Goal: Task Accomplishment & Management: Use online tool/utility

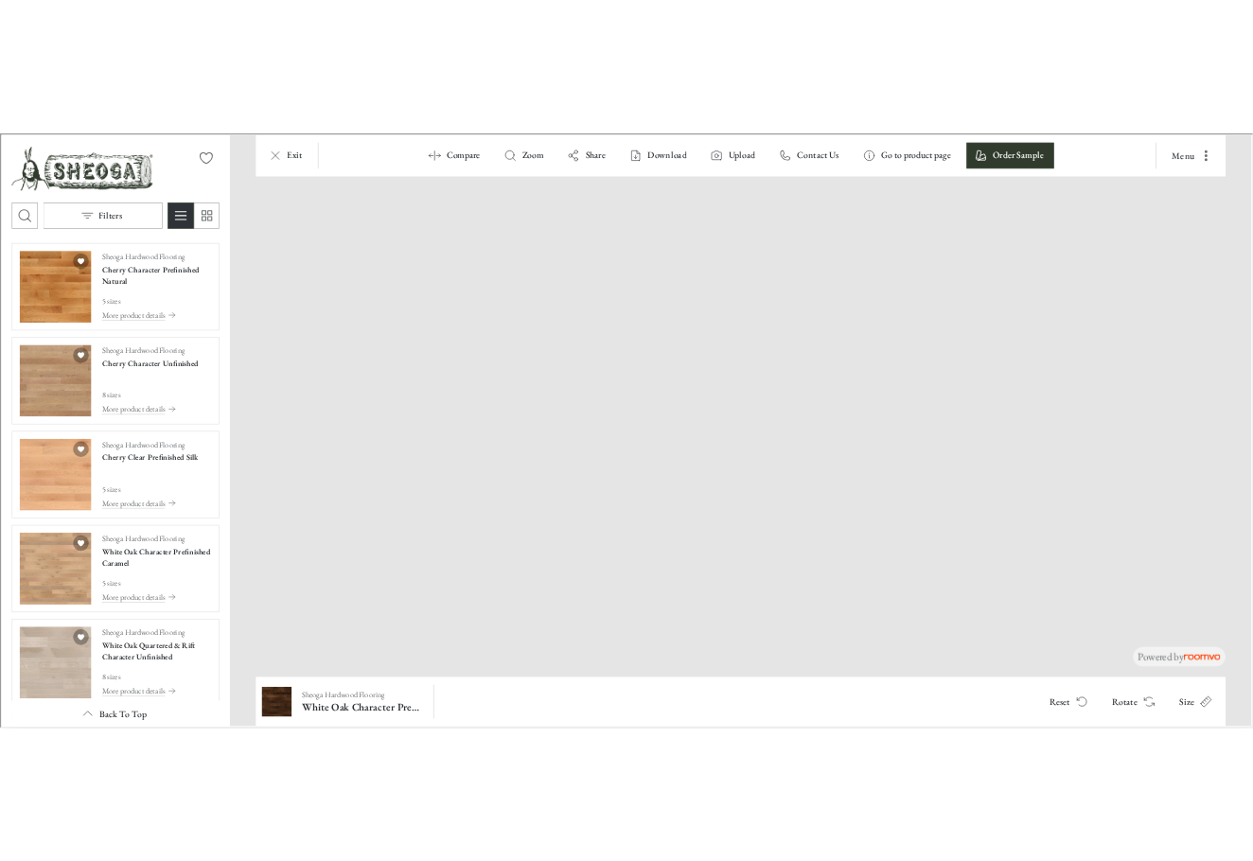
scroll to position [2501, 0]
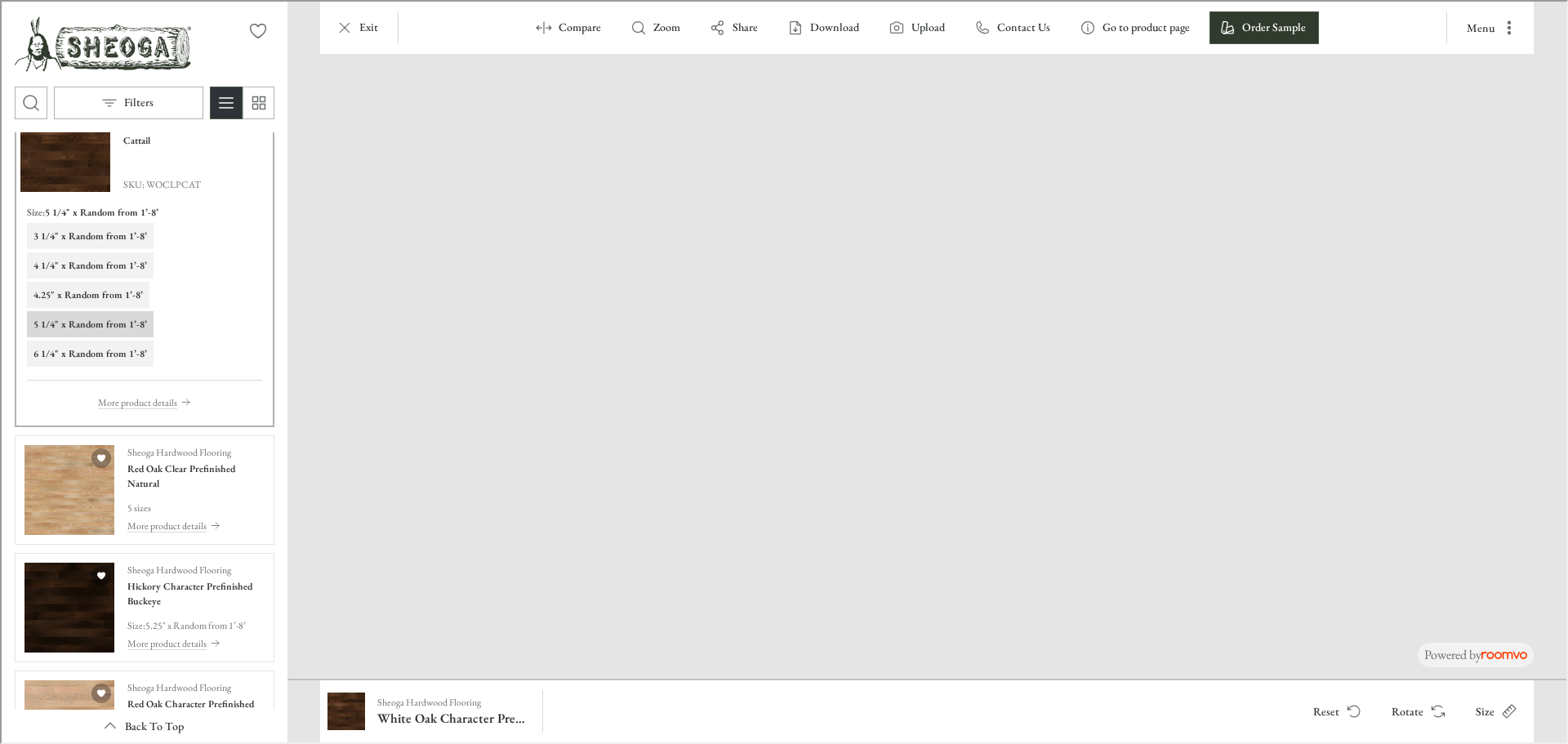
drag, startPoint x: 739, startPoint y: 604, endPoint x: 760, endPoint y: 326, distance: 278.8
click at [760, 326] on img at bounding box center [1088, 76] width 2459 height 1205
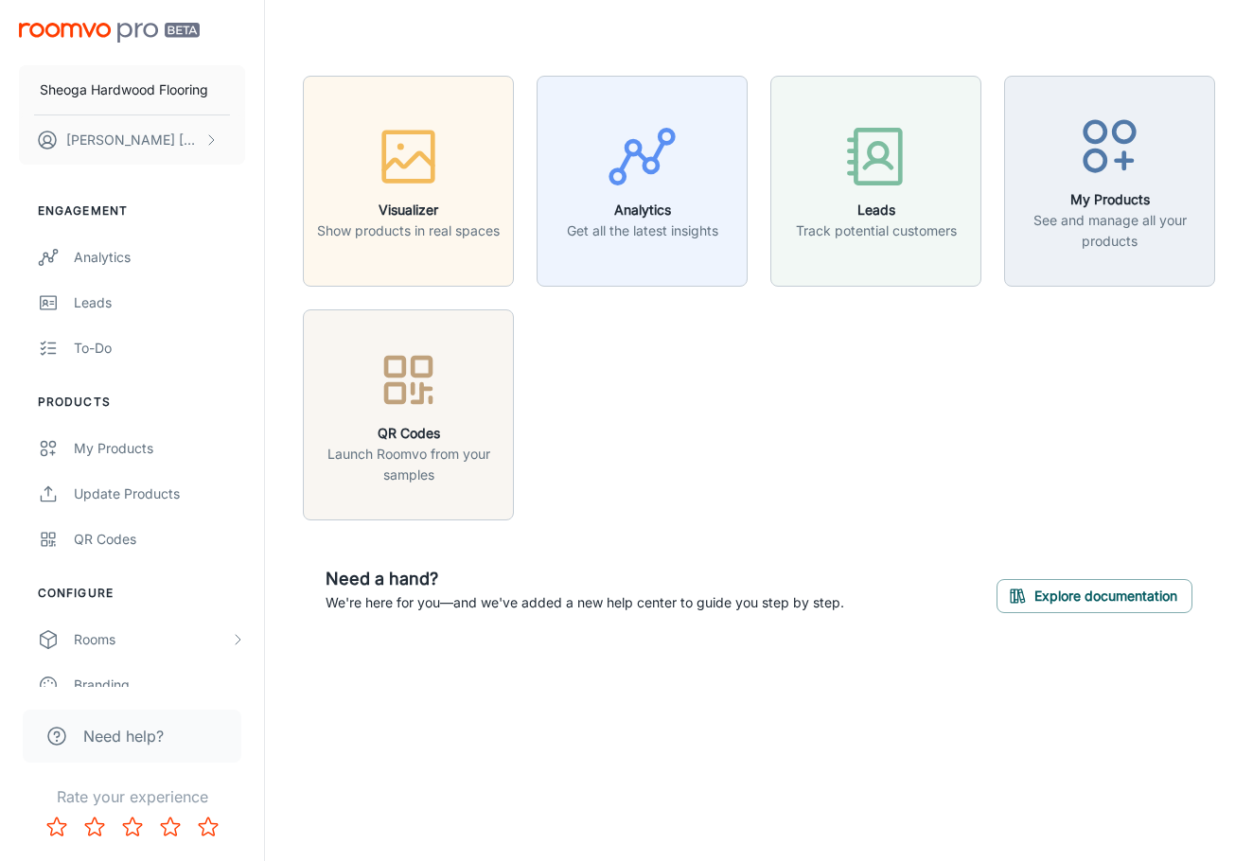
click at [366, 712] on div "Sheoga Hardwood Flooring [PERSON_NAME] Engagement Analytics Leads To-do Product…" at bounding box center [626, 430] width 1253 height 861
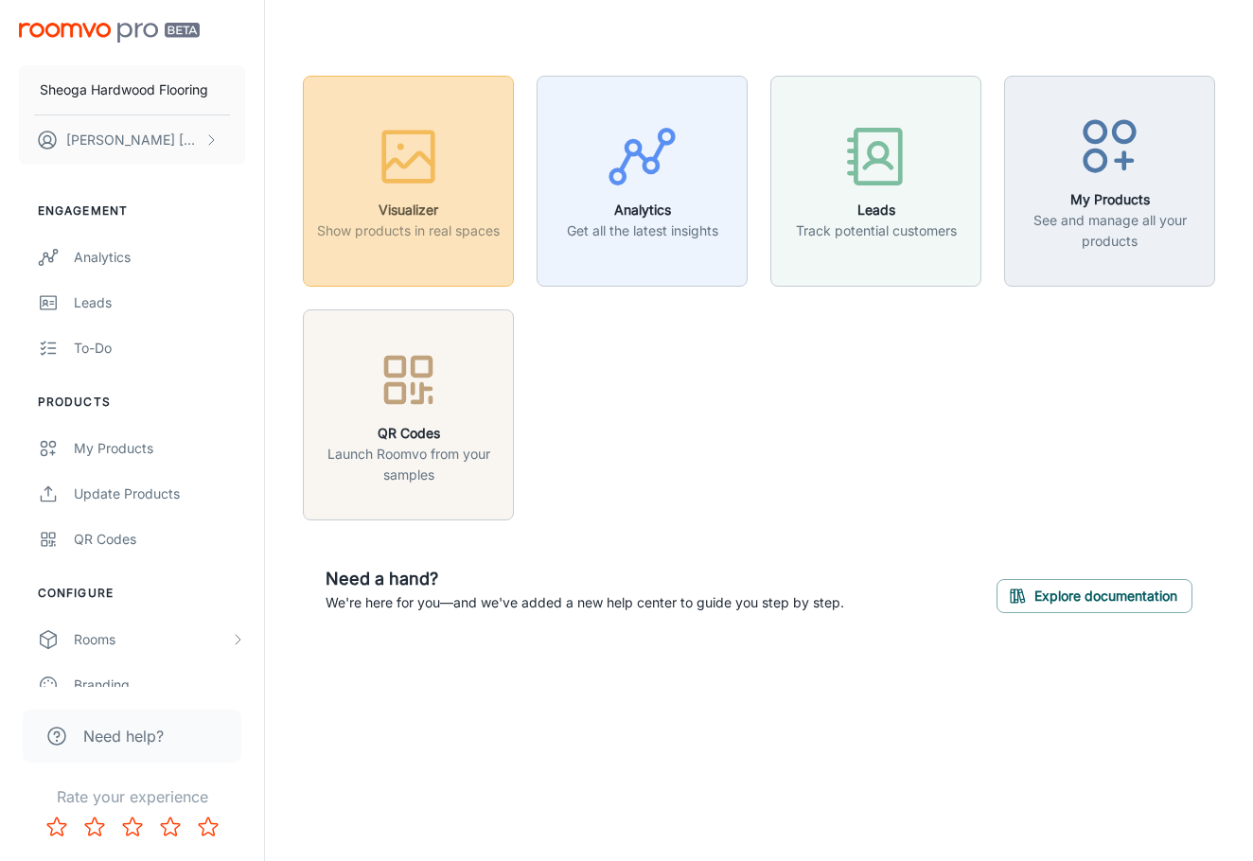
click at [368, 220] on h6 "Visualizer" at bounding box center [408, 210] width 183 height 21
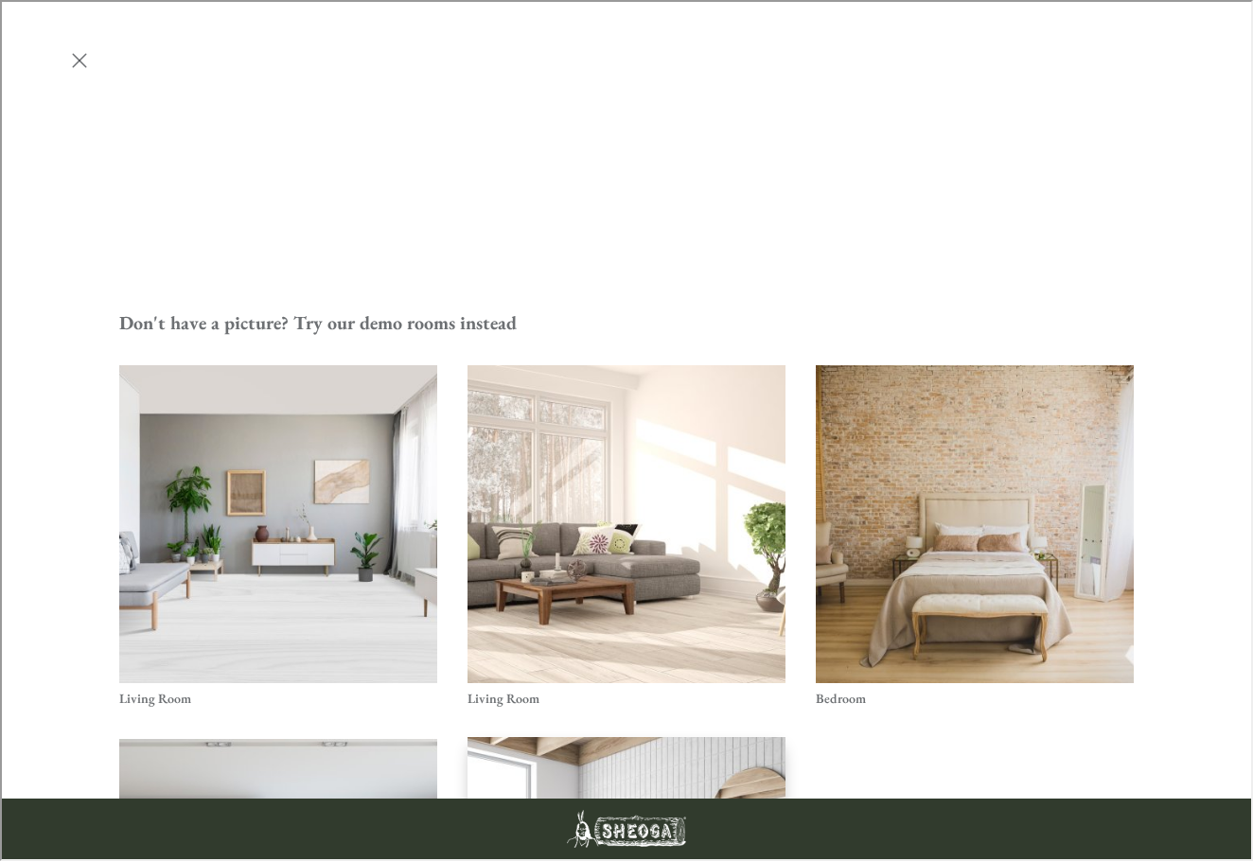
scroll to position [474, 0]
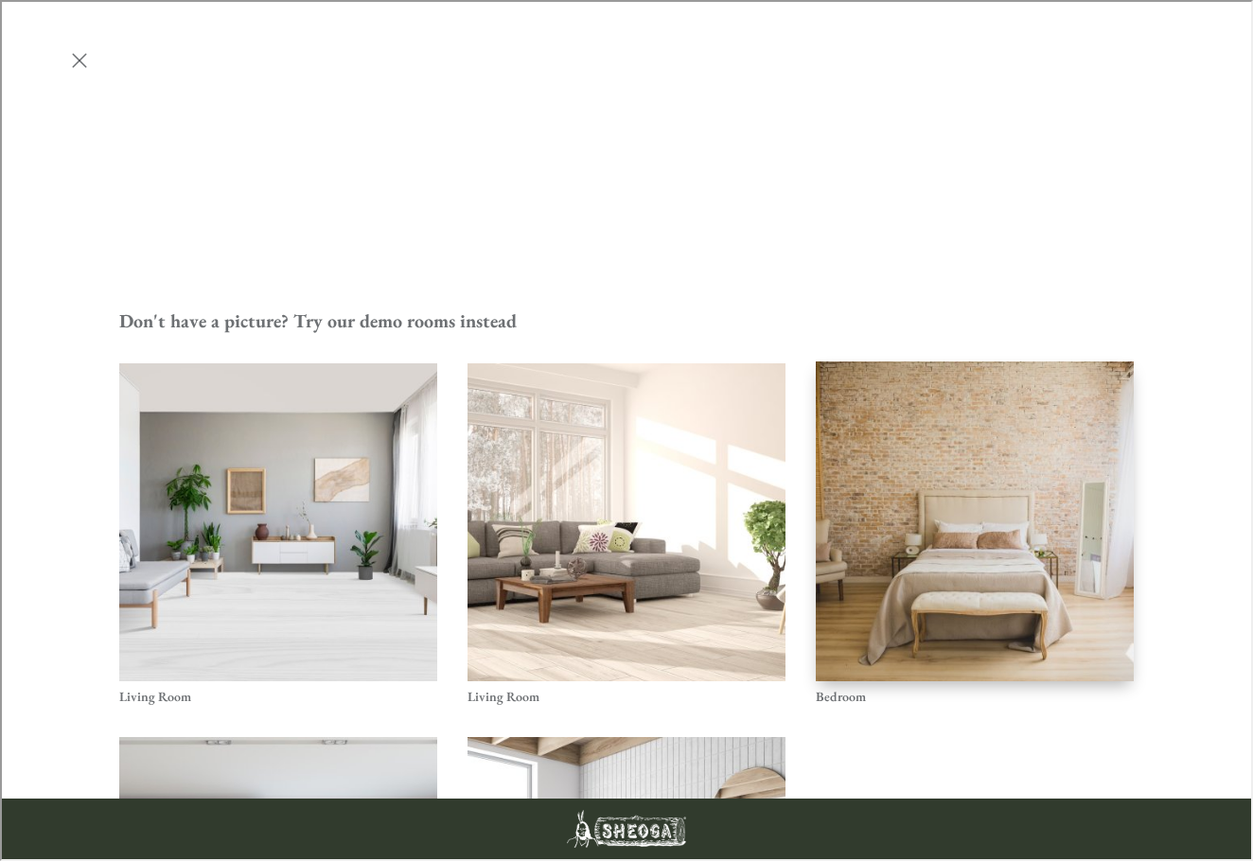
click at [1072, 360] on img "Bedroom" at bounding box center [974, 521] width 321 height 323
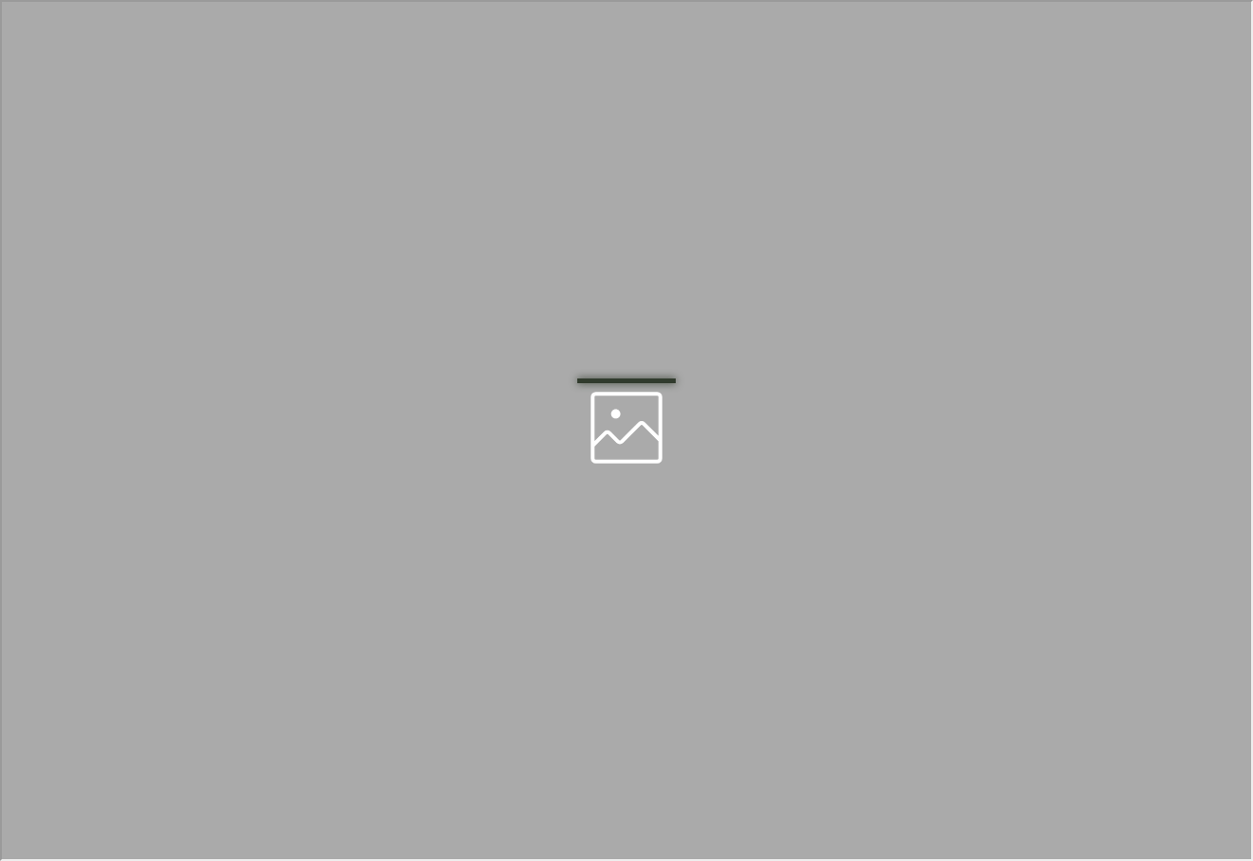
scroll to position [0, 0]
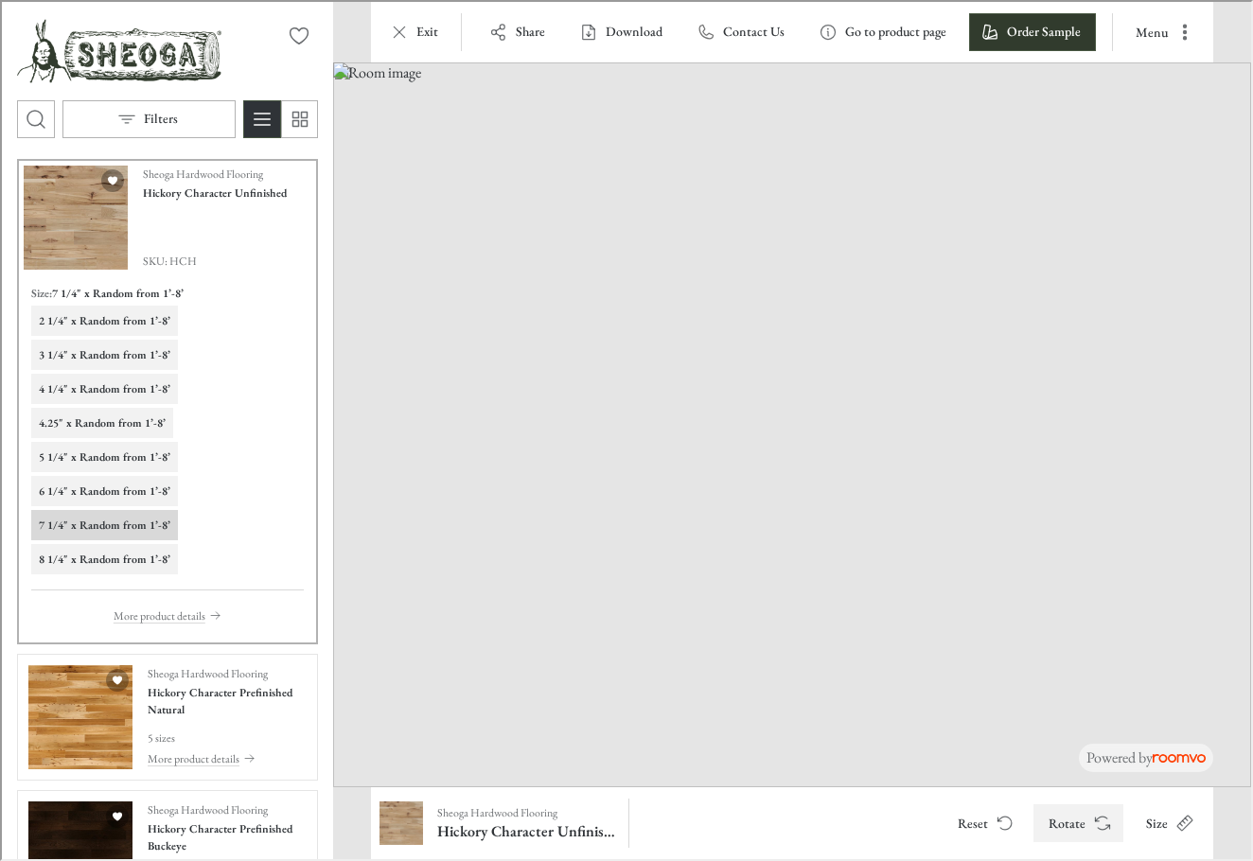
click at [1087, 823] on button "Rotate" at bounding box center [1077, 822] width 90 height 38
click at [67, 376] on button "4 1/4" x Random from 1’-8’" at bounding box center [102, 387] width 147 height 30
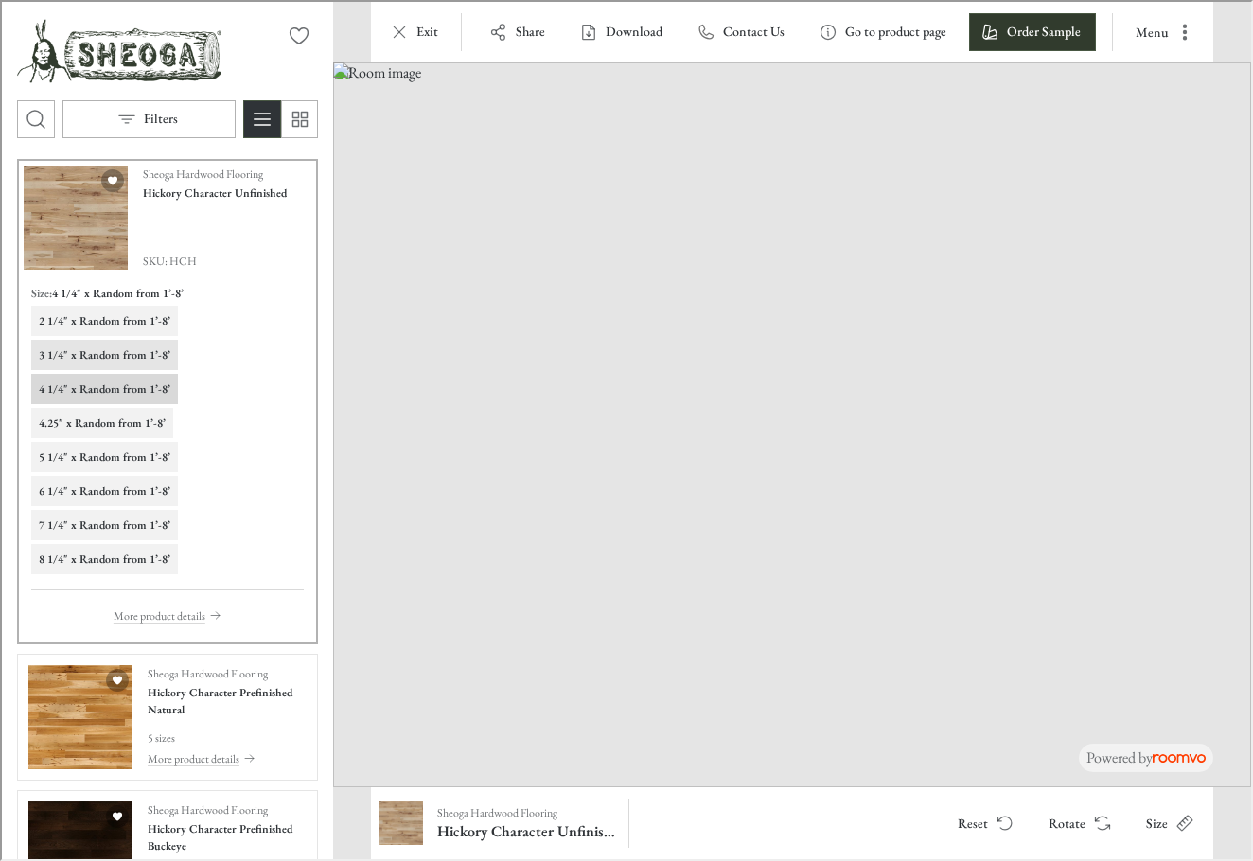
click at [70, 347] on h6 "3 1/4" x Random from 1’-8’" at bounding box center [103, 353] width 132 height 17
click at [73, 322] on h6 "2 1/4" x Random from 1’-8’" at bounding box center [103, 318] width 132 height 17
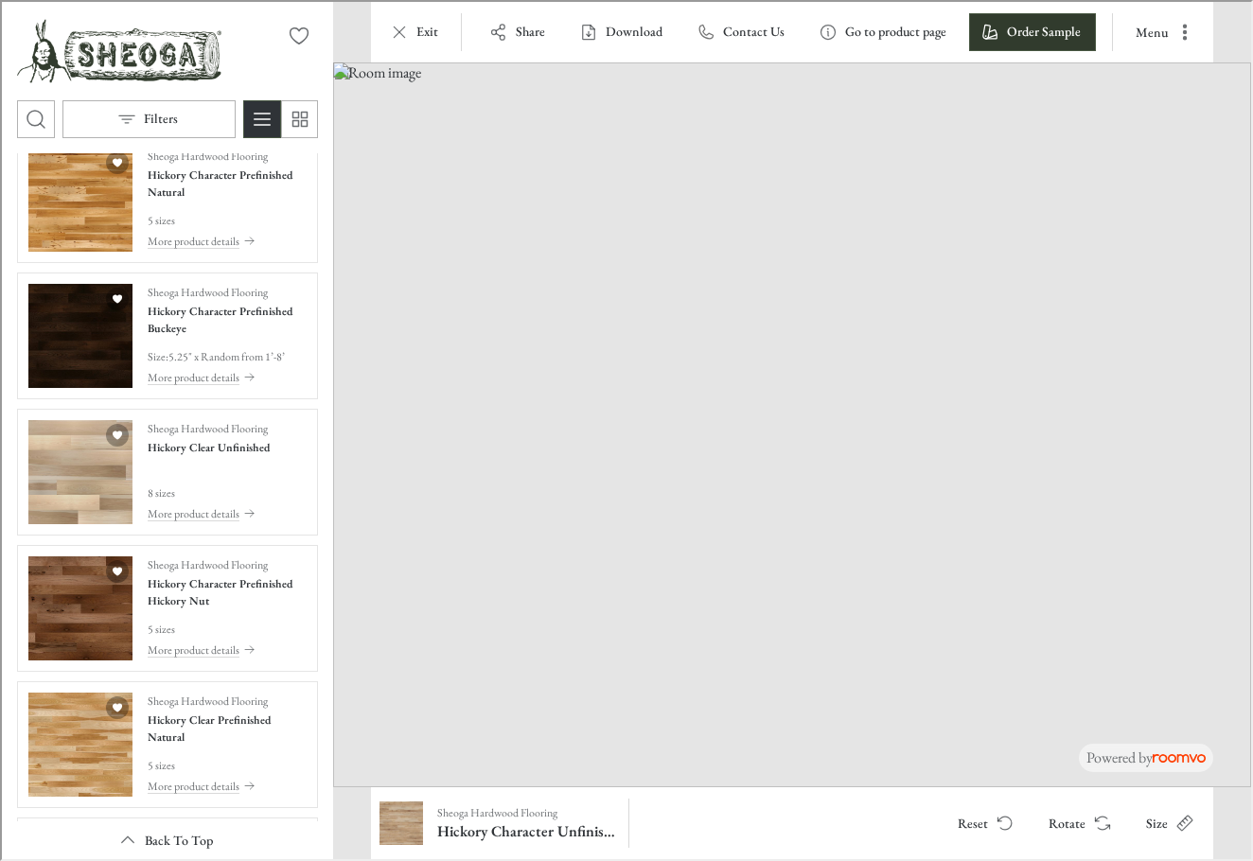
scroll to position [568, 0]
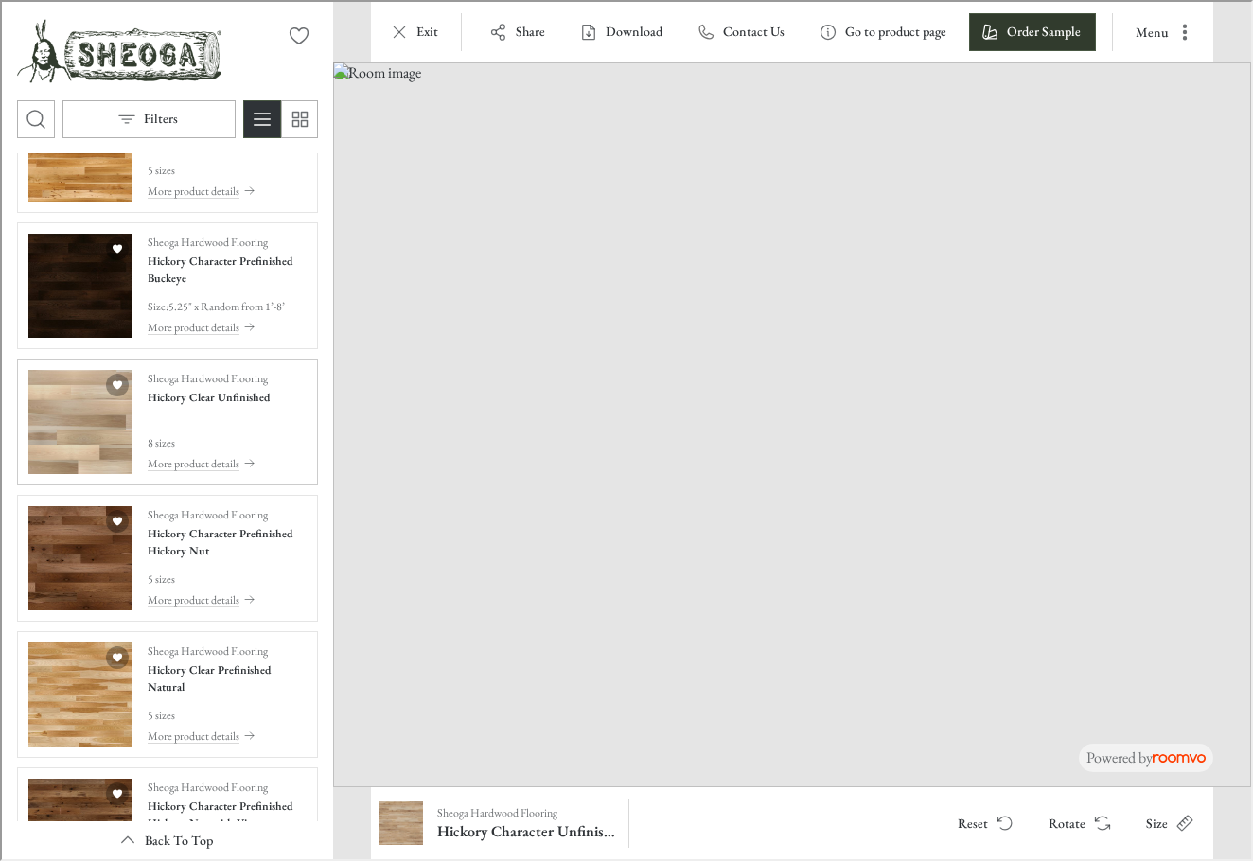
click at [57, 428] on img "See Hickory Clear Unfinished in the room" at bounding box center [79, 420] width 104 height 104
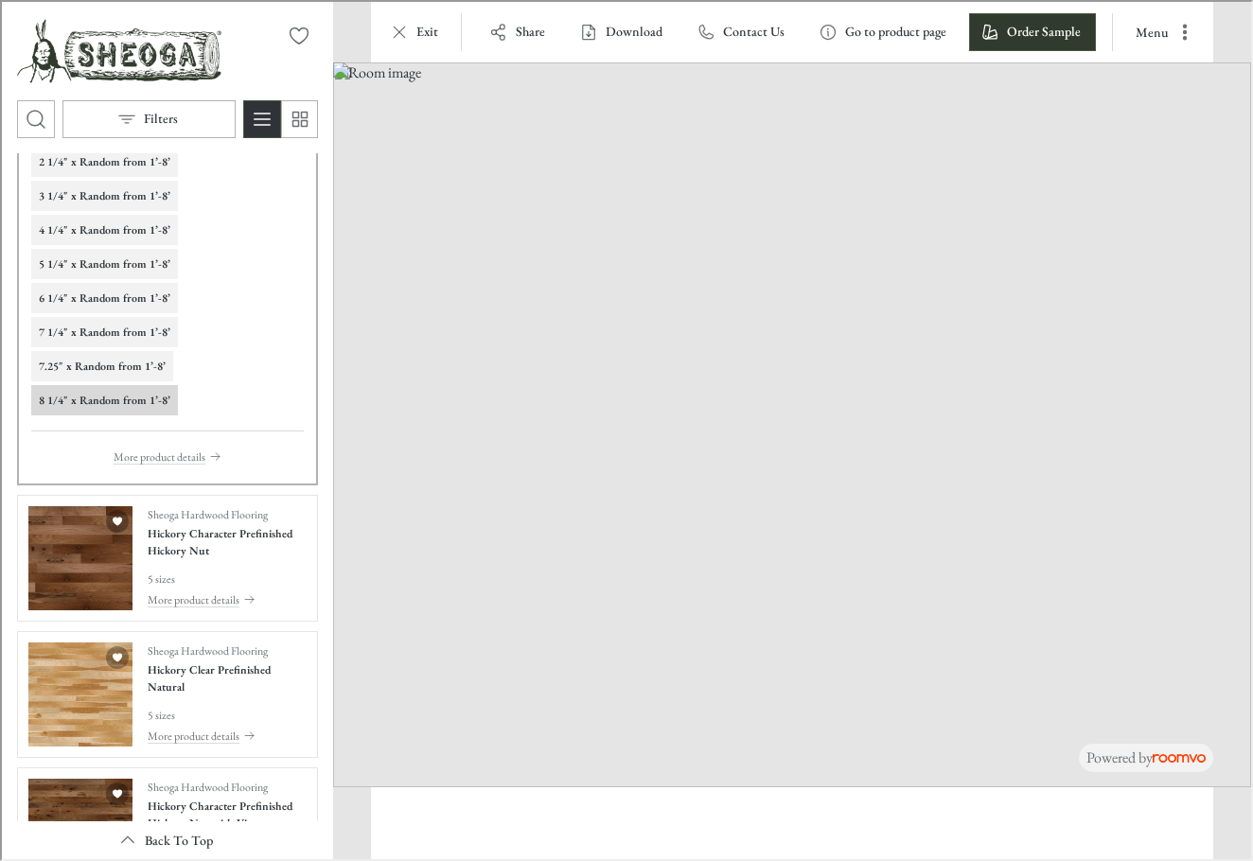
scroll to position [209, 0]
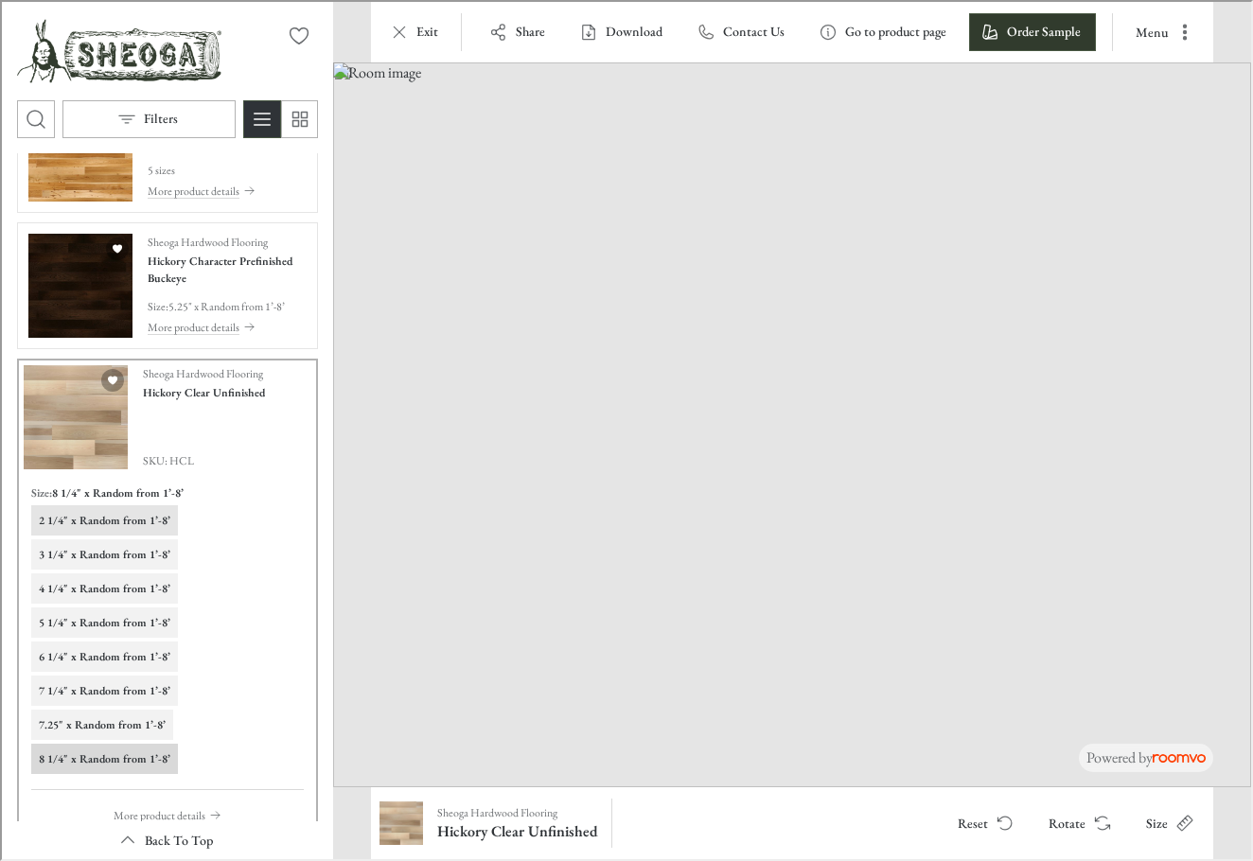
click at [92, 531] on button "2 1/4" x Random from 1’-8’" at bounding box center [102, 519] width 147 height 30
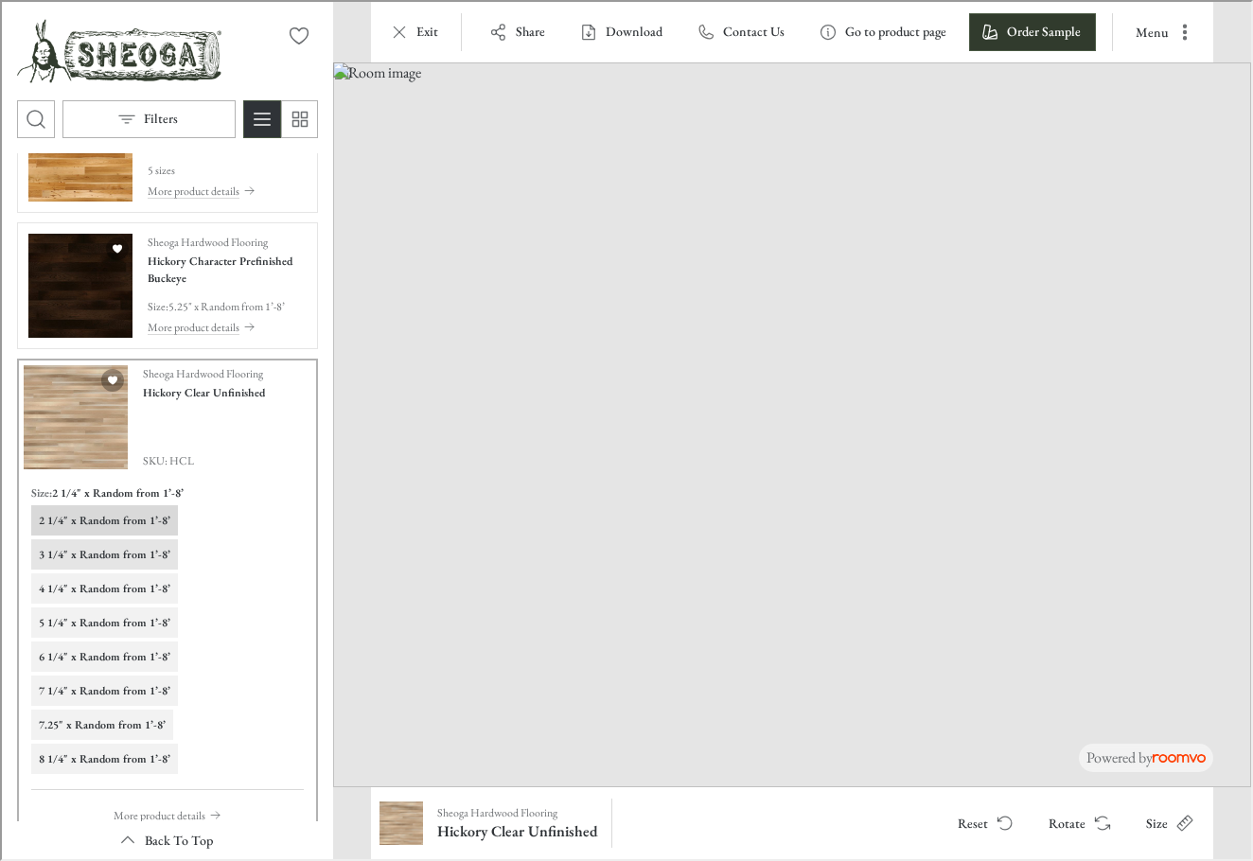
click at [85, 557] on h6 "3 1/4" x Random from 1’-8’" at bounding box center [103, 552] width 132 height 17
click at [82, 635] on button "5 1/4" x Random from 1’-8’" at bounding box center [102, 621] width 147 height 30
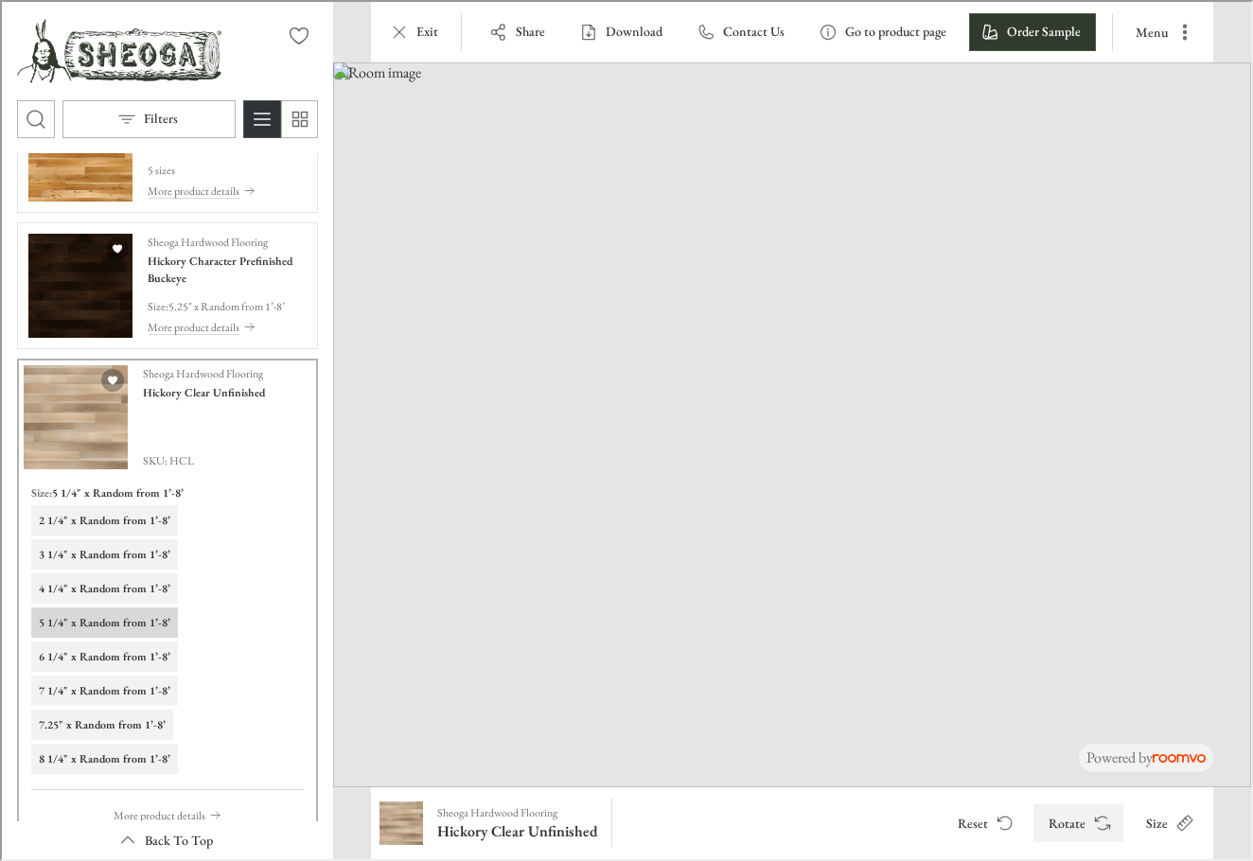
click at [1074, 821] on button "Rotate" at bounding box center [1077, 822] width 90 height 38
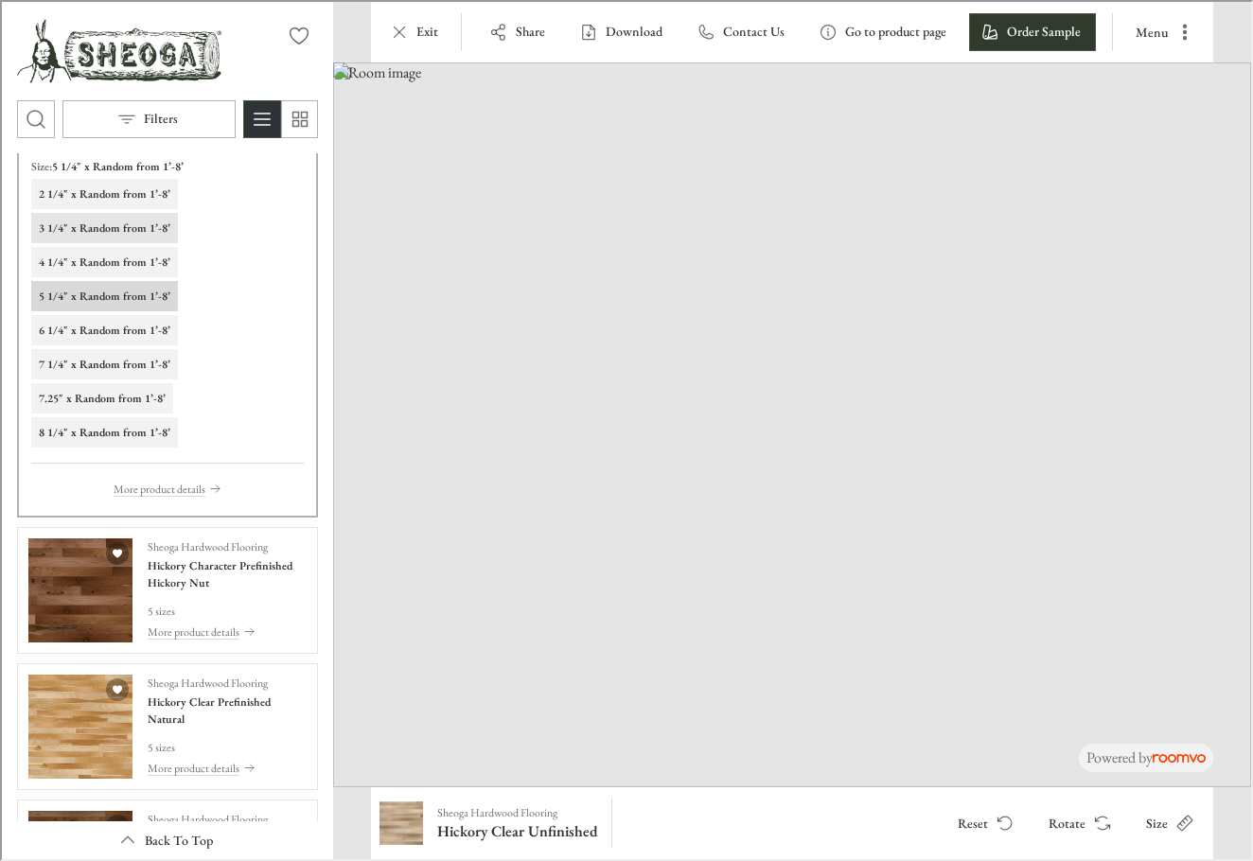
scroll to position [588, 0]
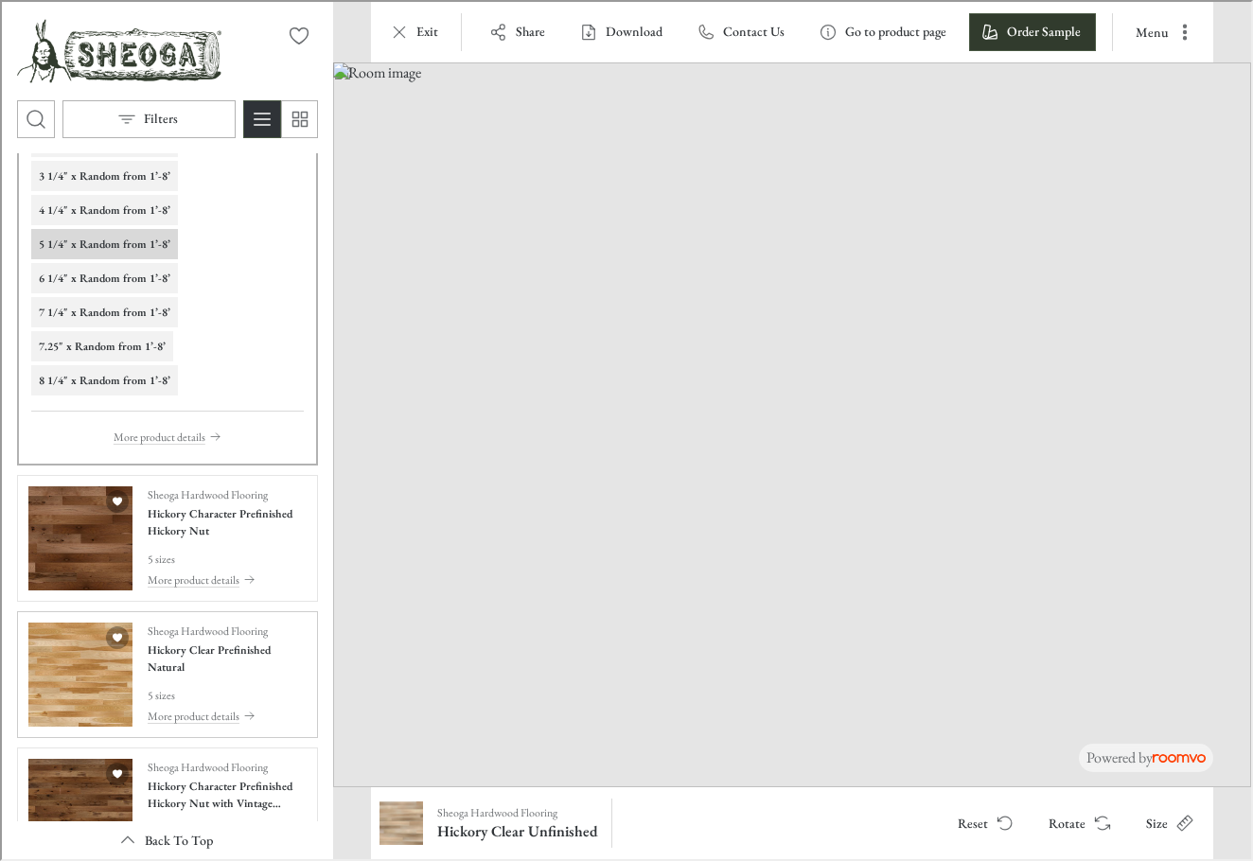
click at [57, 655] on img "See Hickory Clear Prefinished Natural in the room" at bounding box center [79, 673] width 104 height 104
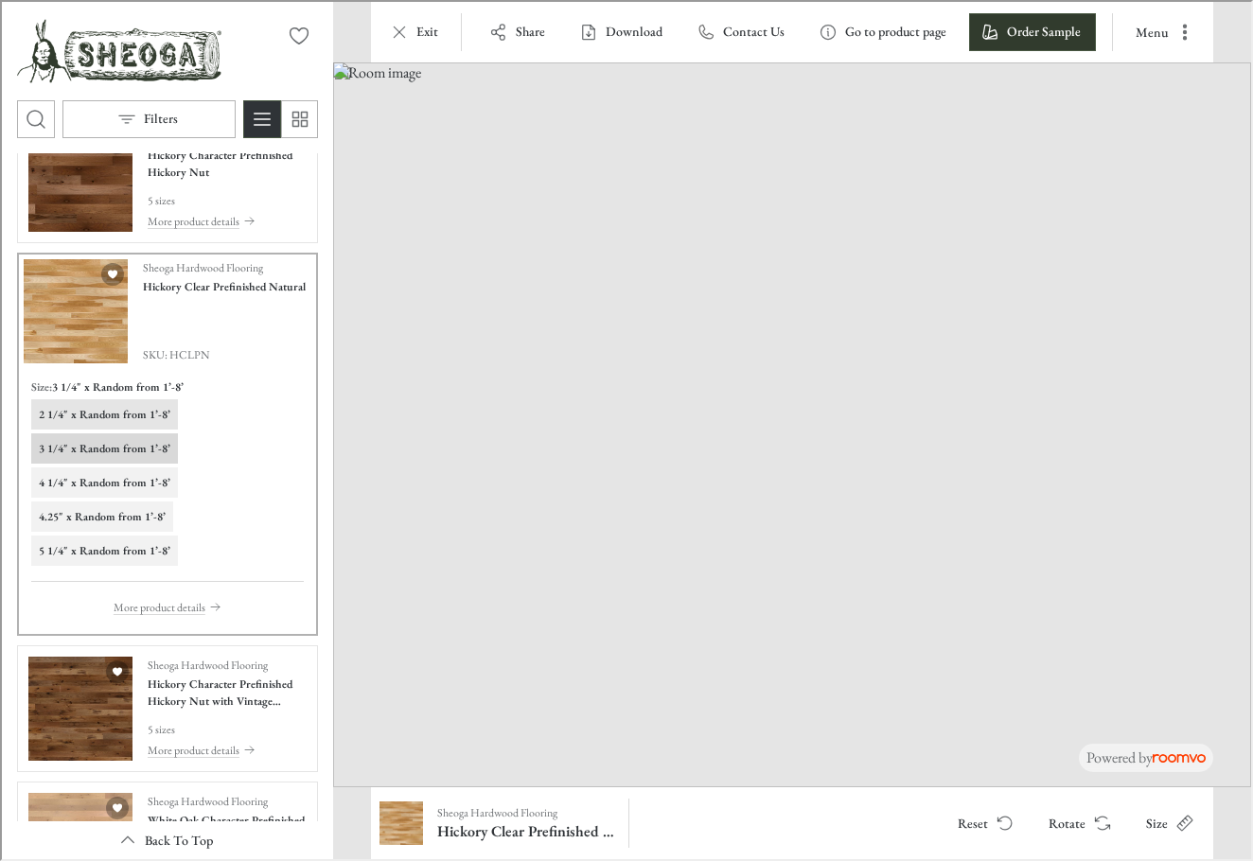
click at [62, 404] on h6 "2 1/4" x Random from 1’-8’" at bounding box center [103, 412] width 132 height 17
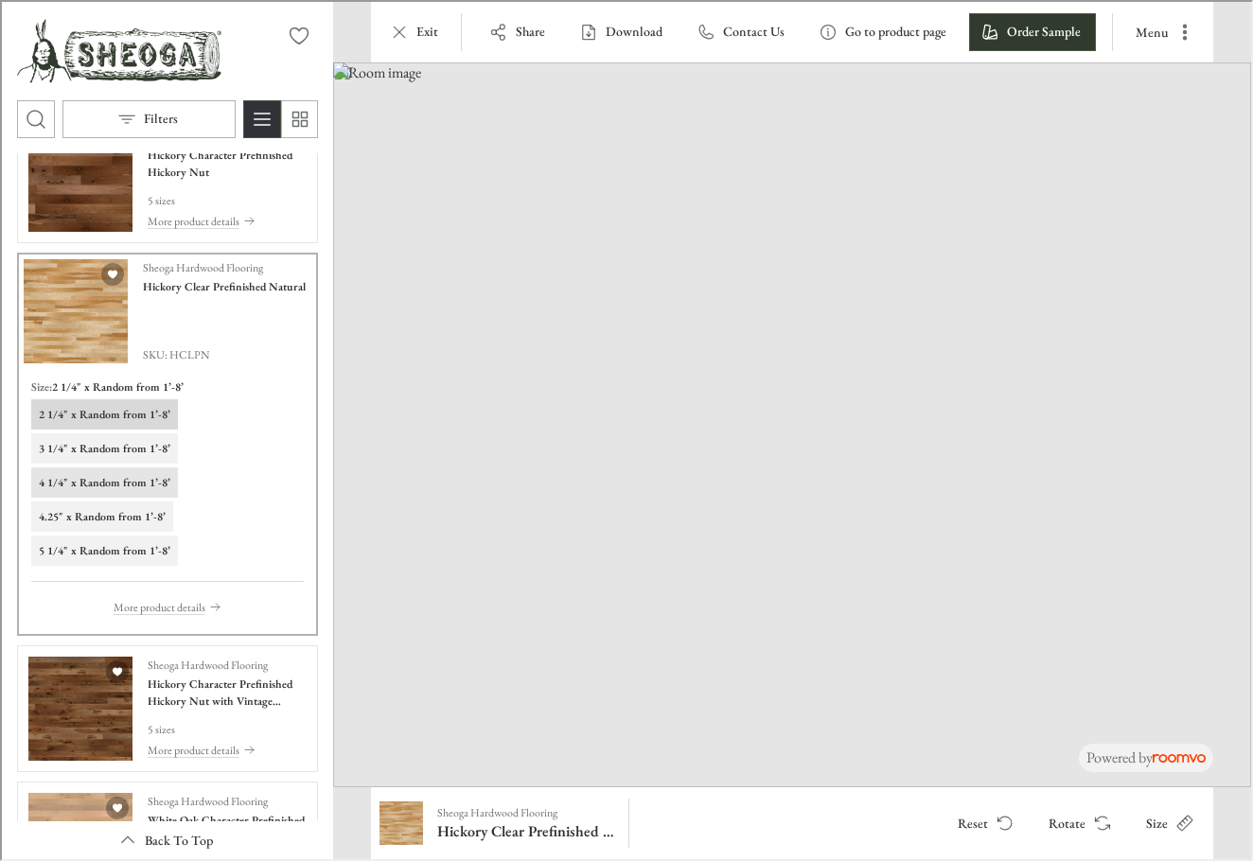
click at [48, 486] on h6 "4 1/4" x Random from 1’-8’" at bounding box center [103, 480] width 132 height 17
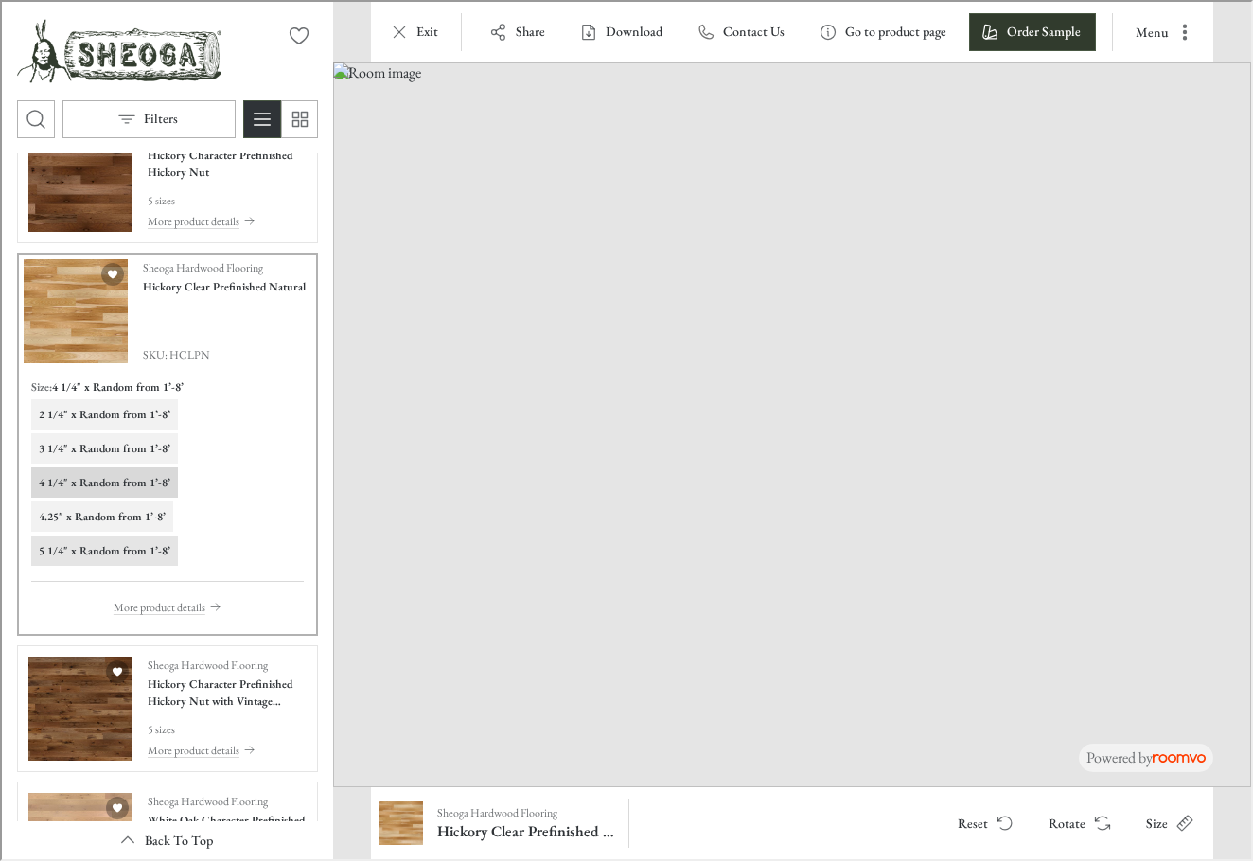
click at [44, 546] on h6 "5 1/4" x Random from 1’-8’" at bounding box center [103, 549] width 132 height 17
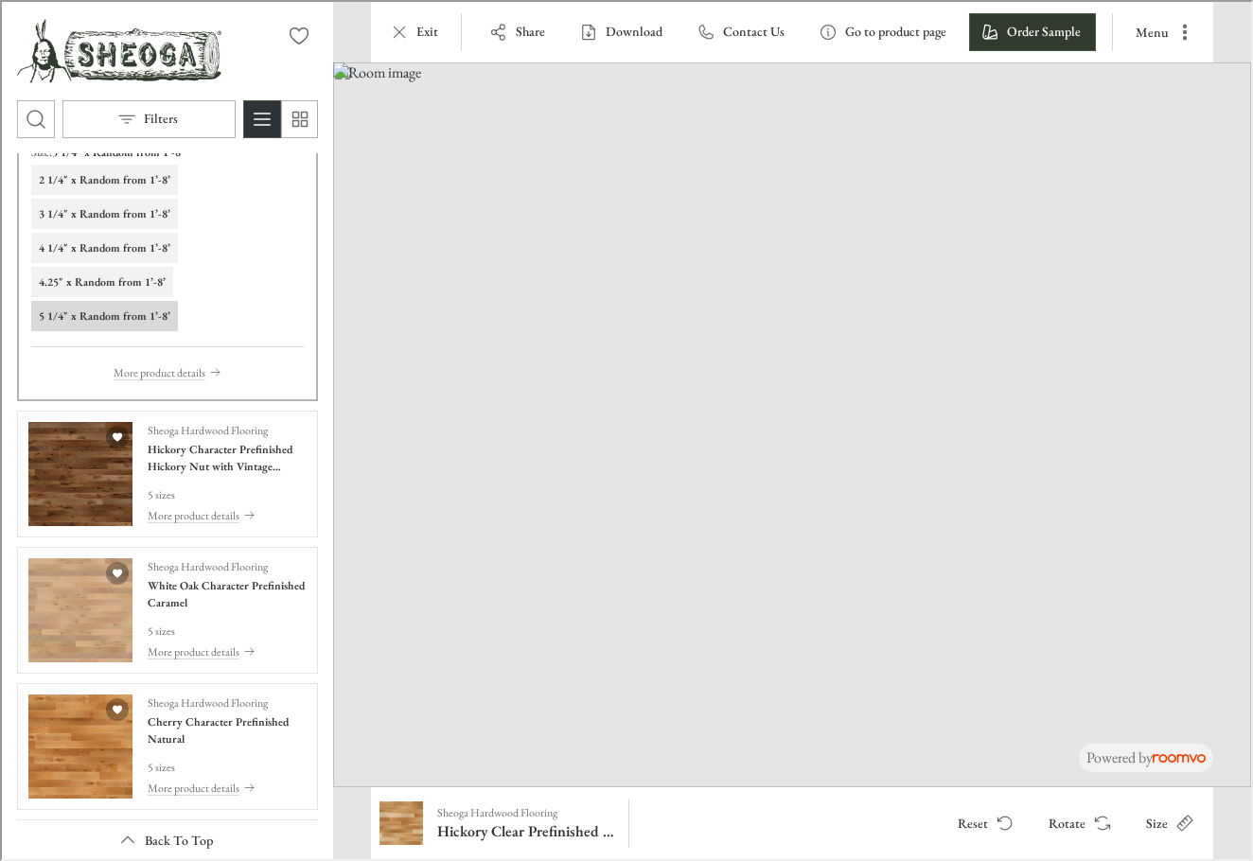
scroll to position [872, 0]
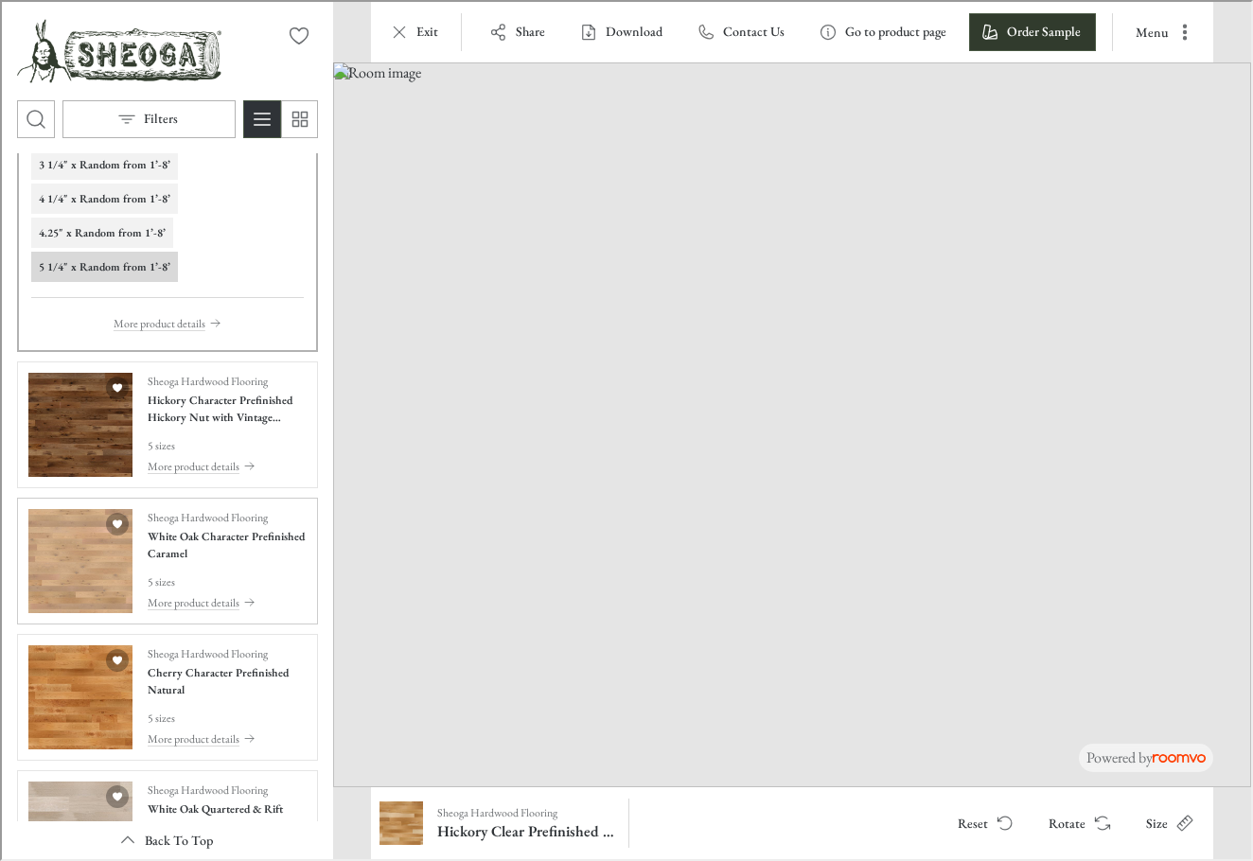
click at [43, 572] on img "See White Oak Character Prefinished Caramel in the room" at bounding box center [79, 559] width 104 height 104
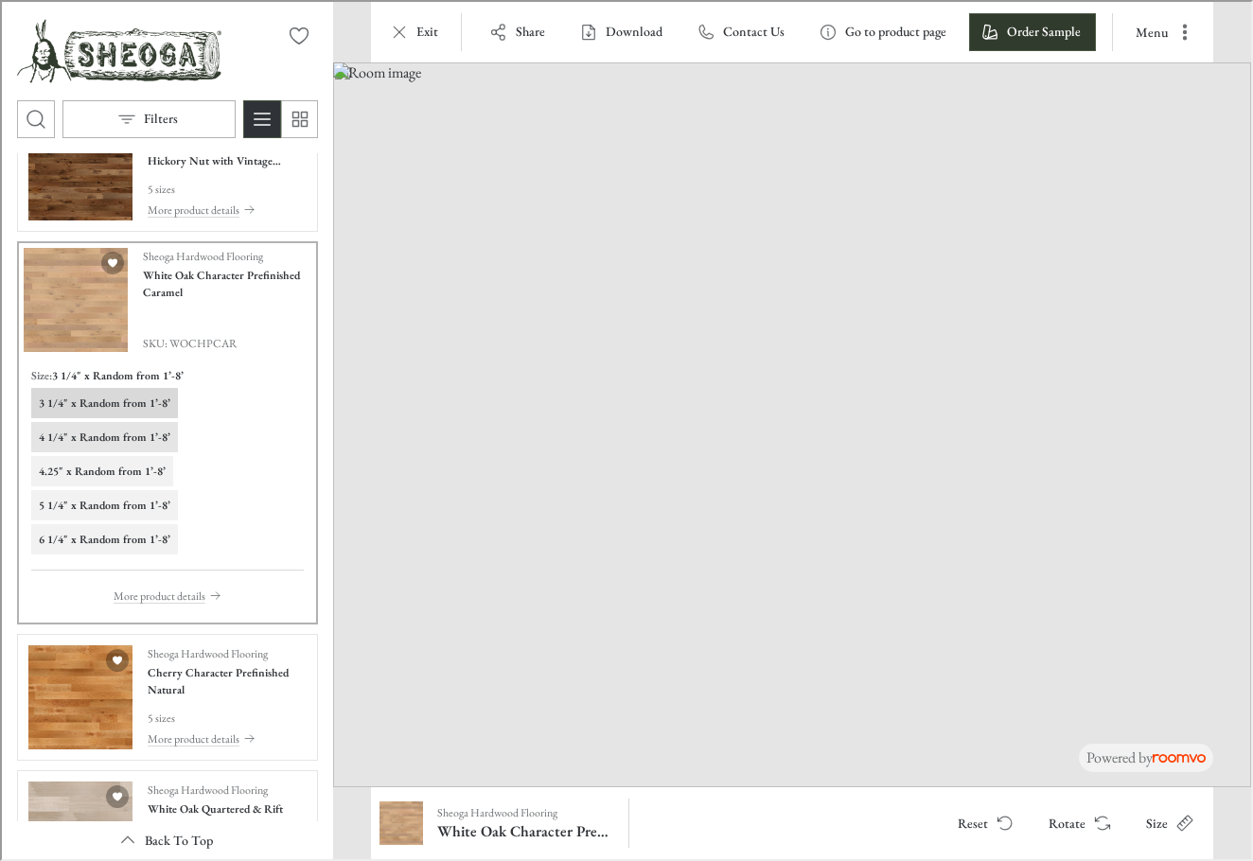
click at [79, 432] on h6 "4 1/4" x Random from 1’-8’" at bounding box center [103, 435] width 132 height 17
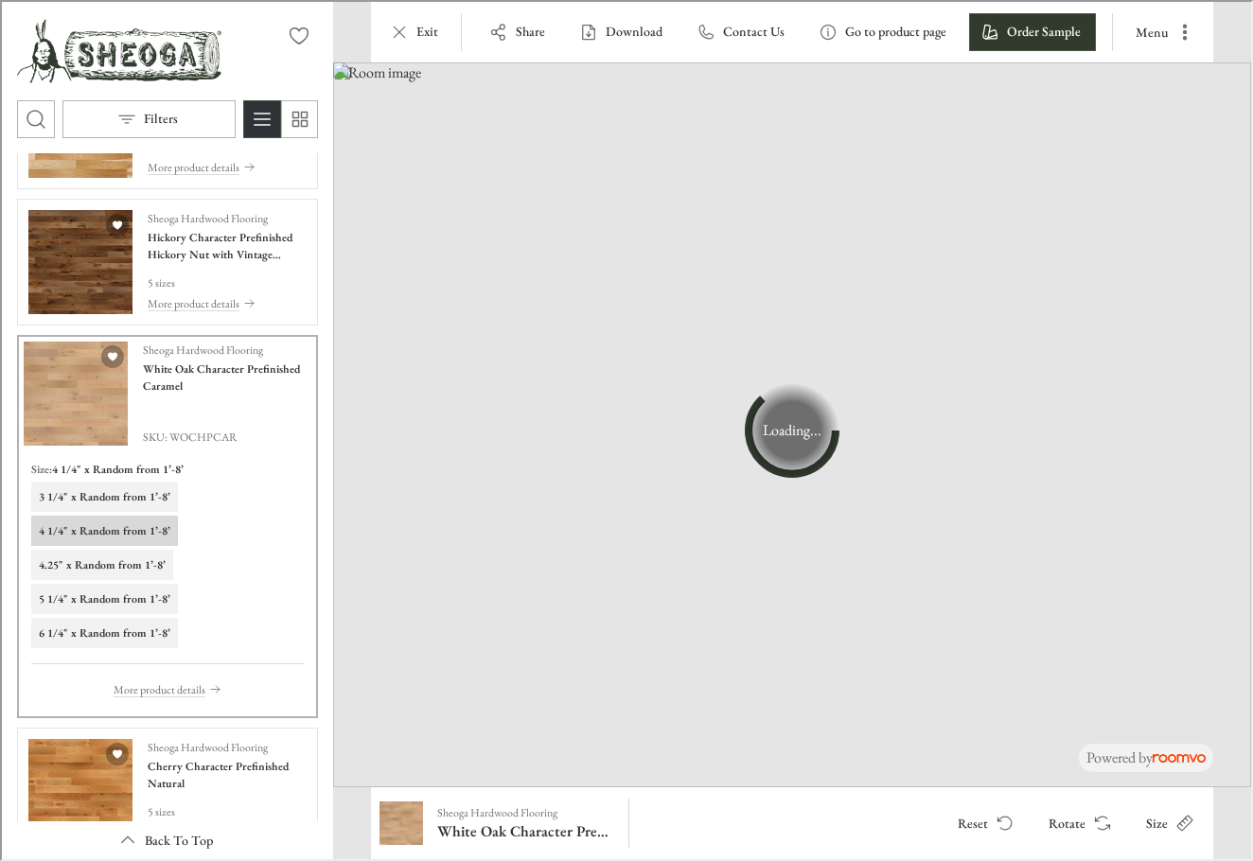
scroll to position [777, 0]
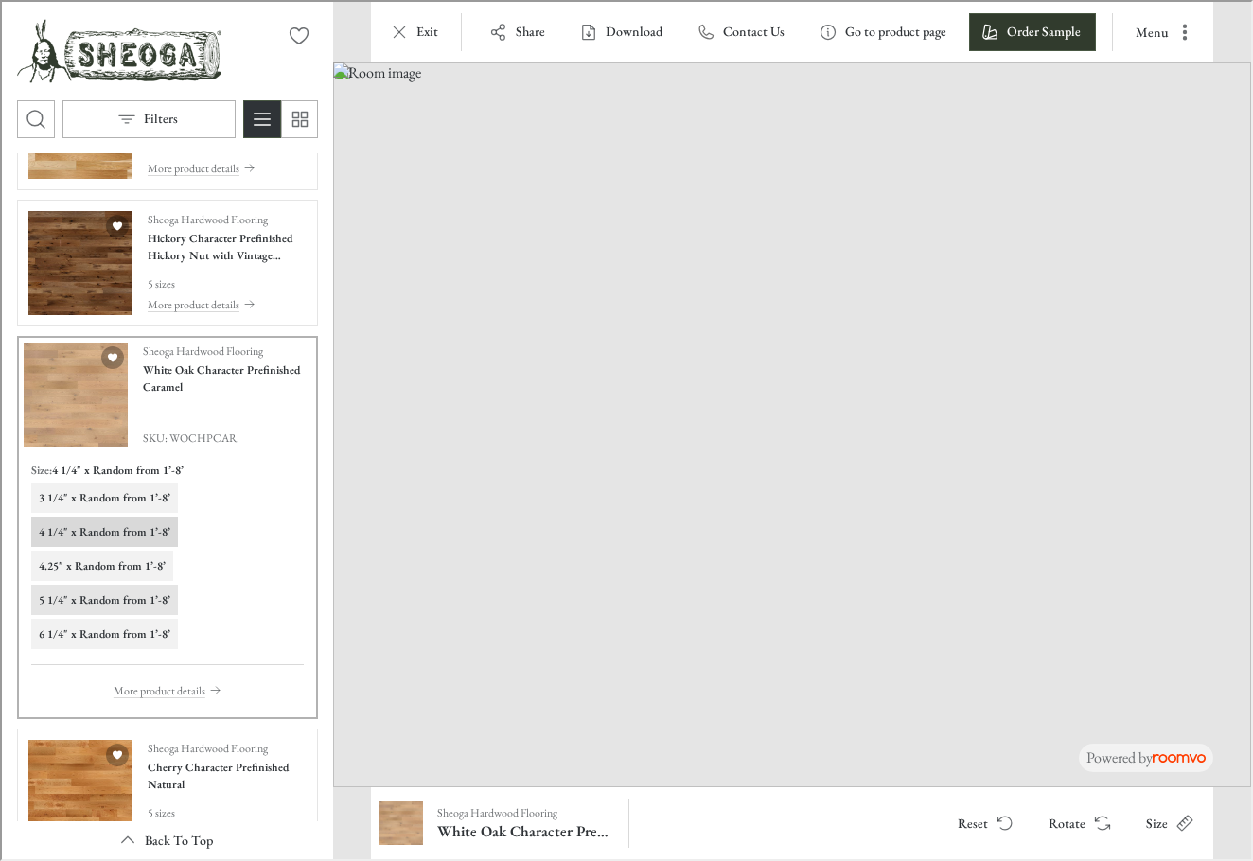
click at [75, 594] on h6 "5 1/4" x Random from 1’-8’" at bounding box center [103, 598] width 132 height 17
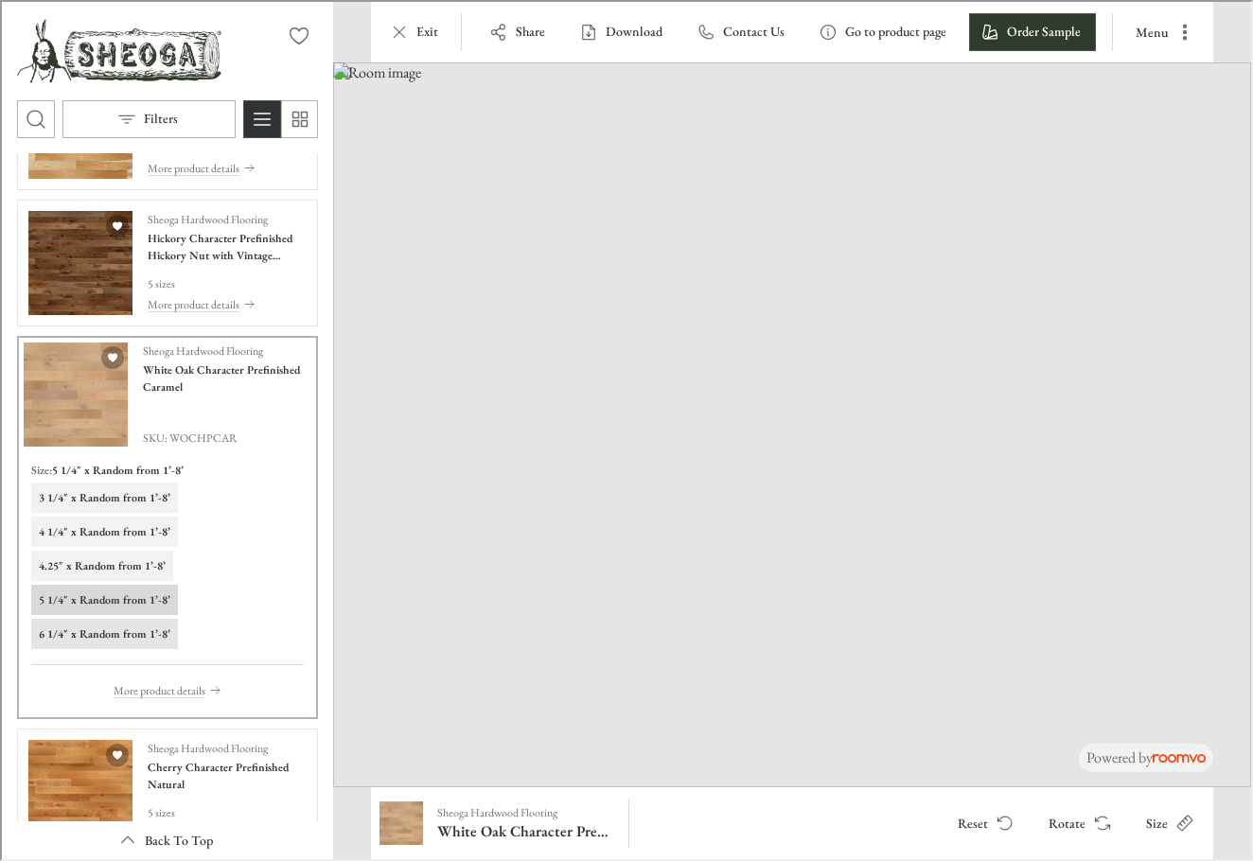
click at [74, 639] on h6 "6 1/4" x Random from 1’-8’" at bounding box center [103, 632] width 132 height 17
click at [1080, 819] on button "Rotate" at bounding box center [1077, 822] width 90 height 38
click at [1080, 820] on button "Rotate" at bounding box center [1077, 822] width 90 height 38
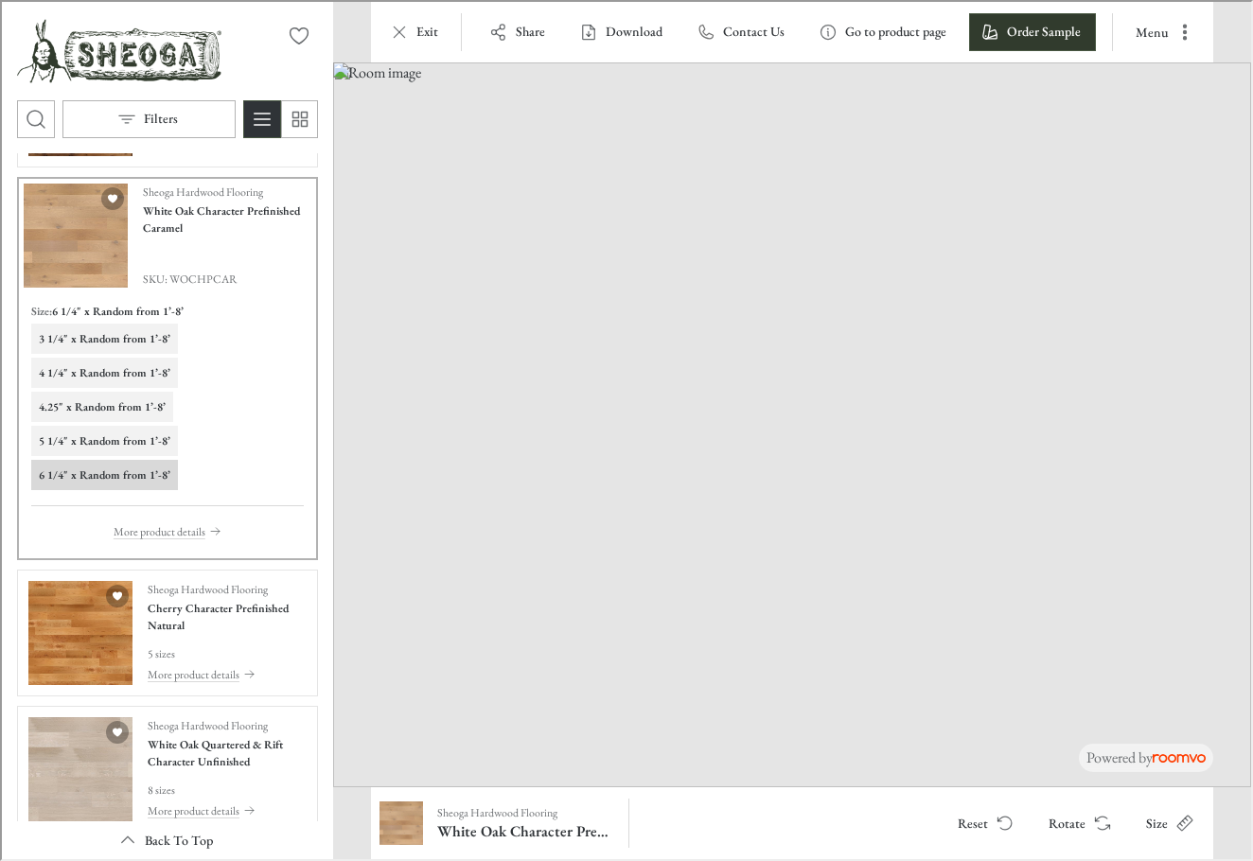
scroll to position [966, 0]
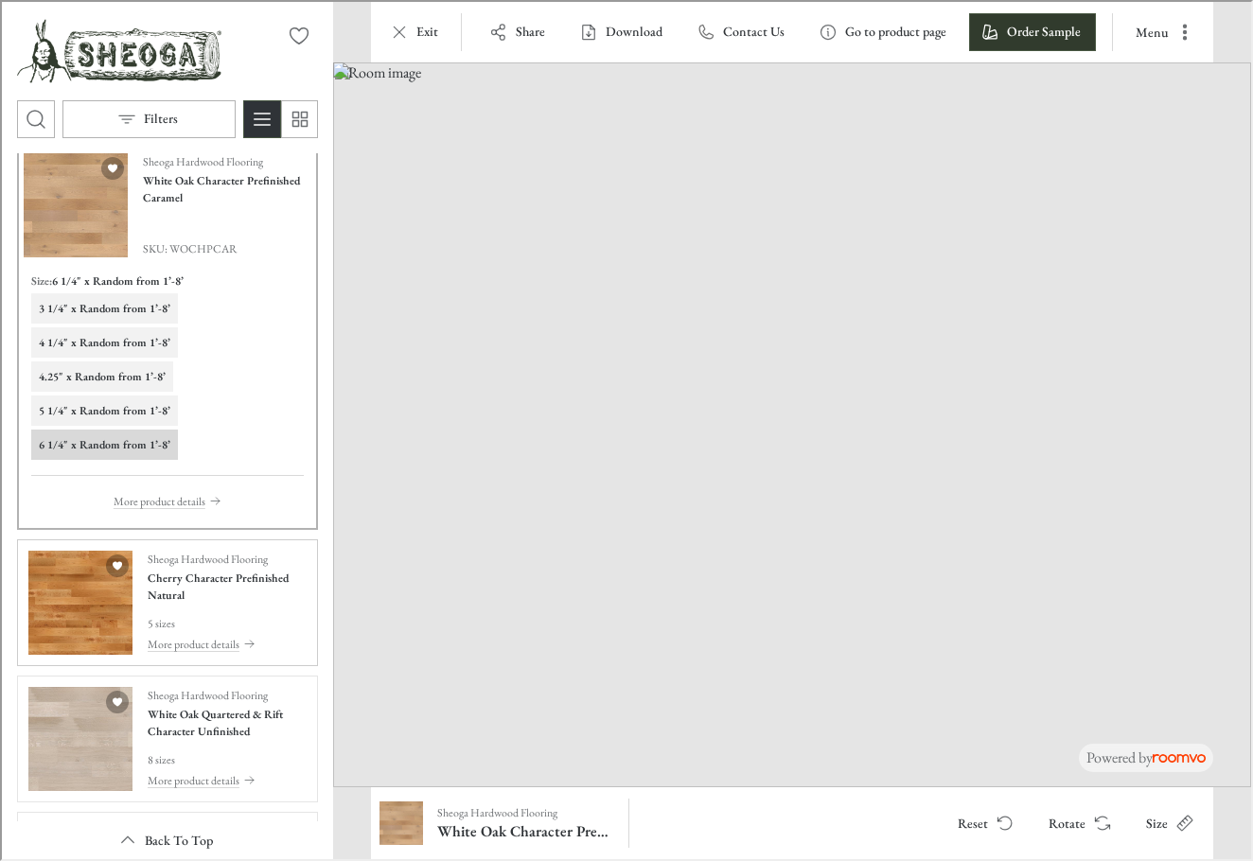
click at [81, 615] on img "See Cherry Character Prefinished Natural in the room" at bounding box center [79, 601] width 104 height 104
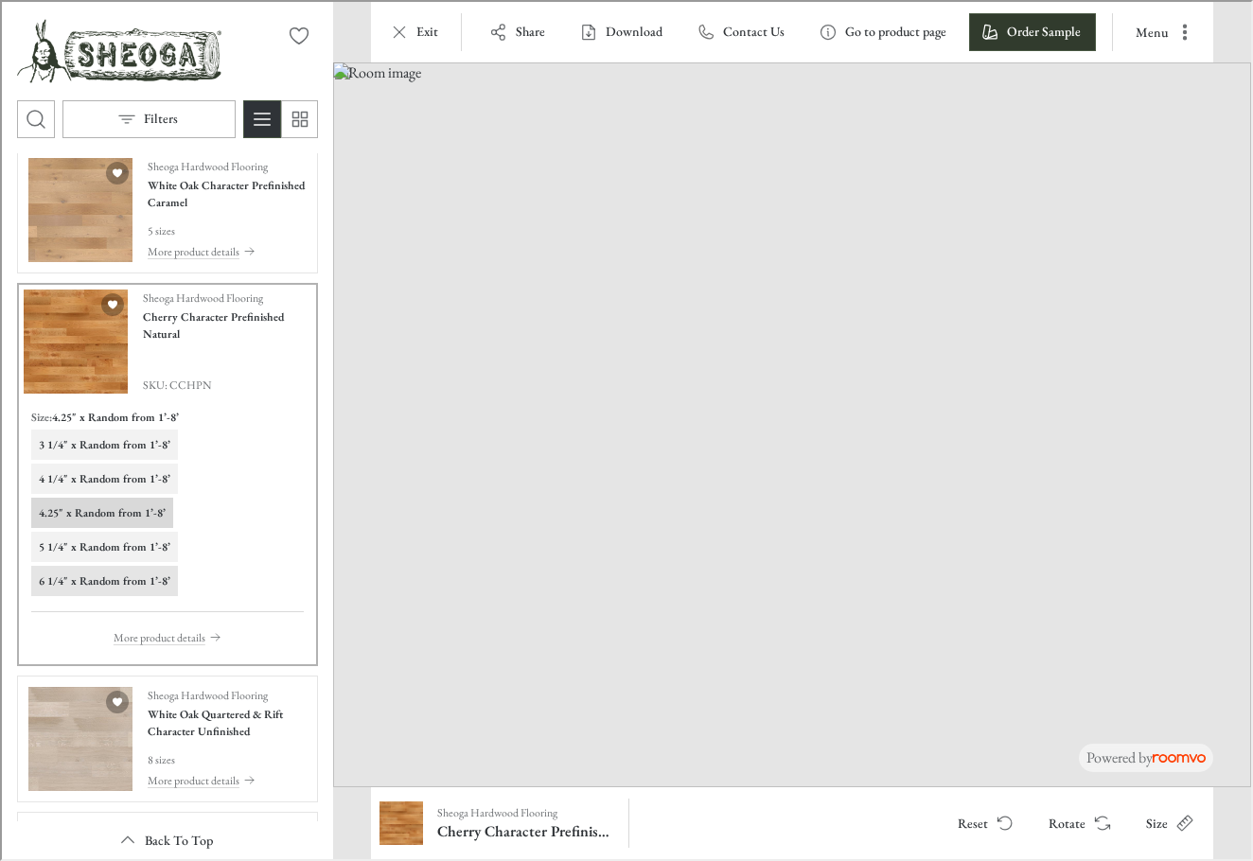
click at [80, 582] on h6 "6 1/4" x Random from 1’-8’" at bounding box center [103, 579] width 132 height 17
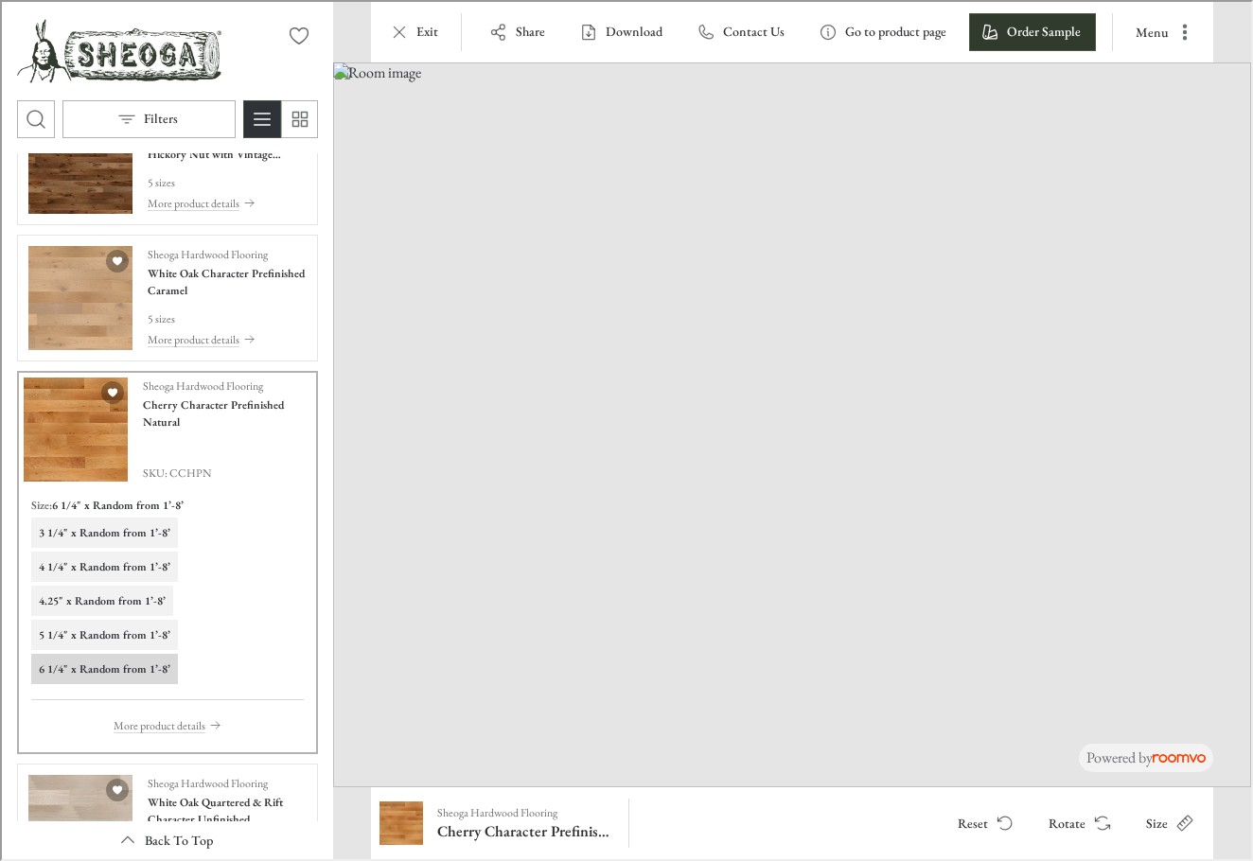
scroll to position [872, 0]
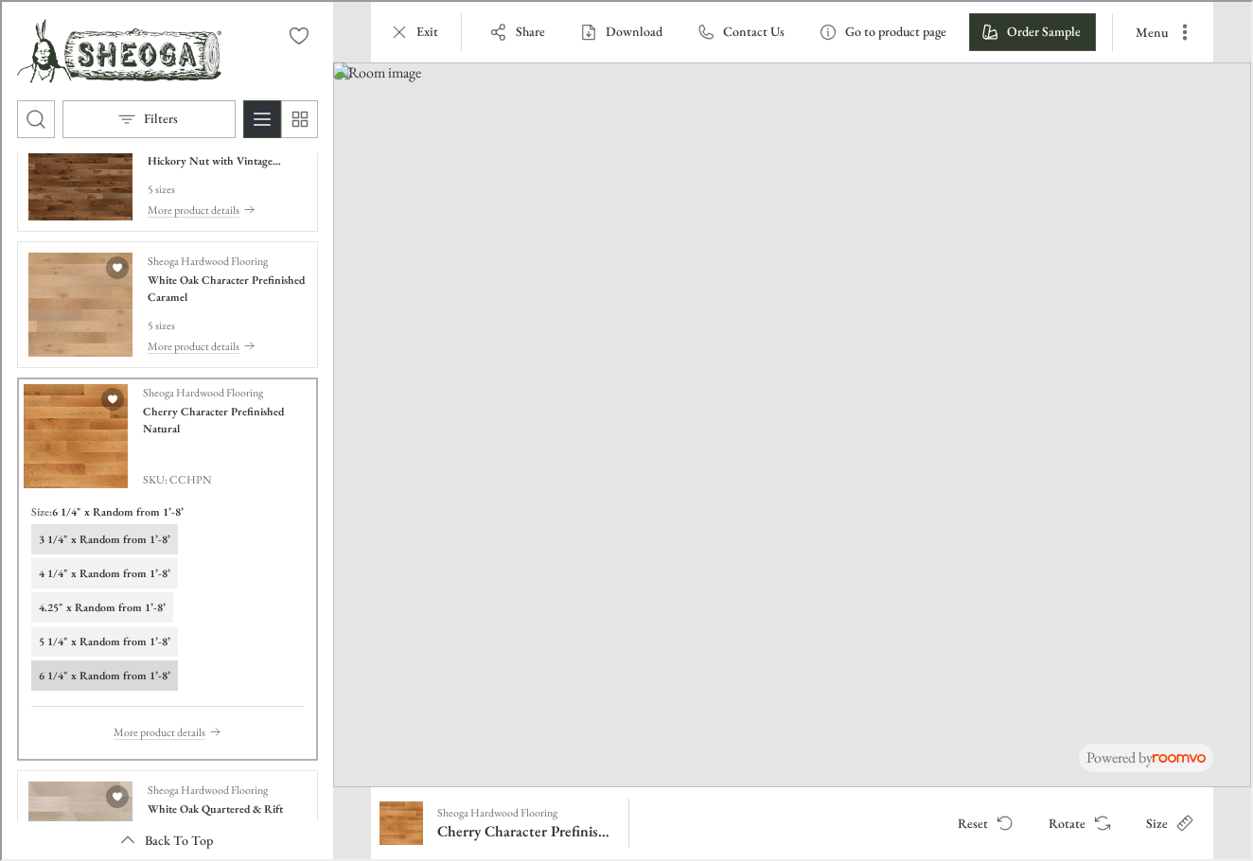
click at [80, 533] on h6 "3 1/4" x Random from 1’-8’" at bounding box center [103, 537] width 132 height 17
click at [69, 670] on h6 "6 1/4" x Random from 1’-8’" at bounding box center [103, 673] width 132 height 17
click at [1092, 819] on icon "Rotate Surface" at bounding box center [1100, 821] width 19 height 19
drag, startPoint x: 827, startPoint y: 708, endPoint x: 821, endPoint y: 452, distance: 255.7
click at [821, 452] on img at bounding box center [814, 263] width 1568 height 1238
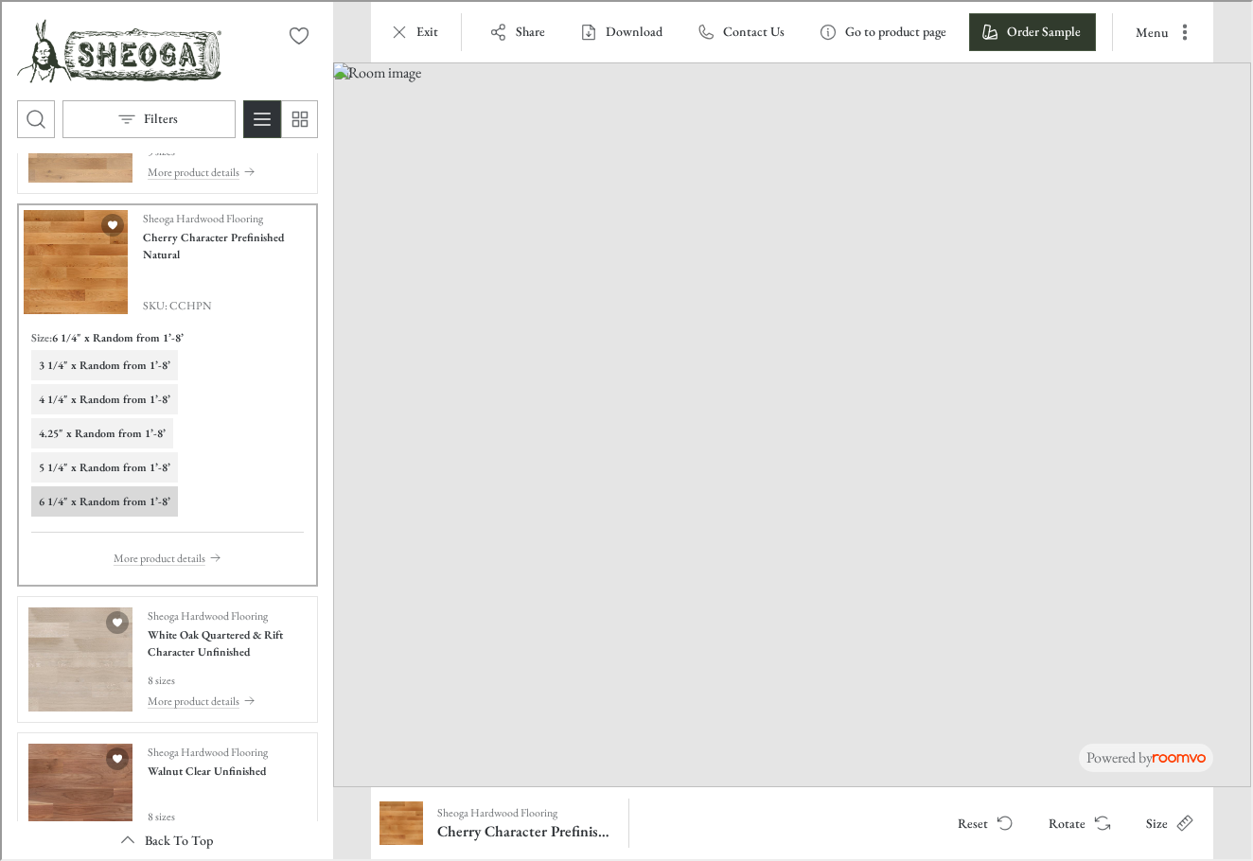
scroll to position [1156, 0]
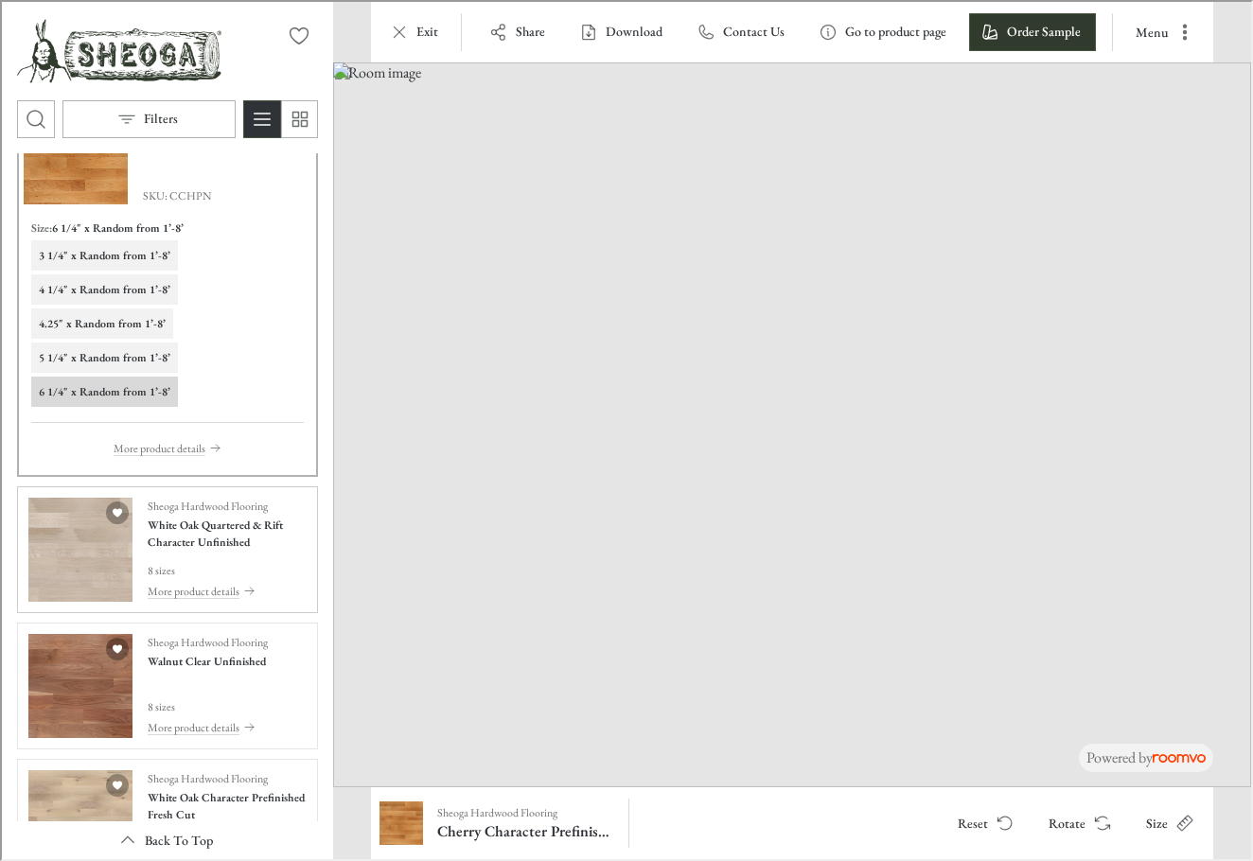
click at [80, 540] on img "See White Oak Quartered & Rift Character Unfinished in the room" at bounding box center [79, 548] width 104 height 104
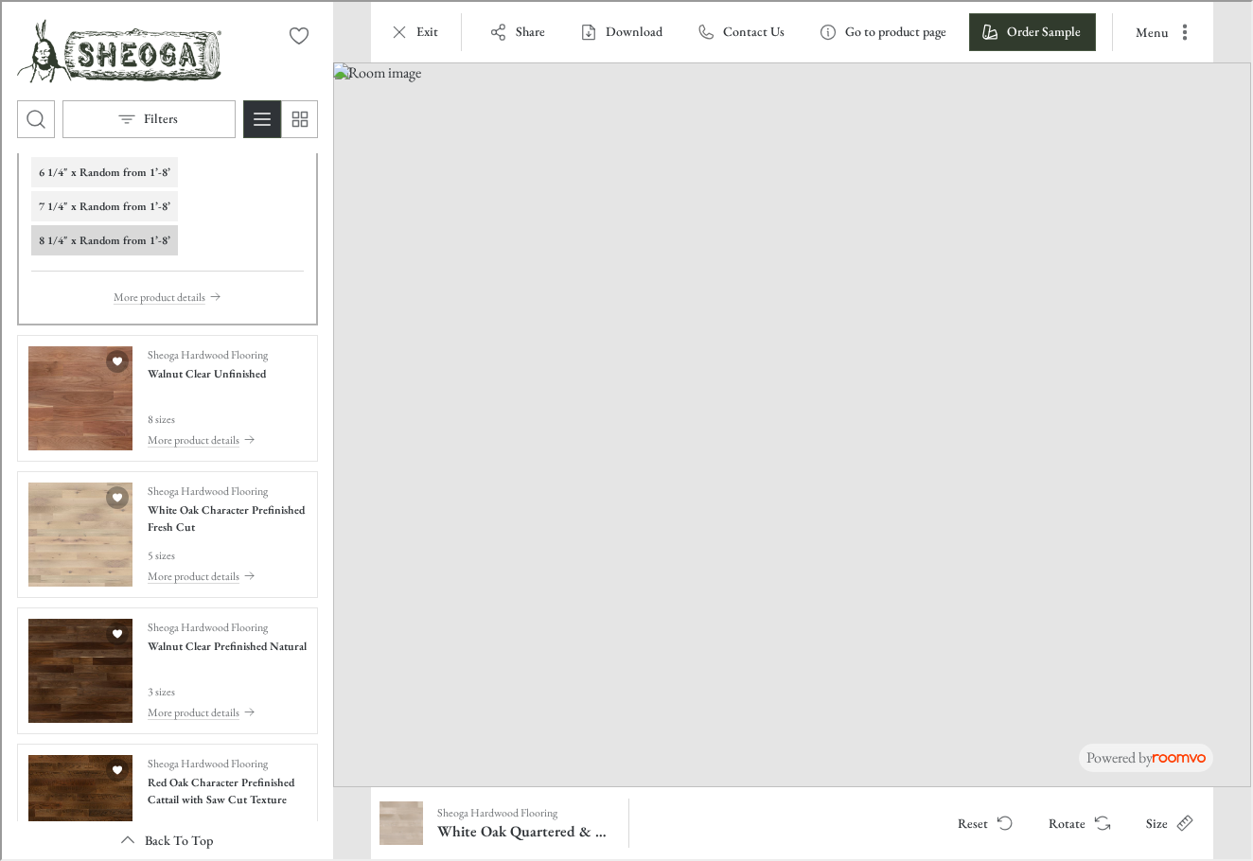
scroll to position [1629, 0]
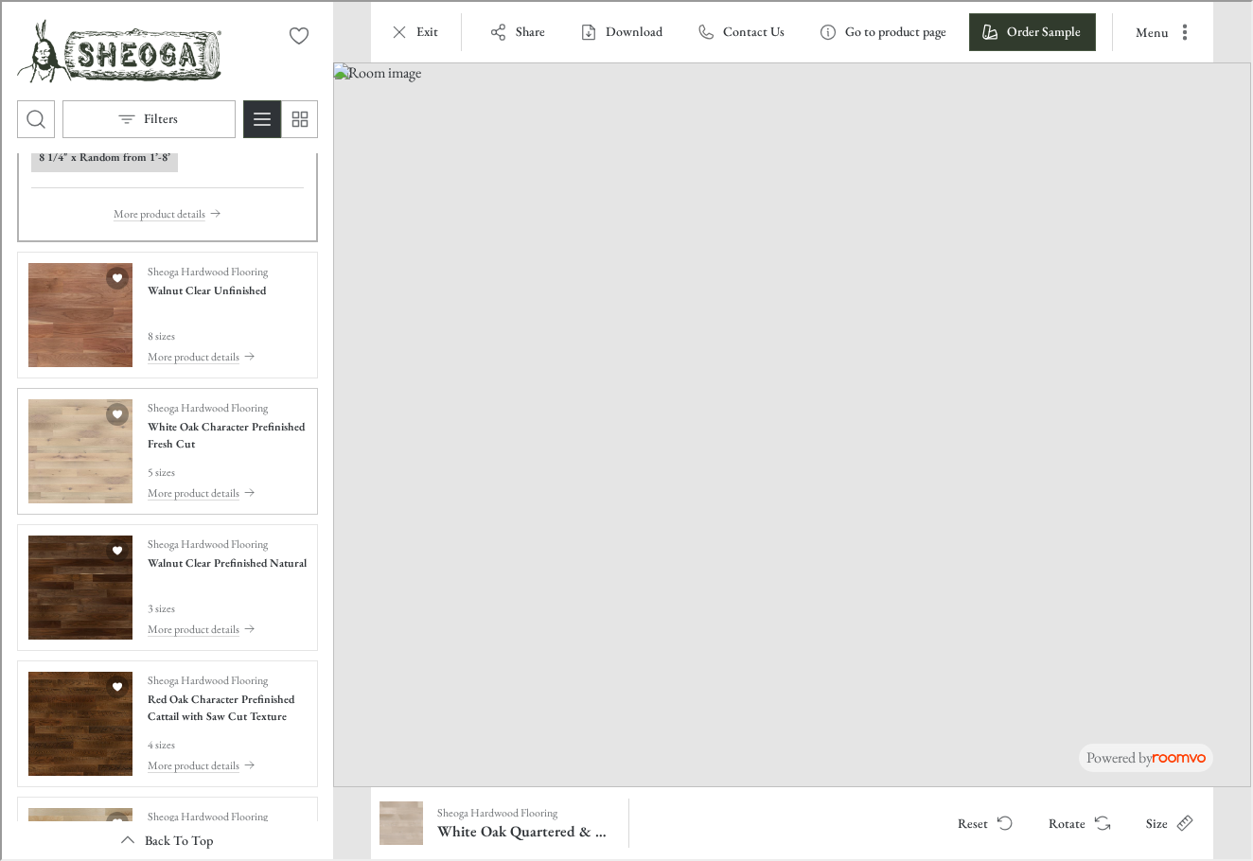
click at [49, 468] on img "See White Oak Character Prefinished Fresh Cut in the room" at bounding box center [79, 450] width 104 height 104
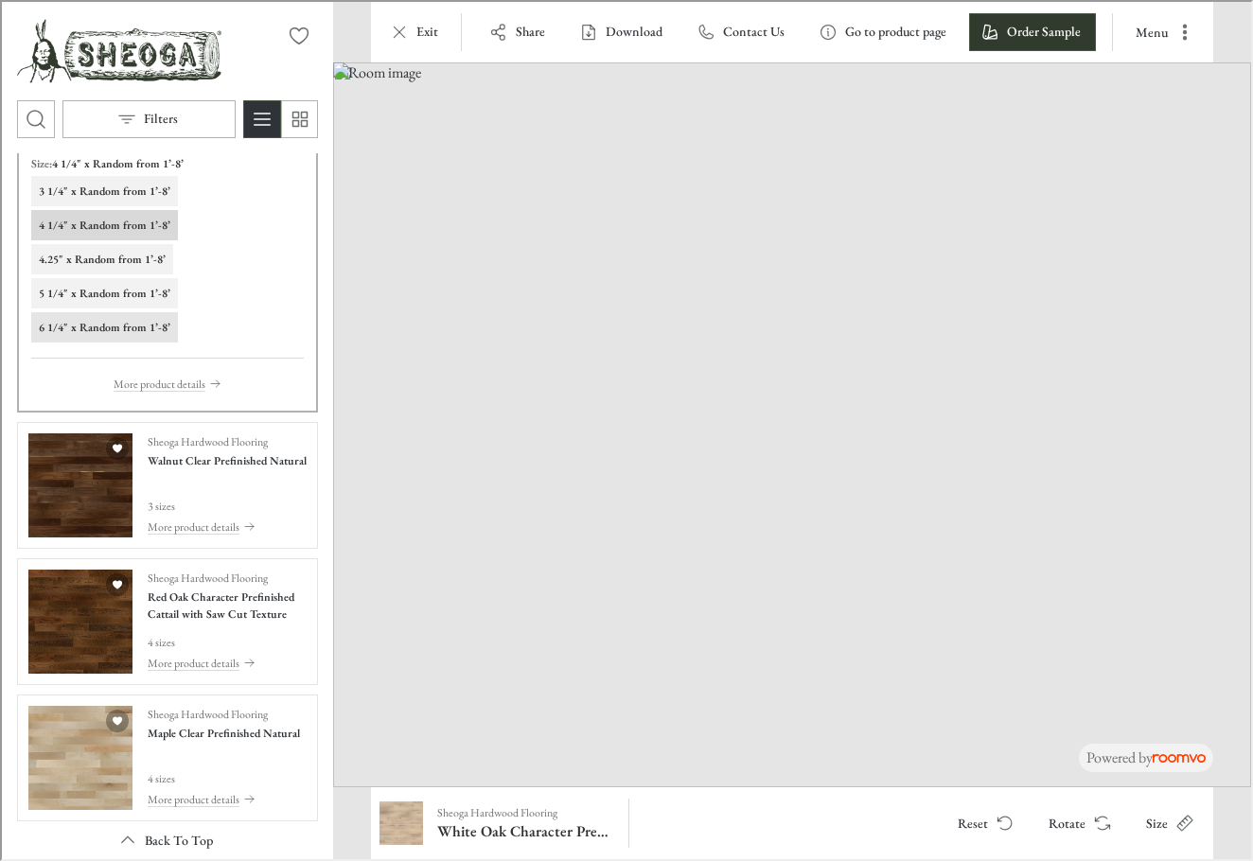
click at [57, 330] on h6 "6 1/4" x Random from 1’-8’" at bounding box center [103, 325] width 132 height 17
drag, startPoint x: 758, startPoint y: 725, endPoint x: 789, endPoint y: 318, distance: 408.2
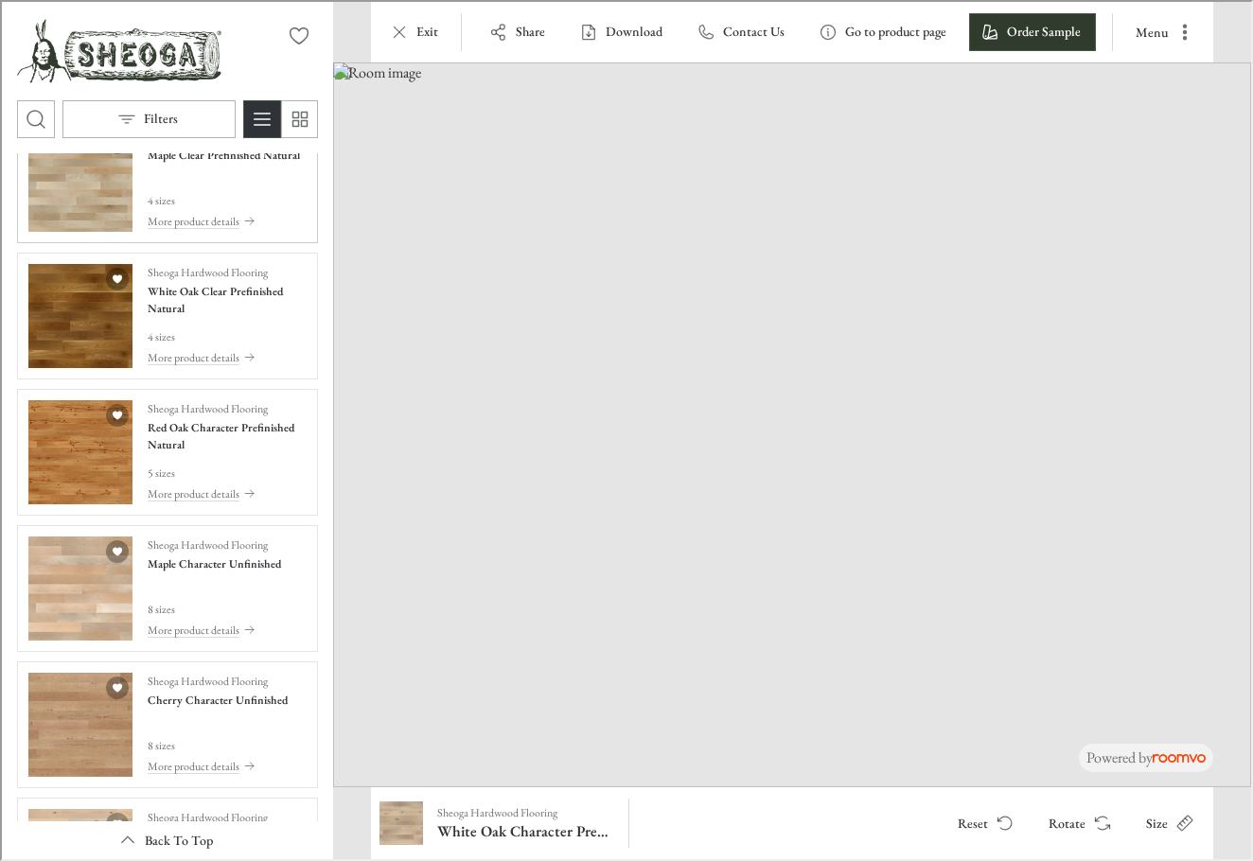
scroll to position [2386, 0]
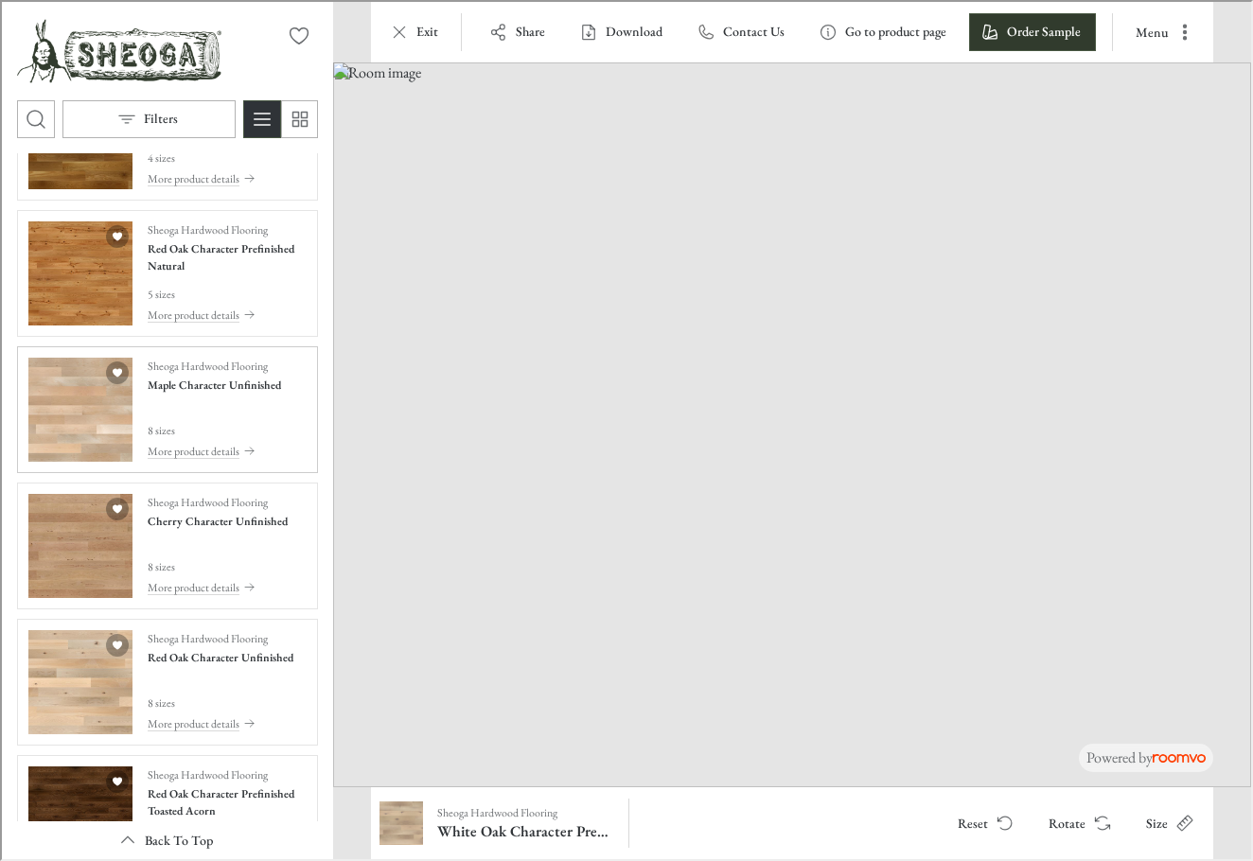
click at [89, 422] on img "See Maple Character Unfinished in the room" at bounding box center [79, 408] width 104 height 104
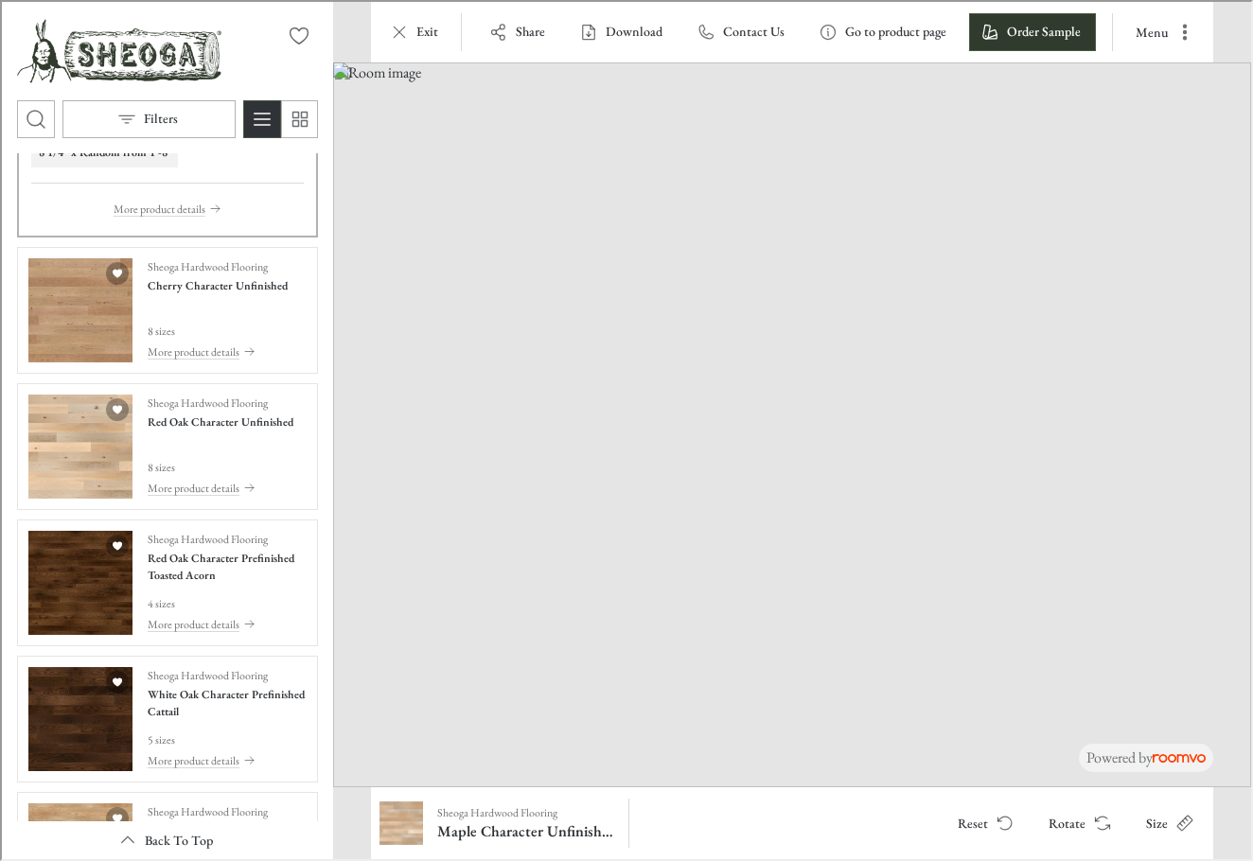
scroll to position [2792, 0]
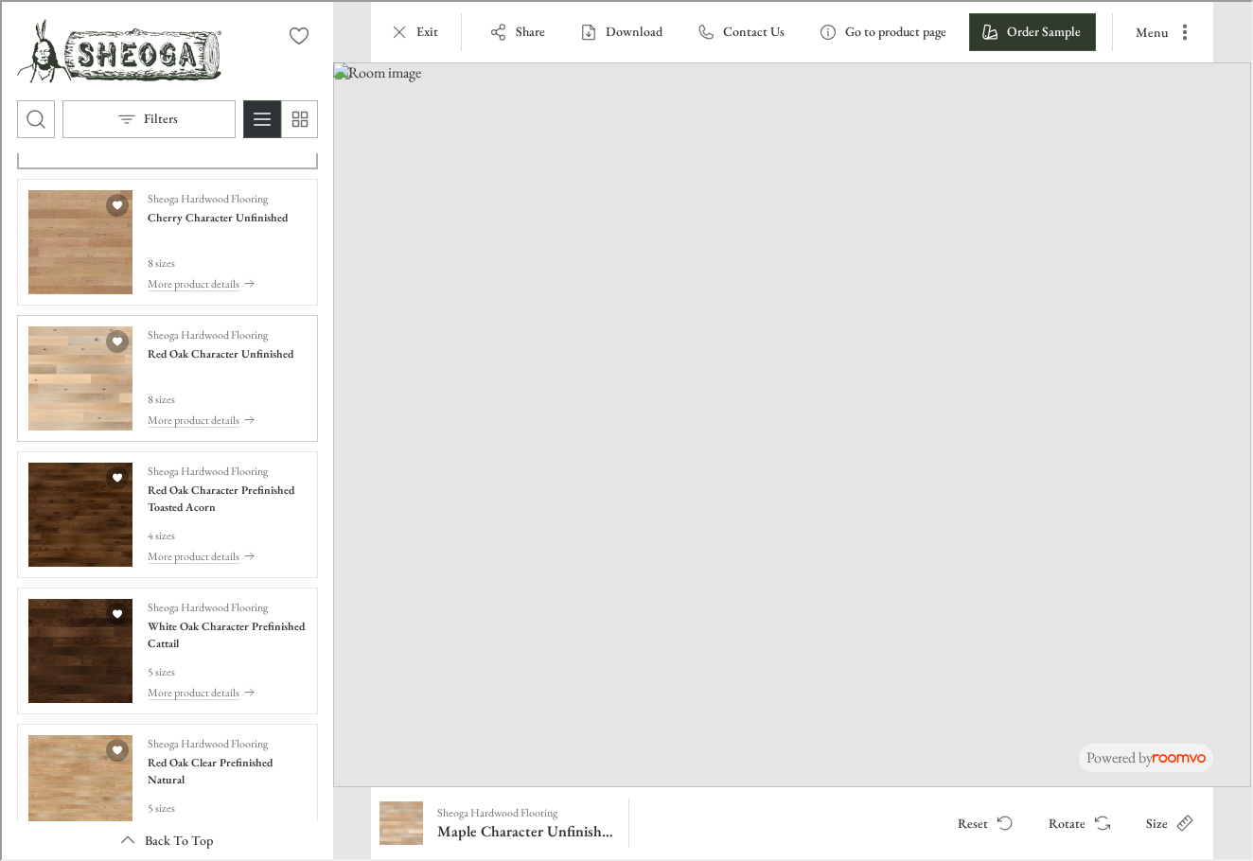
click at [62, 402] on img "See Red Oak Character Unfinished in the room" at bounding box center [79, 377] width 104 height 104
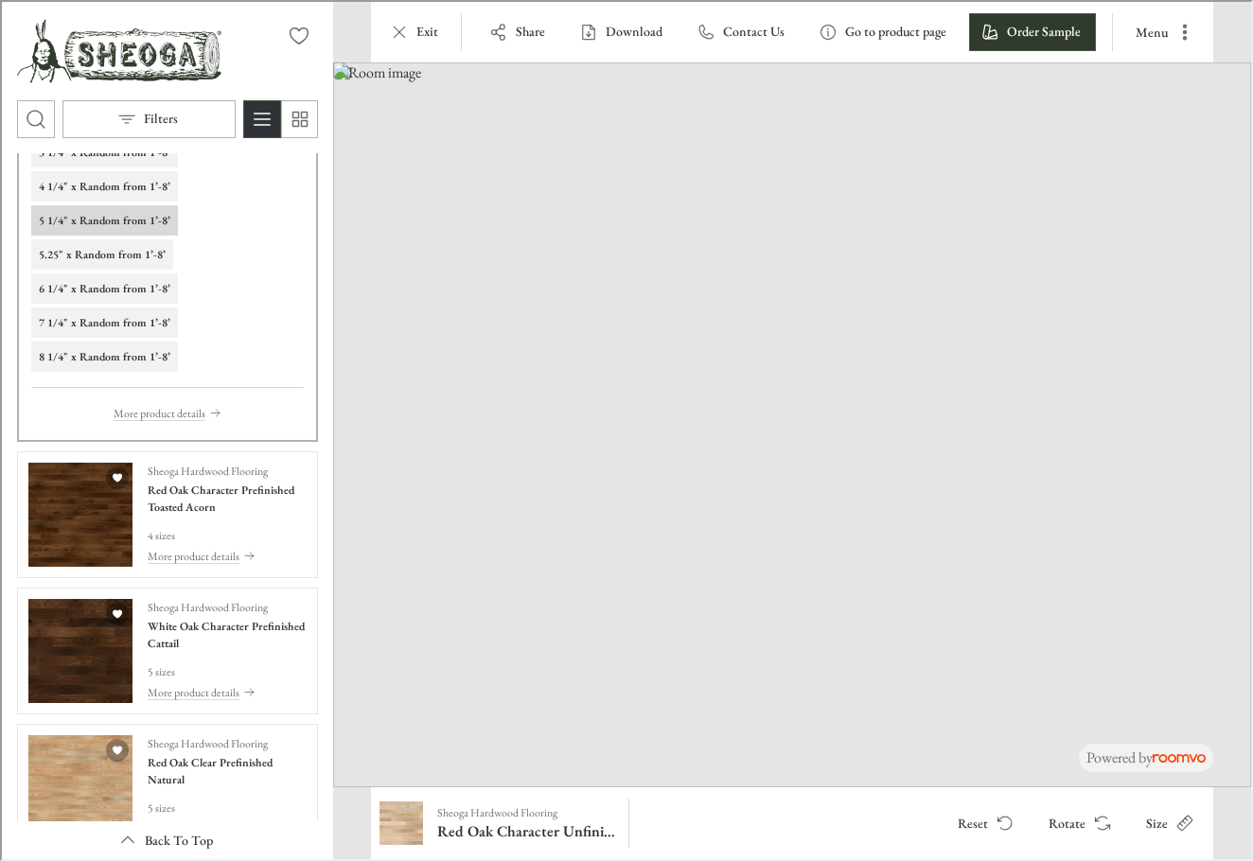
drag, startPoint x: 1124, startPoint y: 680, endPoint x: 1056, endPoint y: 604, distance: 101.2
click at [1056, 604] on img at bounding box center [790, 423] width 918 height 725
drag, startPoint x: 820, startPoint y: 767, endPoint x: 820, endPoint y: 514, distance: 252.7
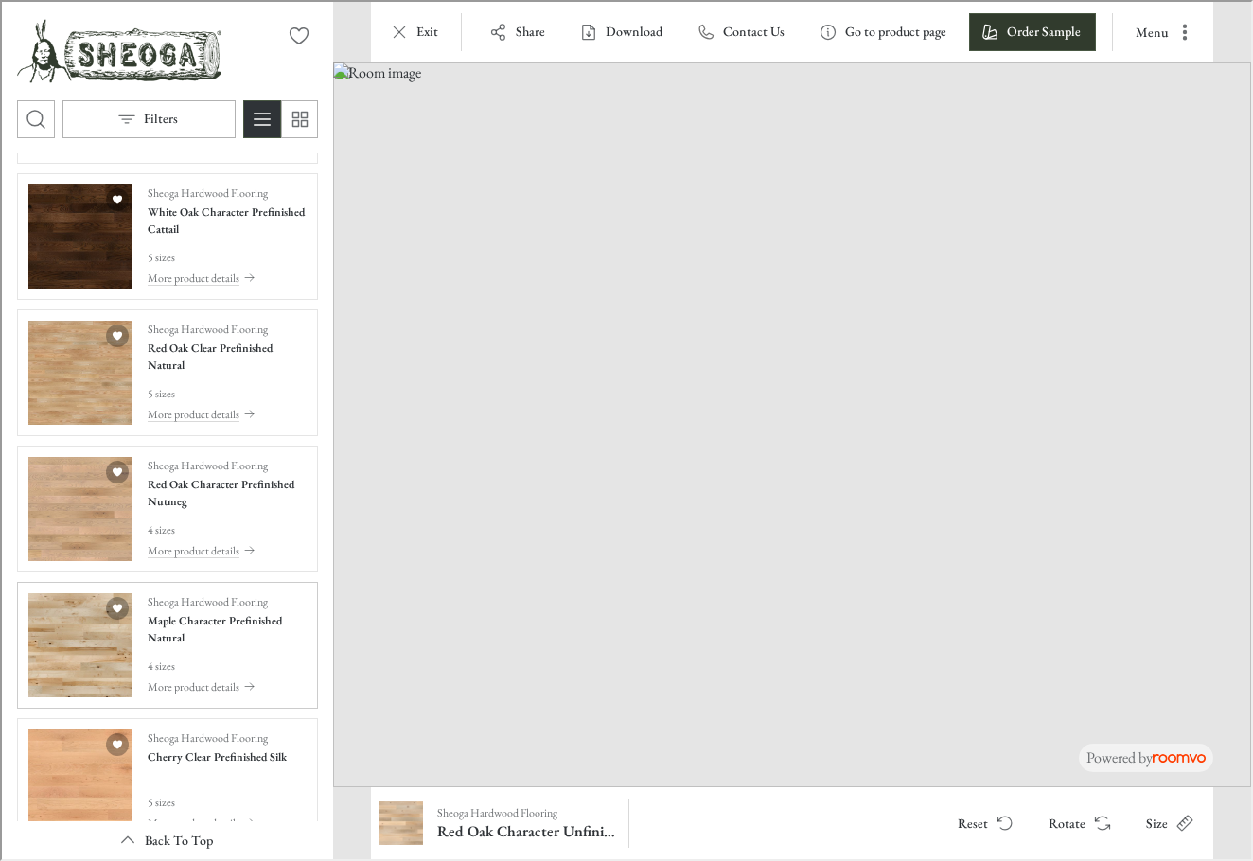
scroll to position [3266, 0]
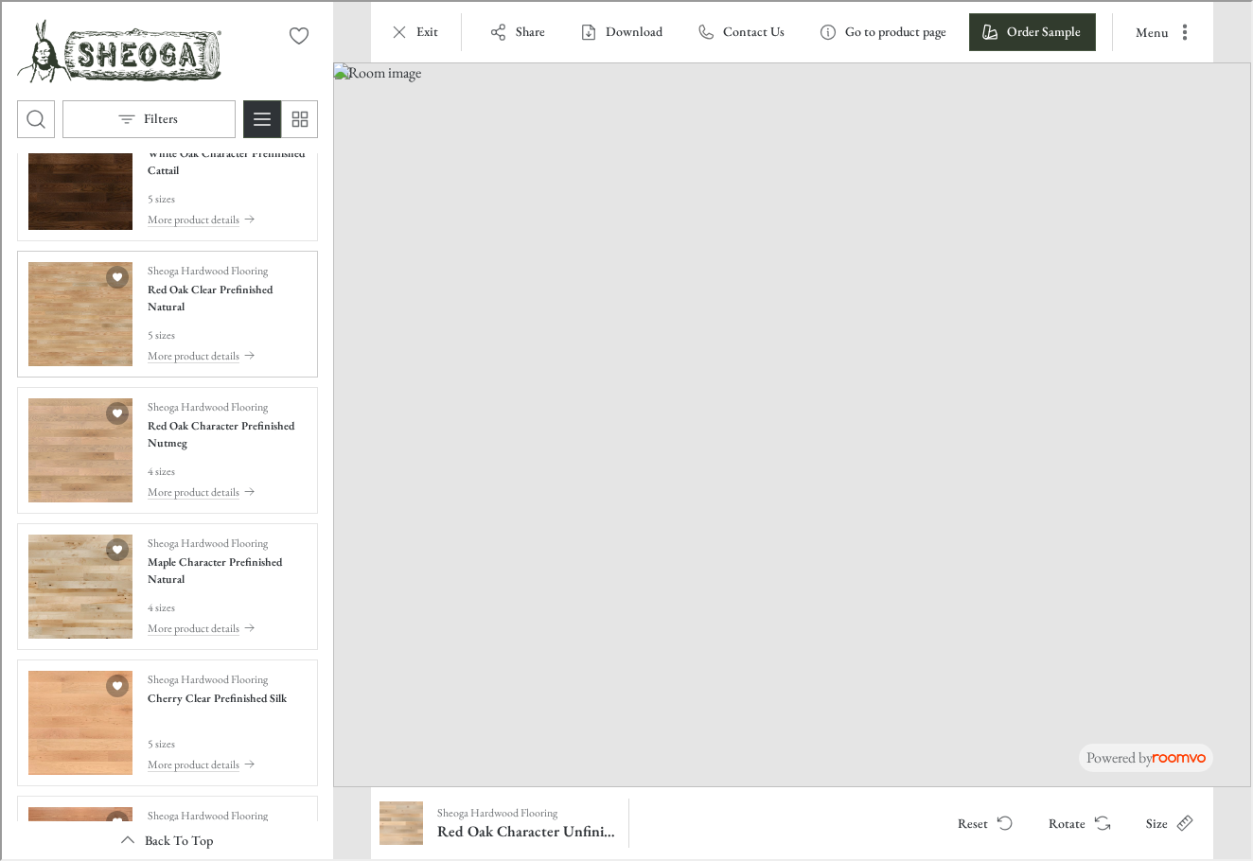
click at [67, 310] on img "See Red Oak Clear Prefinished Natural in the room" at bounding box center [79, 312] width 104 height 104
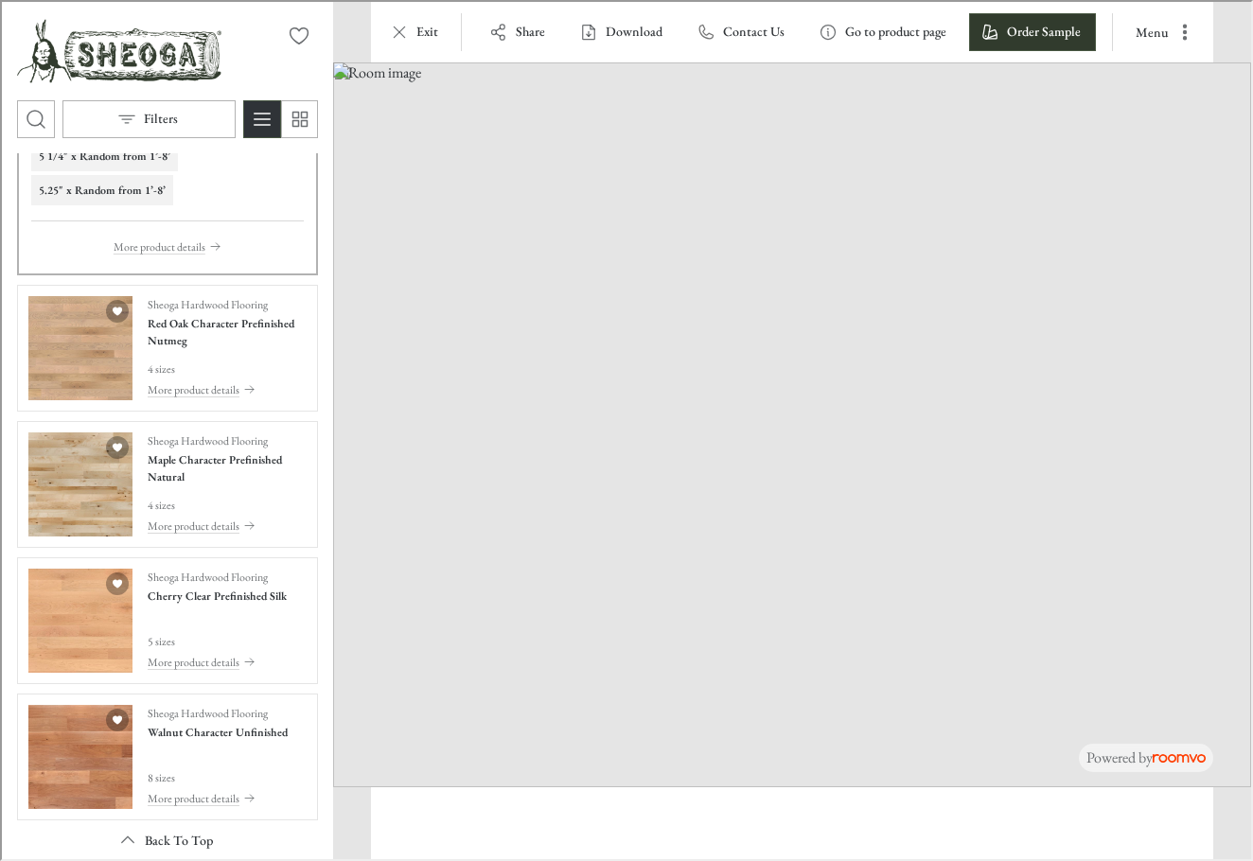
scroll to position [2907, 0]
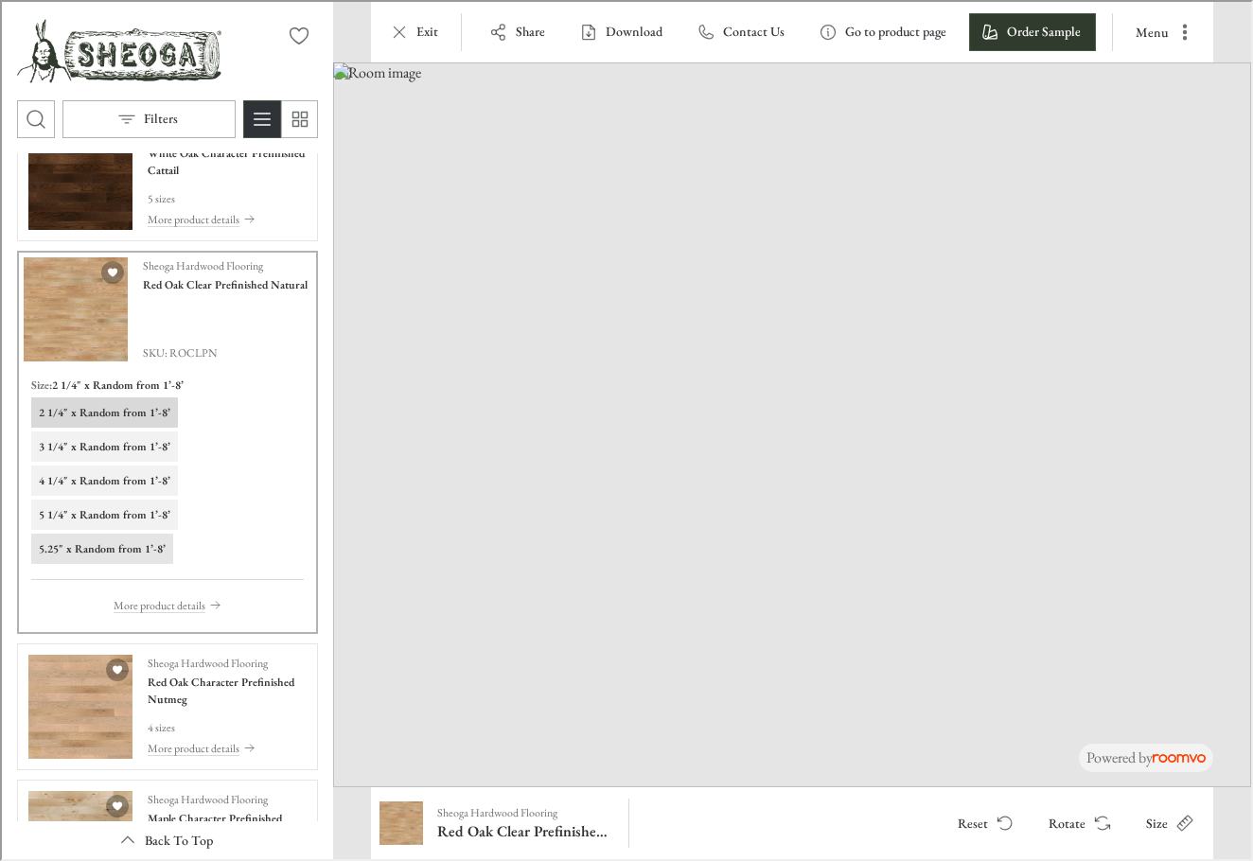
click at [75, 532] on button "5.25" x Random from 1’-8’" at bounding box center [100, 547] width 142 height 30
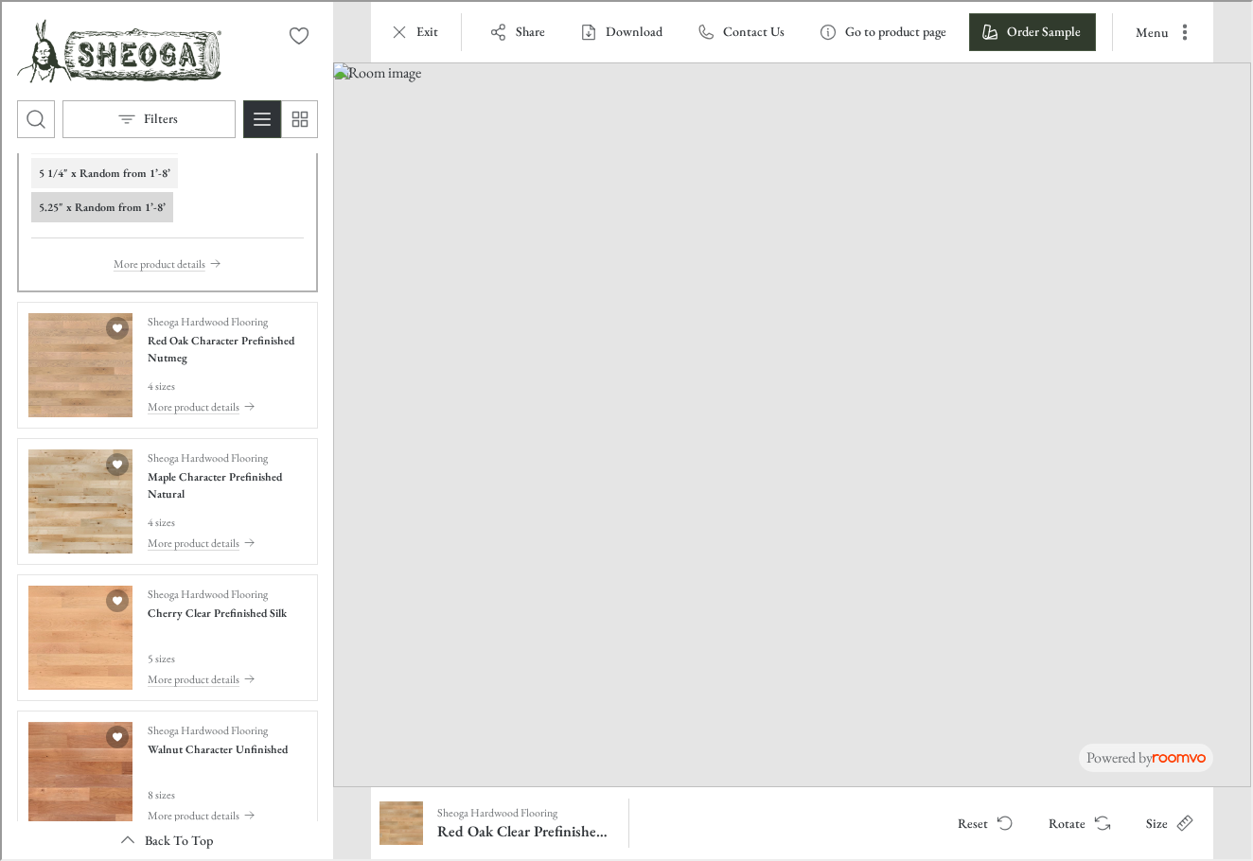
scroll to position [3286, 0]
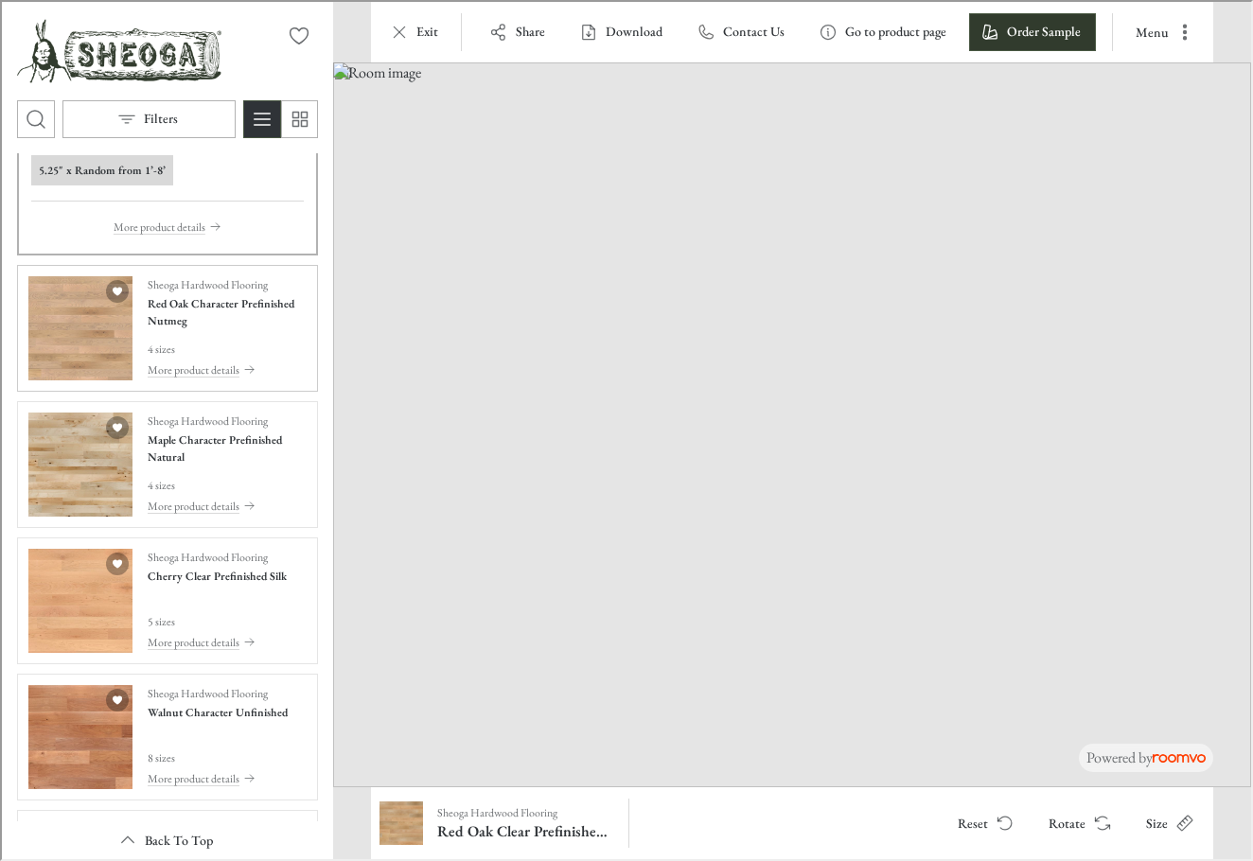
click at [59, 315] on img "See Red Oak Character Prefinished Nutmeg in the room" at bounding box center [79, 327] width 104 height 104
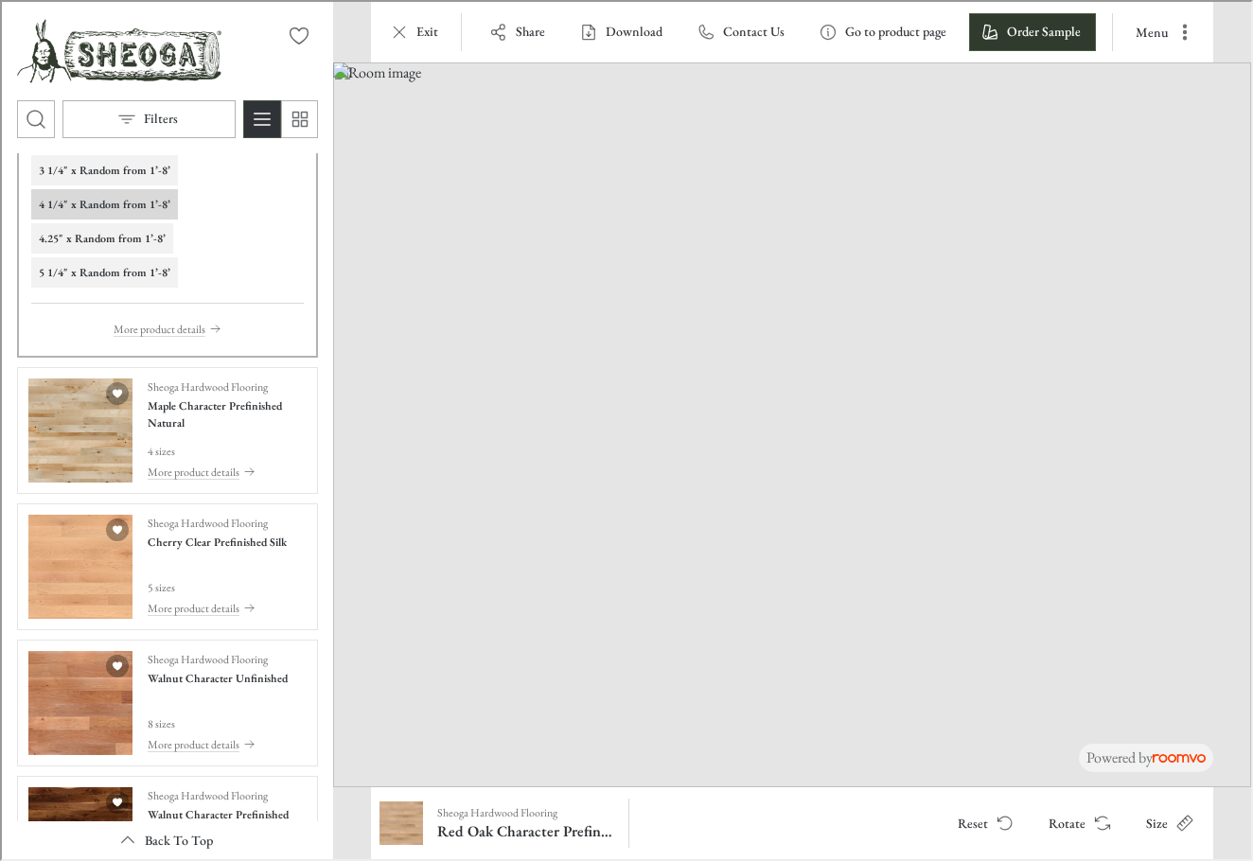
drag, startPoint x: 558, startPoint y: 689, endPoint x: 877, endPoint y: 647, distance: 321.7
click at [877, 647] on img at bounding box center [790, 423] width 918 height 725
click at [55, 574] on img "See Cherry Clear Prefinished Silk in the room" at bounding box center [79, 565] width 104 height 104
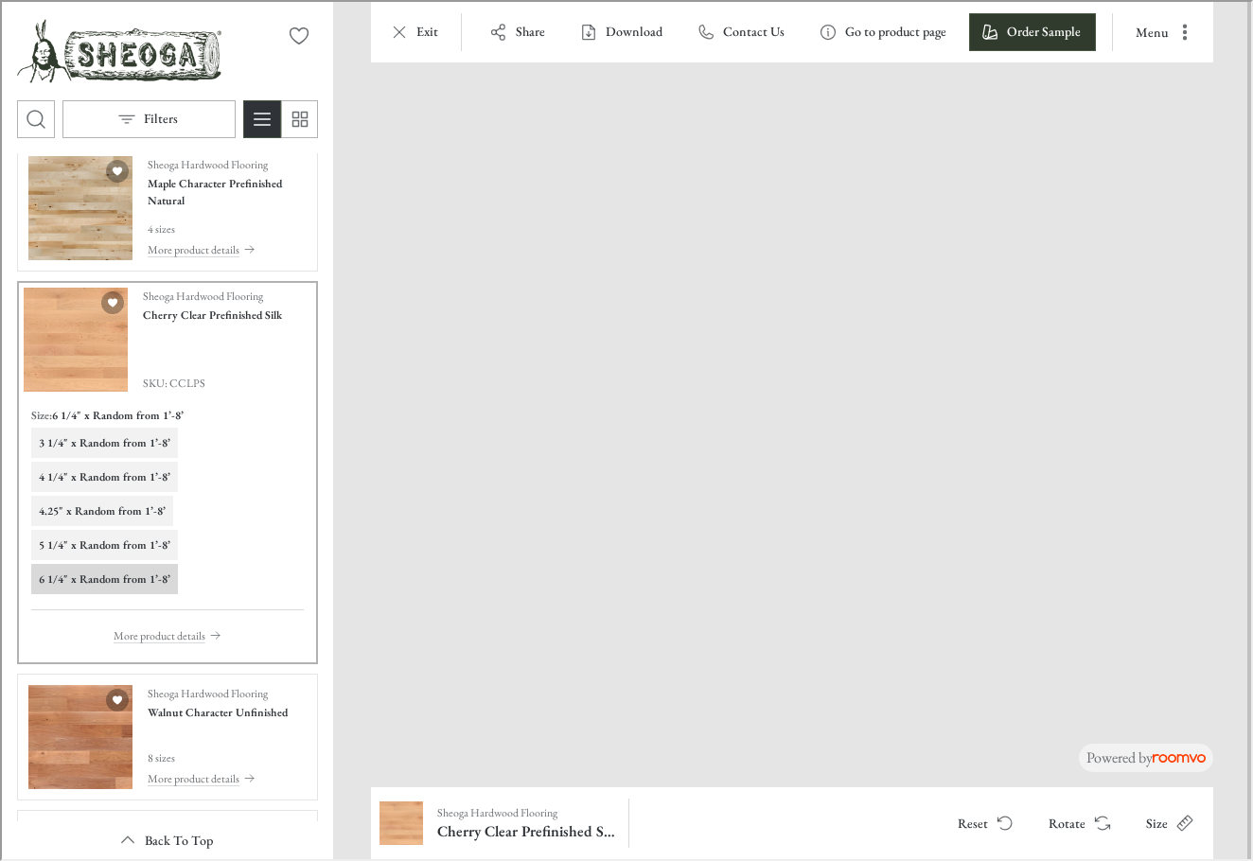
drag, startPoint x: 1069, startPoint y: 687, endPoint x: 499, endPoint y: 399, distance: 638.4
drag, startPoint x: 485, startPoint y: 598, endPoint x: 1339, endPoint y: 306, distance: 903.4
click at [1339, 306] on img at bounding box center [1069, 292] width 1476 height 1165
drag, startPoint x: 1022, startPoint y: 682, endPoint x: 581, endPoint y: 535, distance: 465.2
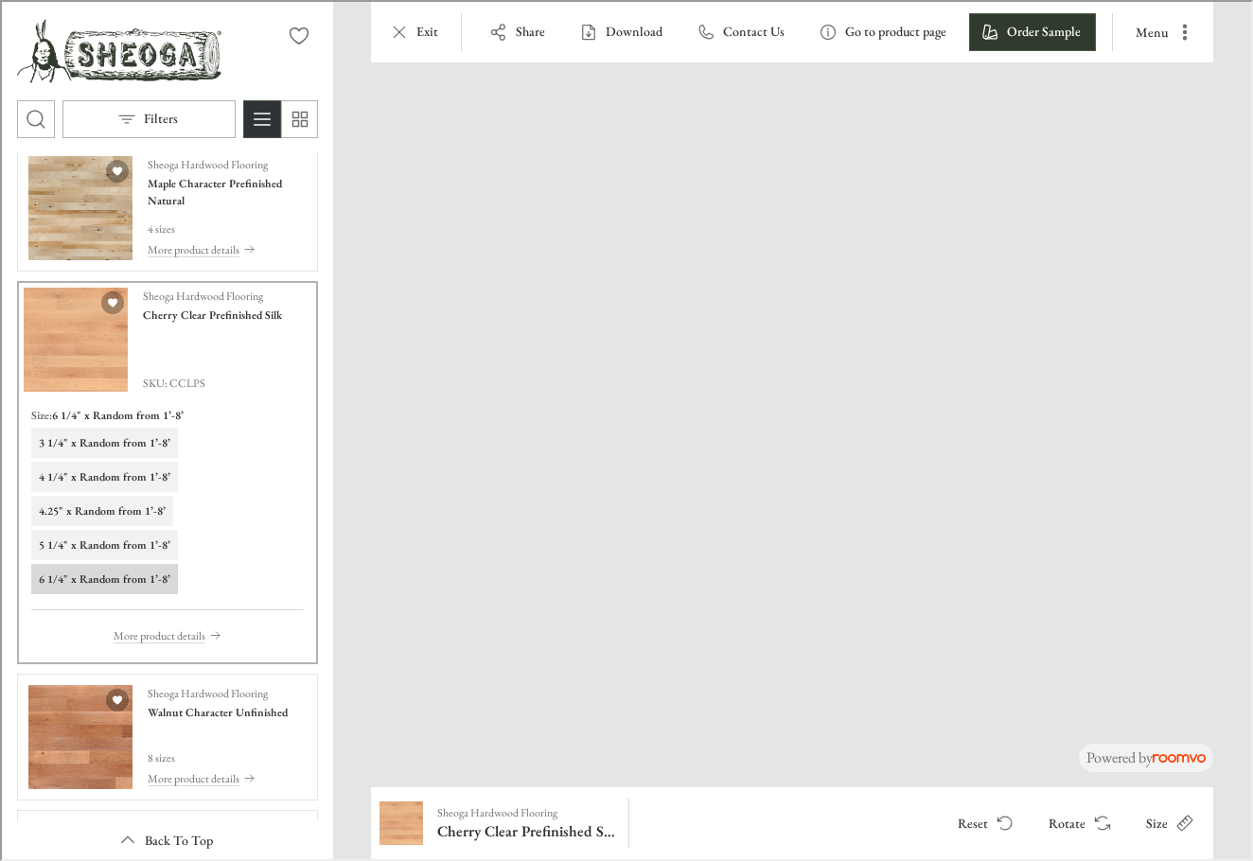
click at [581, 535] on img at bounding box center [684, 196] width 1767 height 1396
drag, startPoint x: 638, startPoint y: 721, endPoint x: 792, endPoint y: 478, distance: 288.1
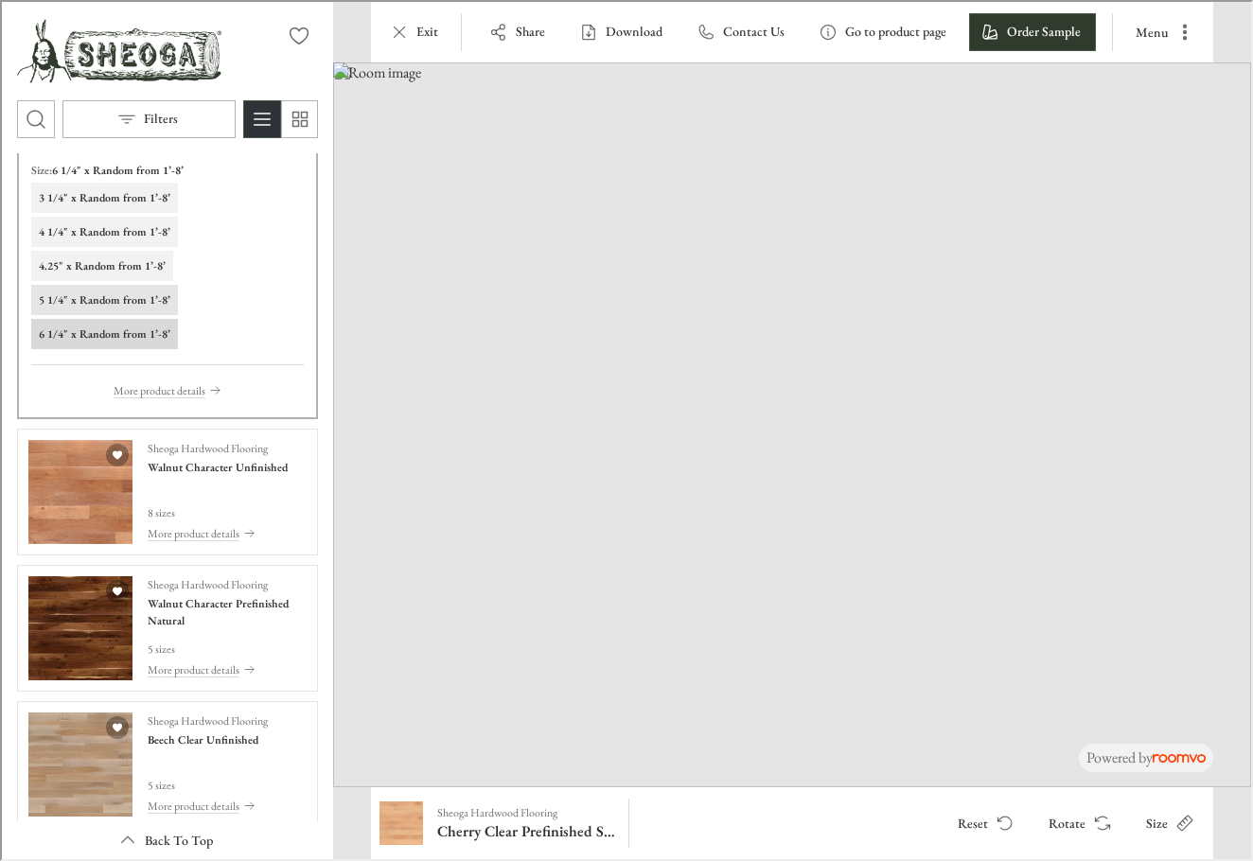
scroll to position [3570, 0]
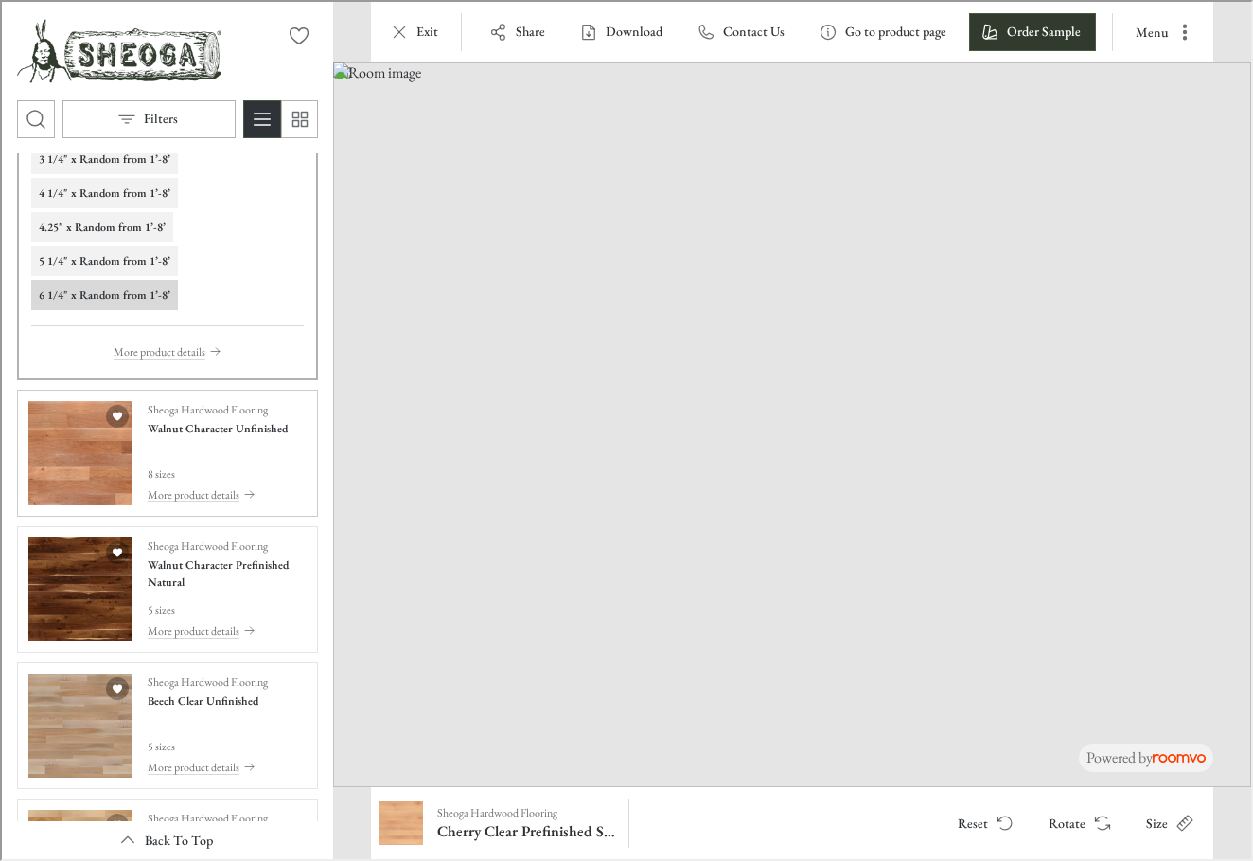
click at [63, 467] on img "See Walnut Character Unfinished in the room" at bounding box center [79, 451] width 104 height 104
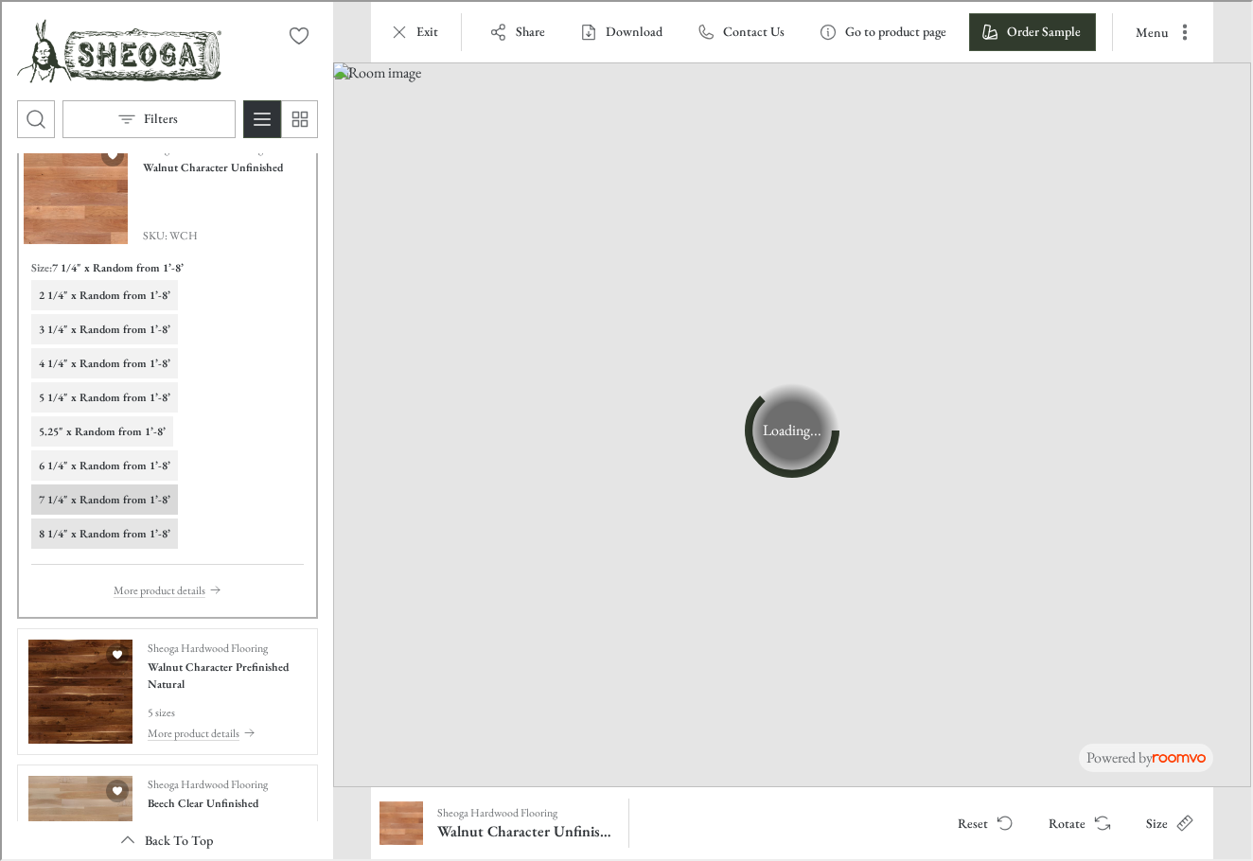
click at [88, 536] on h6 "8 1/4" x Random from 1’-8’" at bounding box center [103, 531] width 132 height 17
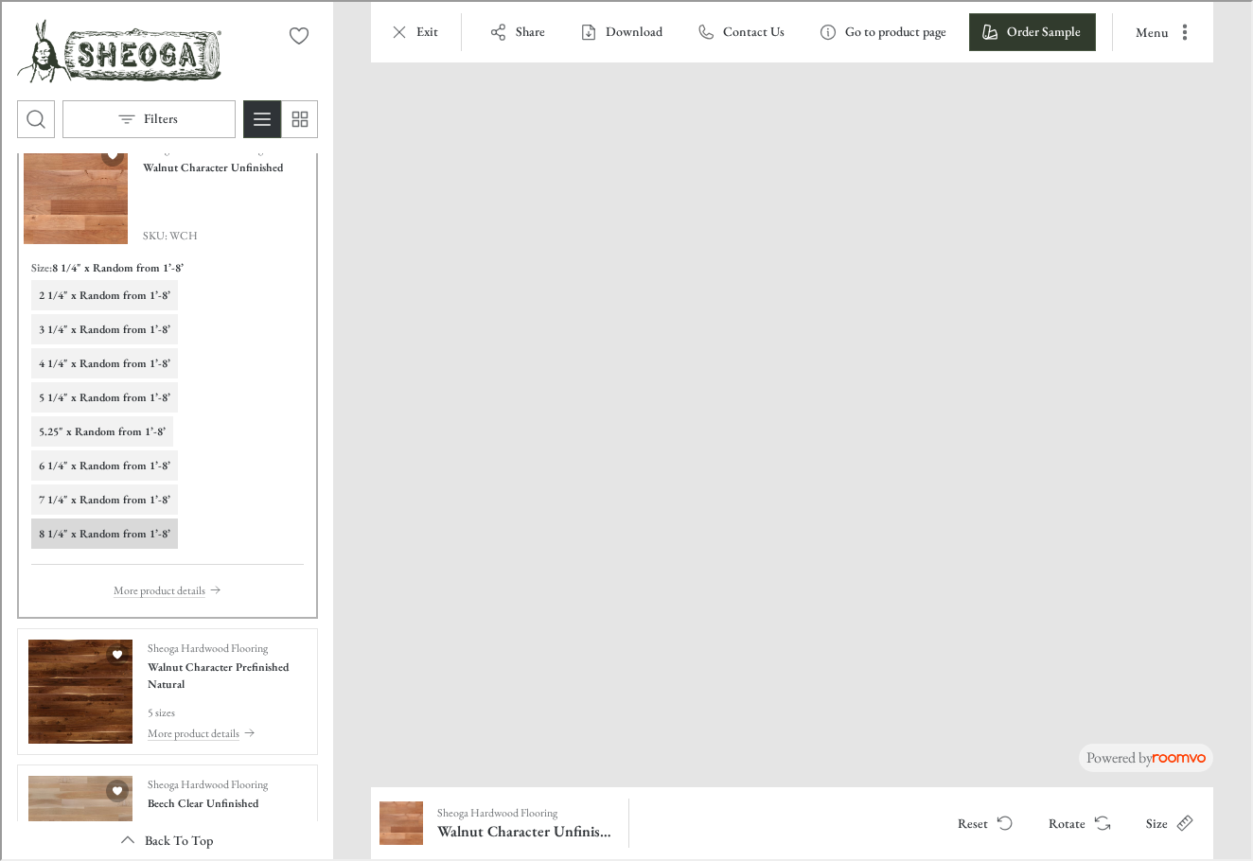
drag, startPoint x: 1003, startPoint y: 718, endPoint x: 443, endPoint y: 496, distance: 602.9
drag, startPoint x: 775, startPoint y: 515, endPoint x: 1675, endPoint y: 254, distance: 936.4
drag, startPoint x: 599, startPoint y: 596, endPoint x: 1252, endPoint y: 487, distance: 662.3
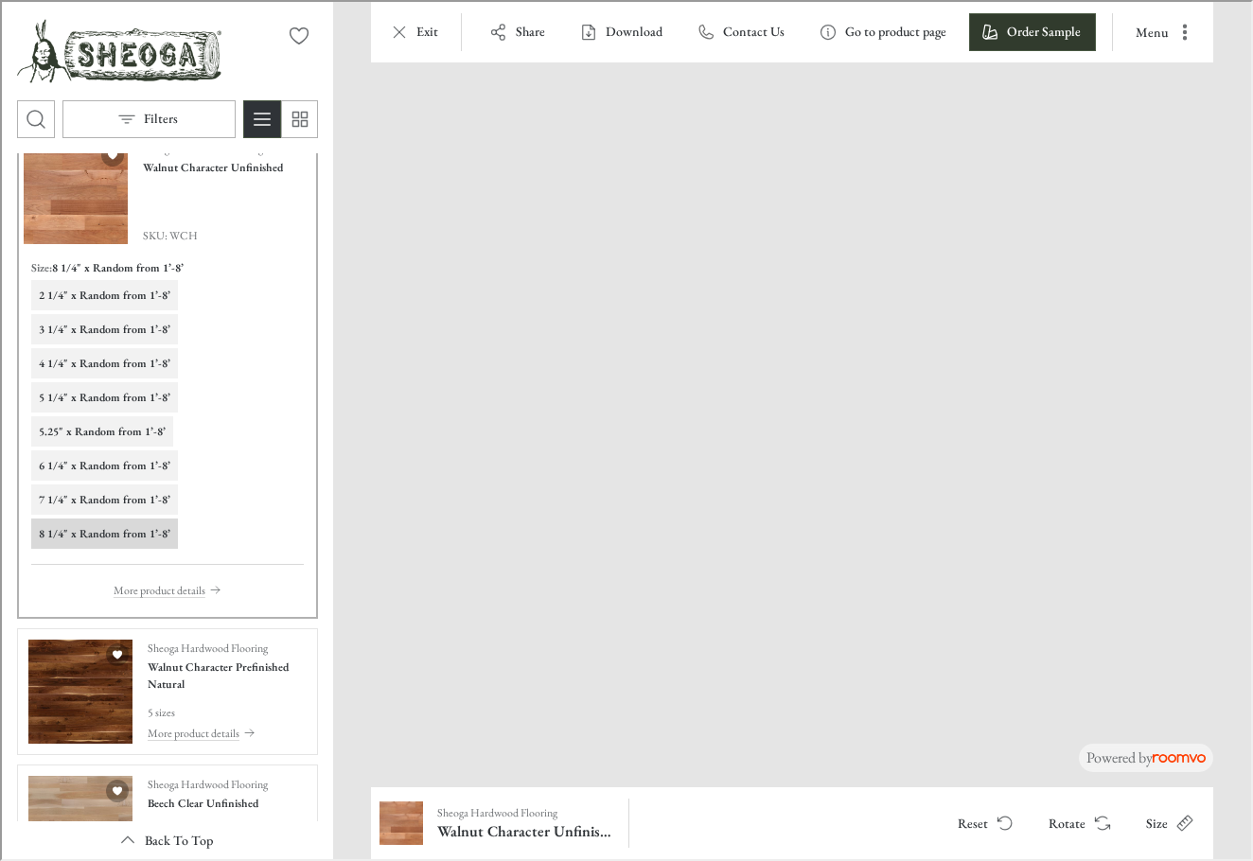
drag, startPoint x: 695, startPoint y: 538, endPoint x: 1022, endPoint y: 697, distance: 364.1
drag, startPoint x: 797, startPoint y: 697, endPoint x: 1176, endPoint y: 511, distance: 421.6
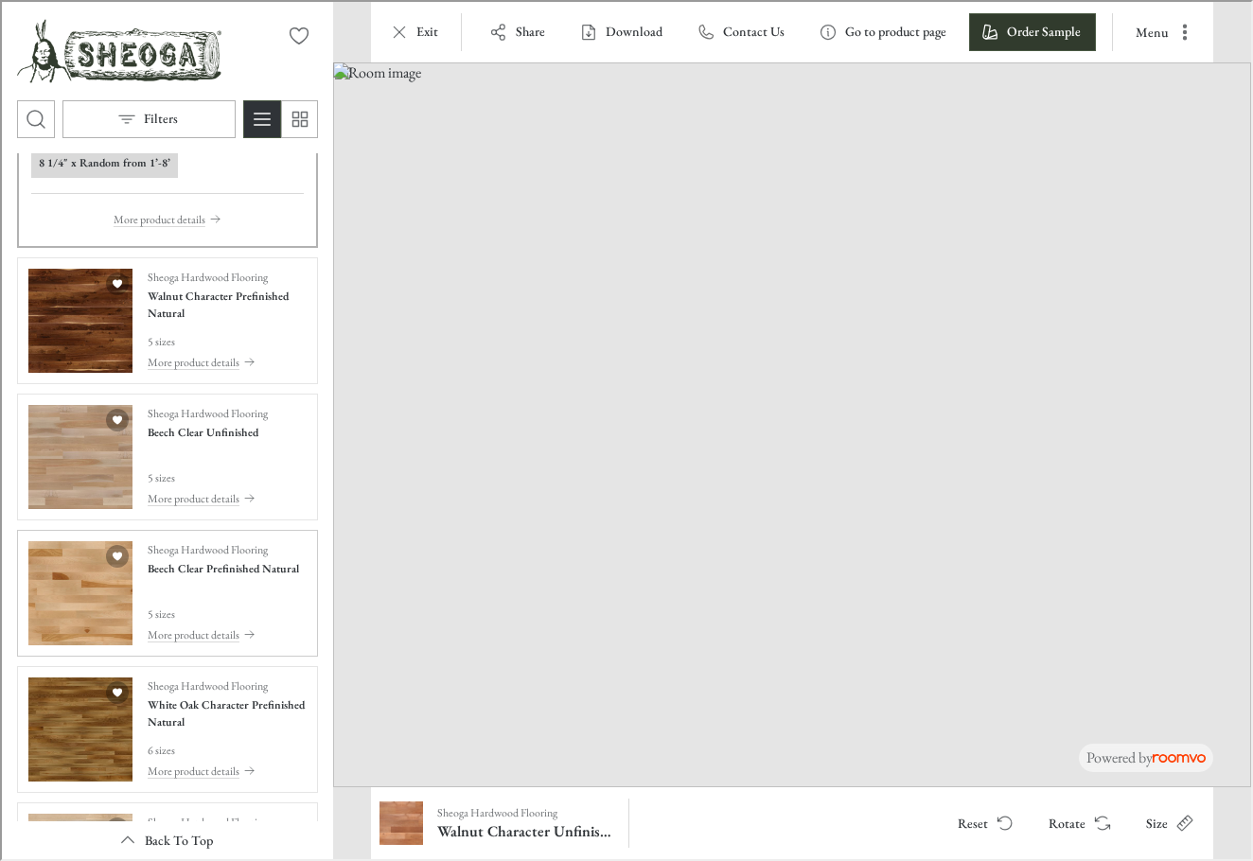
scroll to position [4043, 0]
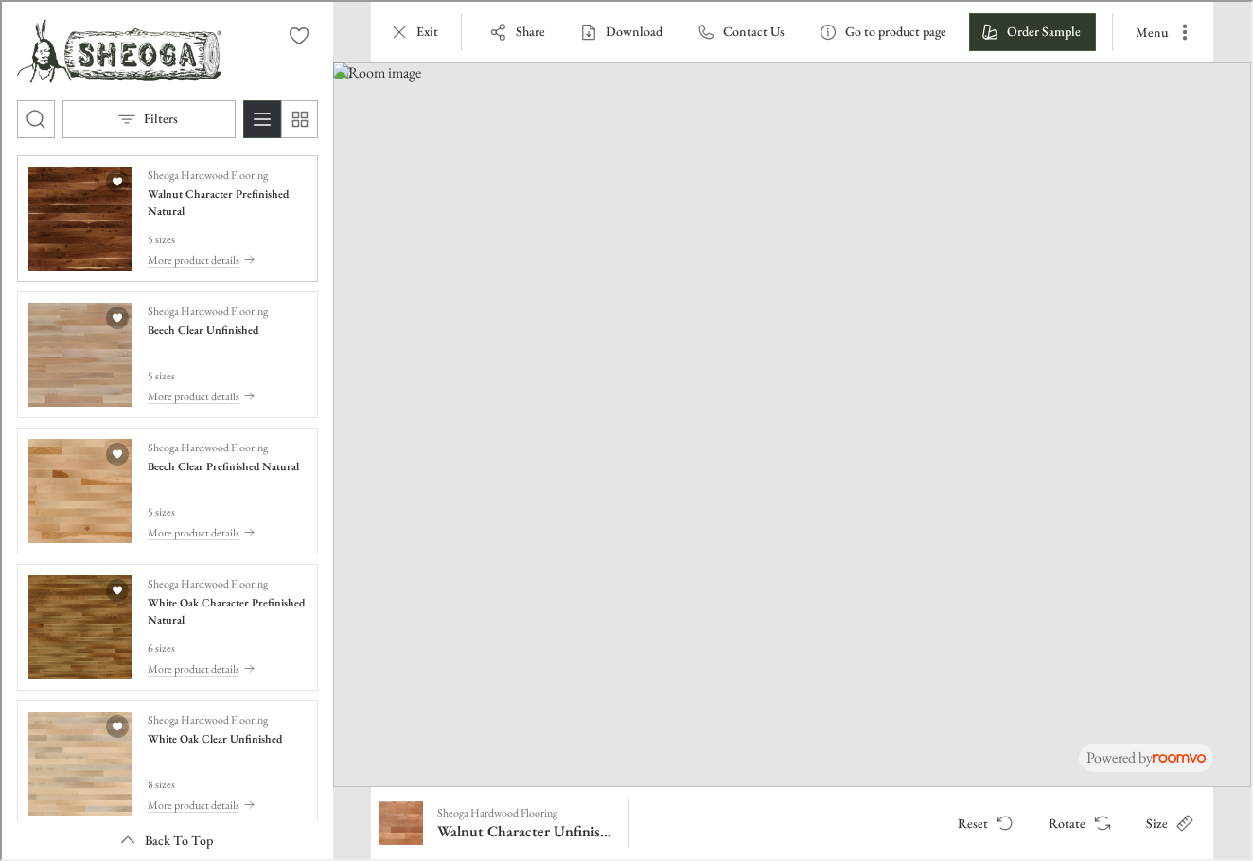
click at [85, 238] on img "See Walnut Character Prefinished Natural in the room" at bounding box center [79, 217] width 104 height 104
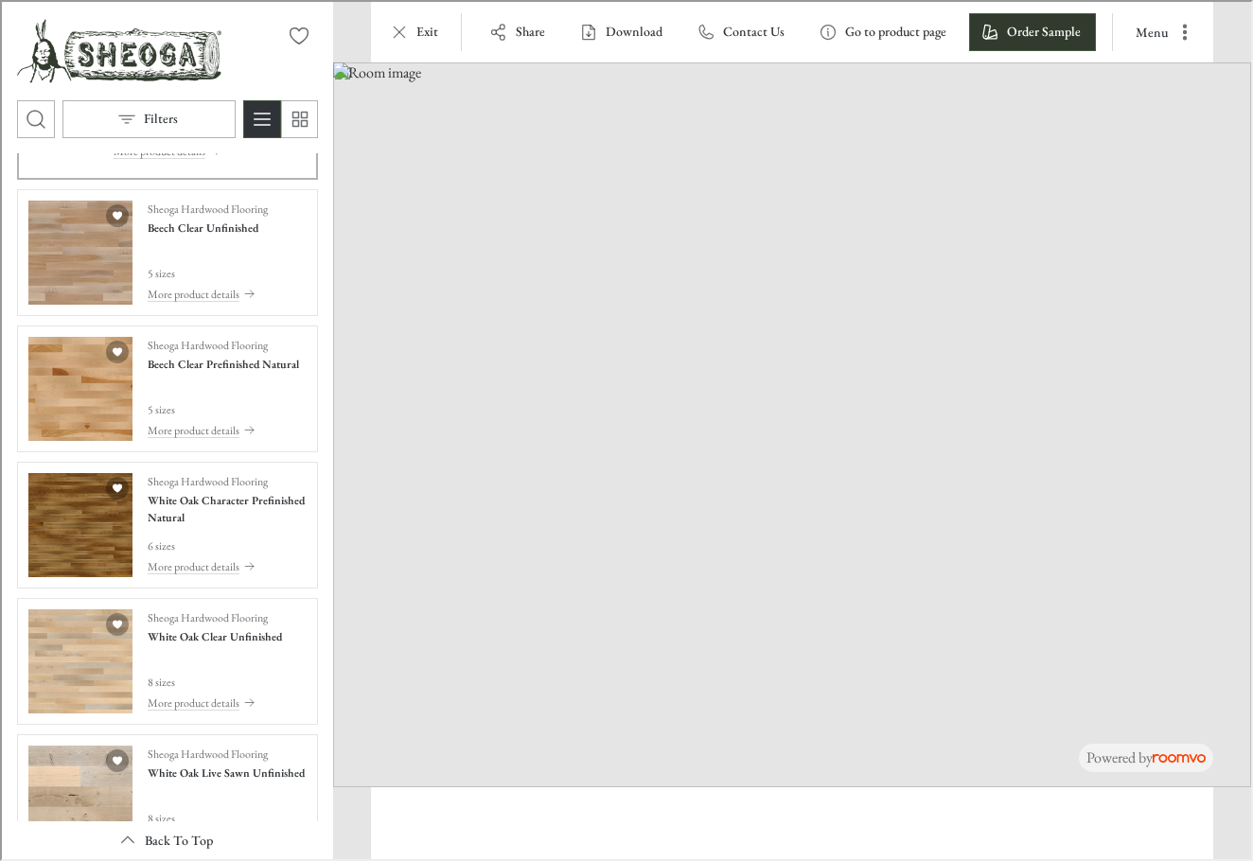
scroll to position [3684, 0]
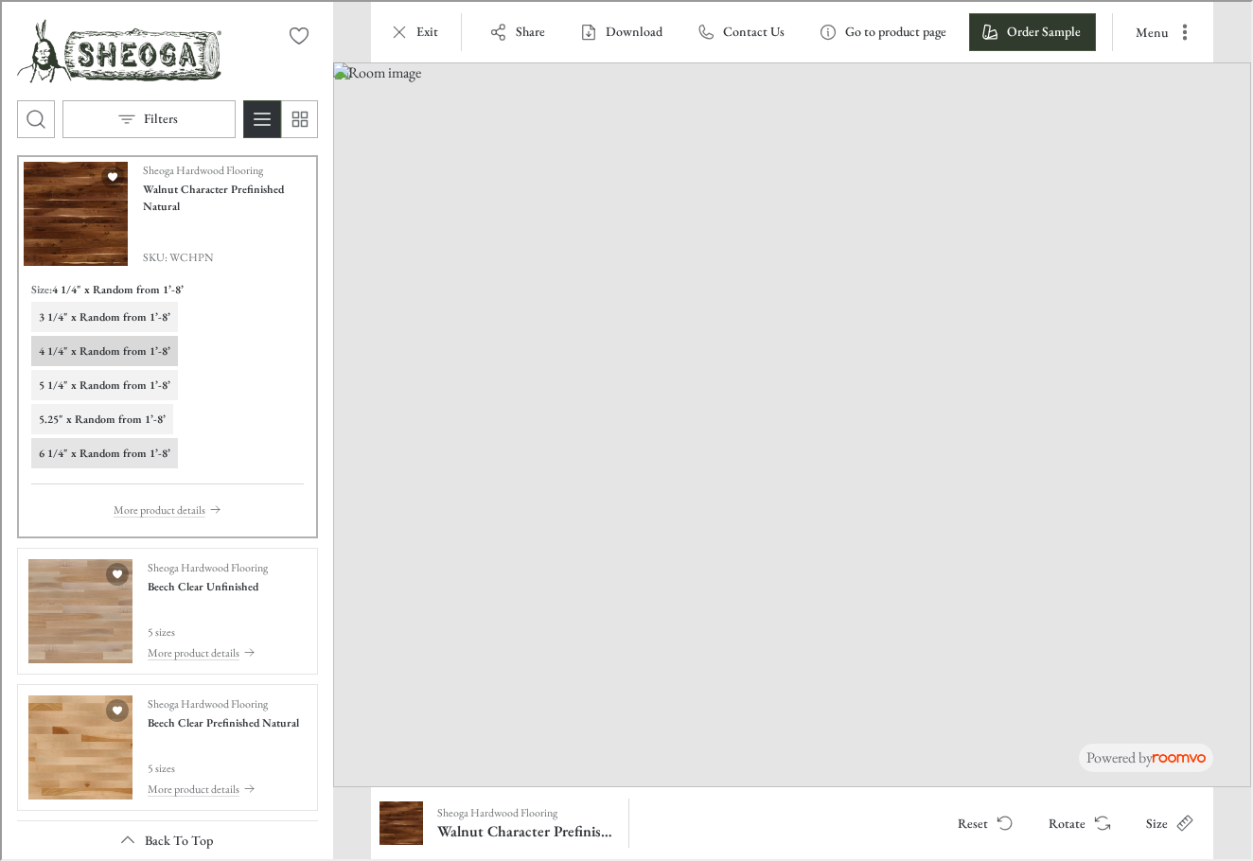
click at [94, 438] on button "6 1/4" x Random from 1’-8’" at bounding box center [102, 451] width 147 height 30
drag, startPoint x: 798, startPoint y: 744, endPoint x: 1229, endPoint y: 375, distance: 567.3
click at [1229, 375] on img at bounding box center [868, 227] width 1675 height 1323
drag, startPoint x: 594, startPoint y: 710, endPoint x: 307, endPoint y: 569, distance: 319.6
click at [307, 569] on img at bounding box center [606, 227] width 1675 height 1323
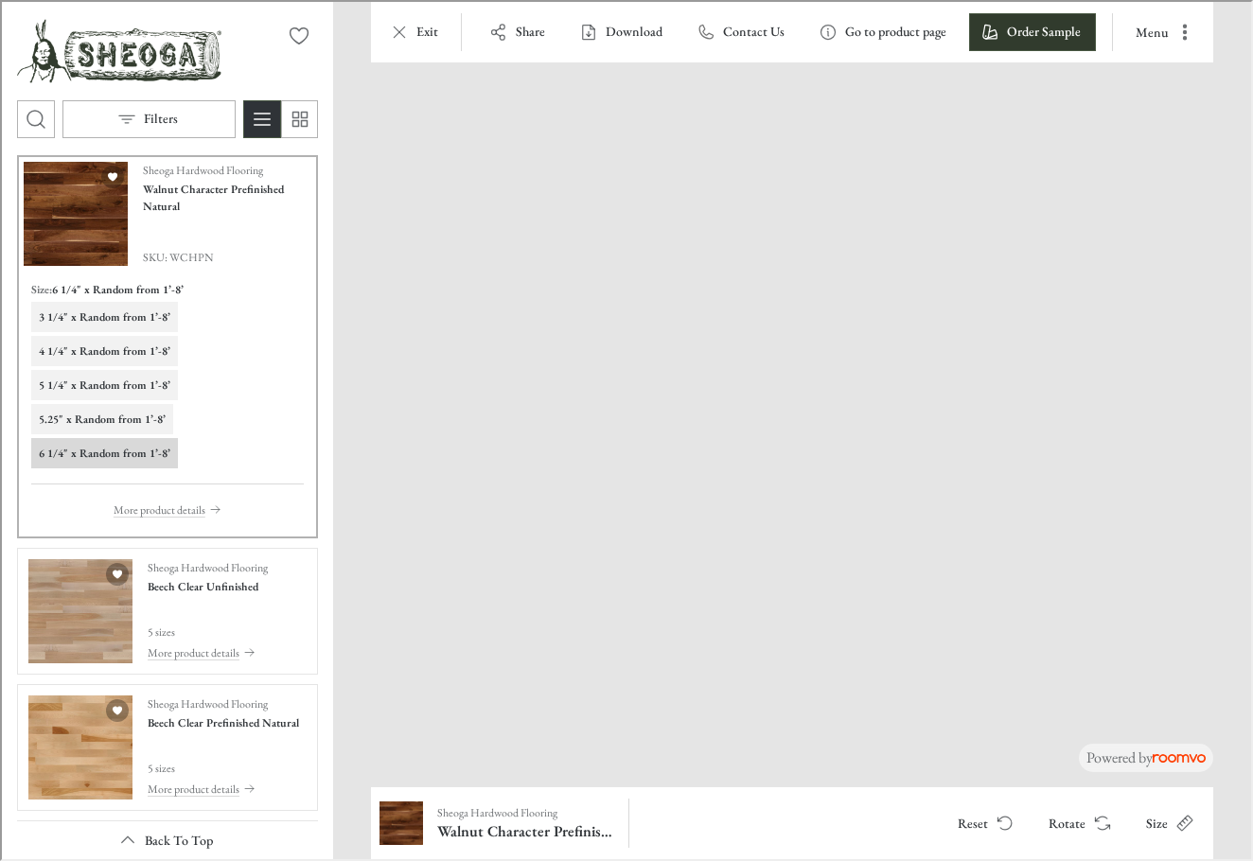
drag, startPoint x: 1015, startPoint y: 628, endPoint x: 1330, endPoint y: 525, distance: 331.4
click at [1330, 525] on img at bounding box center [1144, 227] width 1675 height 1323
drag, startPoint x: 773, startPoint y: 742, endPoint x: 799, endPoint y: 446, distance: 297.4
click at [91, 613] on img "See Beech Clear Unfinished in the room" at bounding box center [79, 610] width 104 height 104
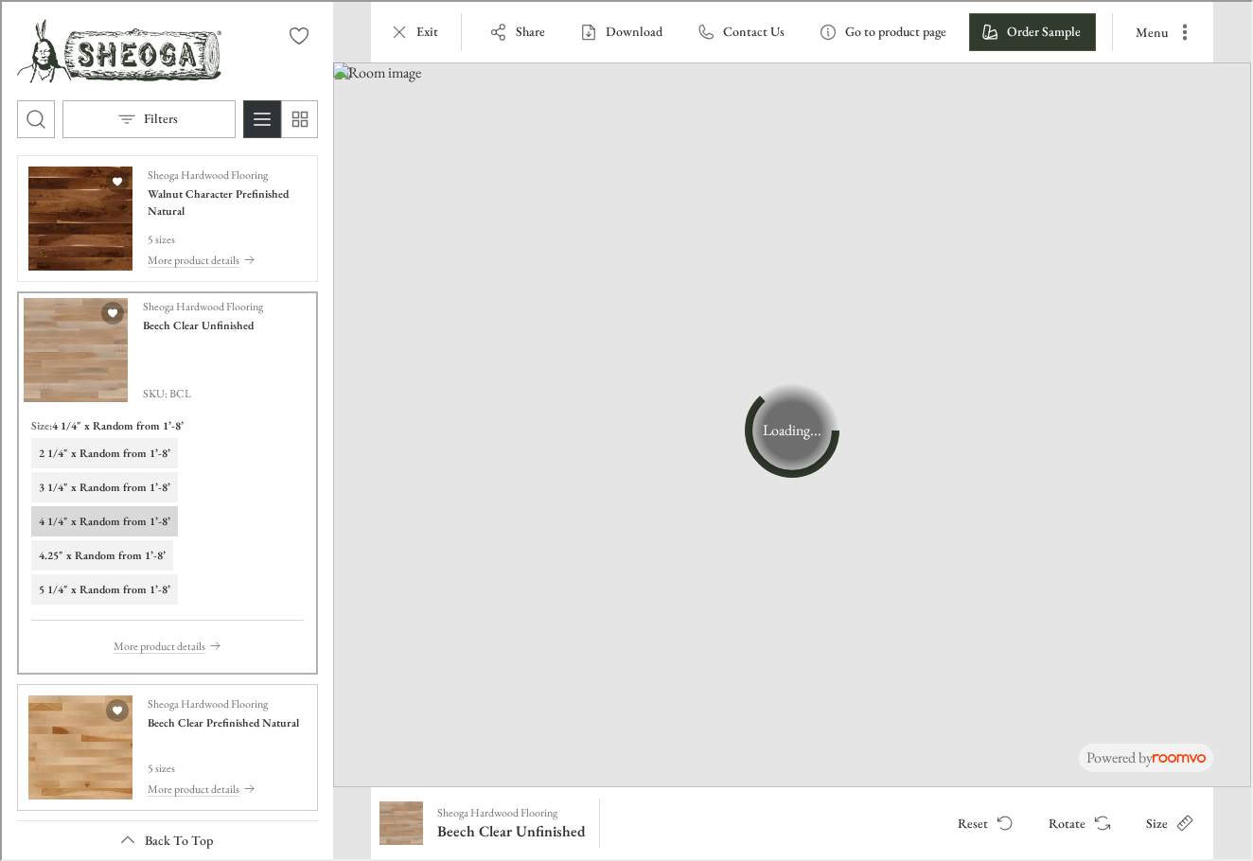
click at [75, 771] on img "See Beech Clear Prefinished Natural in the room" at bounding box center [79, 746] width 104 height 104
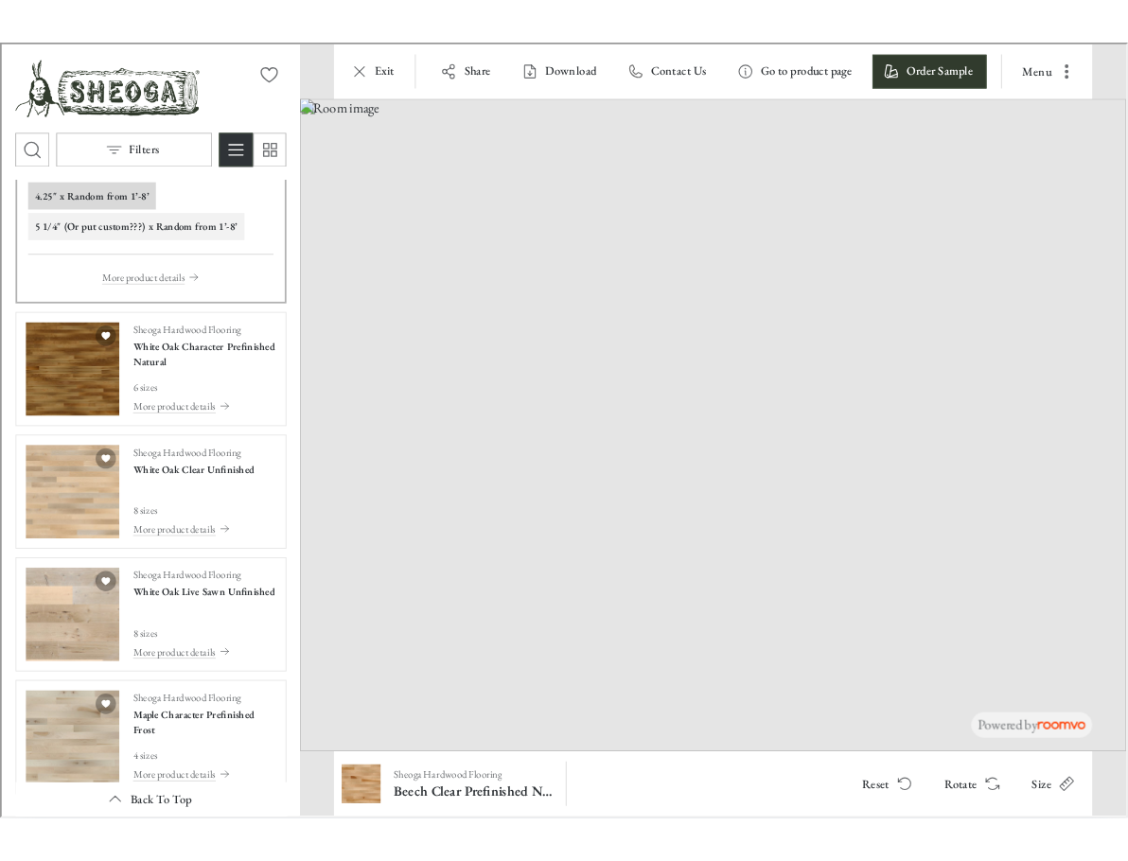
scroll to position [4228, 0]
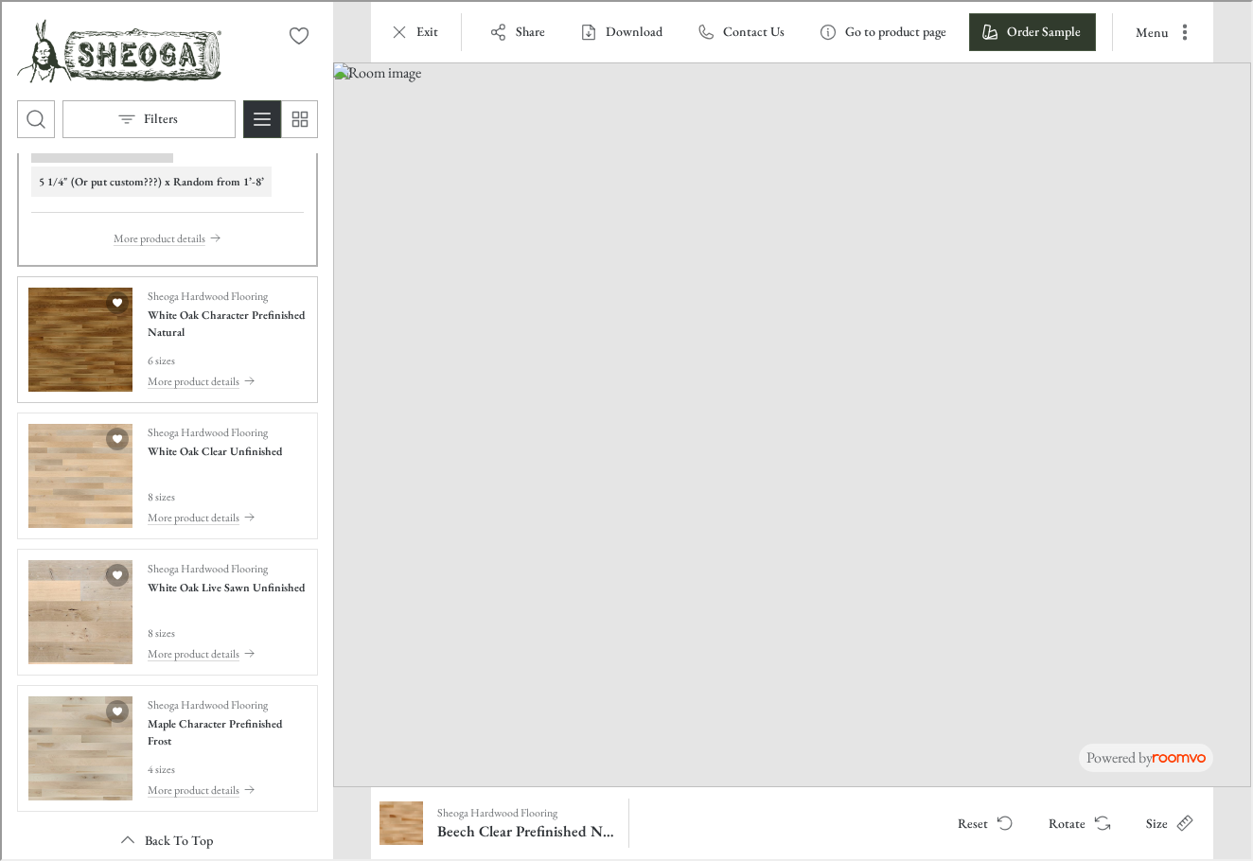
click at [56, 363] on img "See White Oak Character Prefinished Natural in the room" at bounding box center [79, 338] width 104 height 104
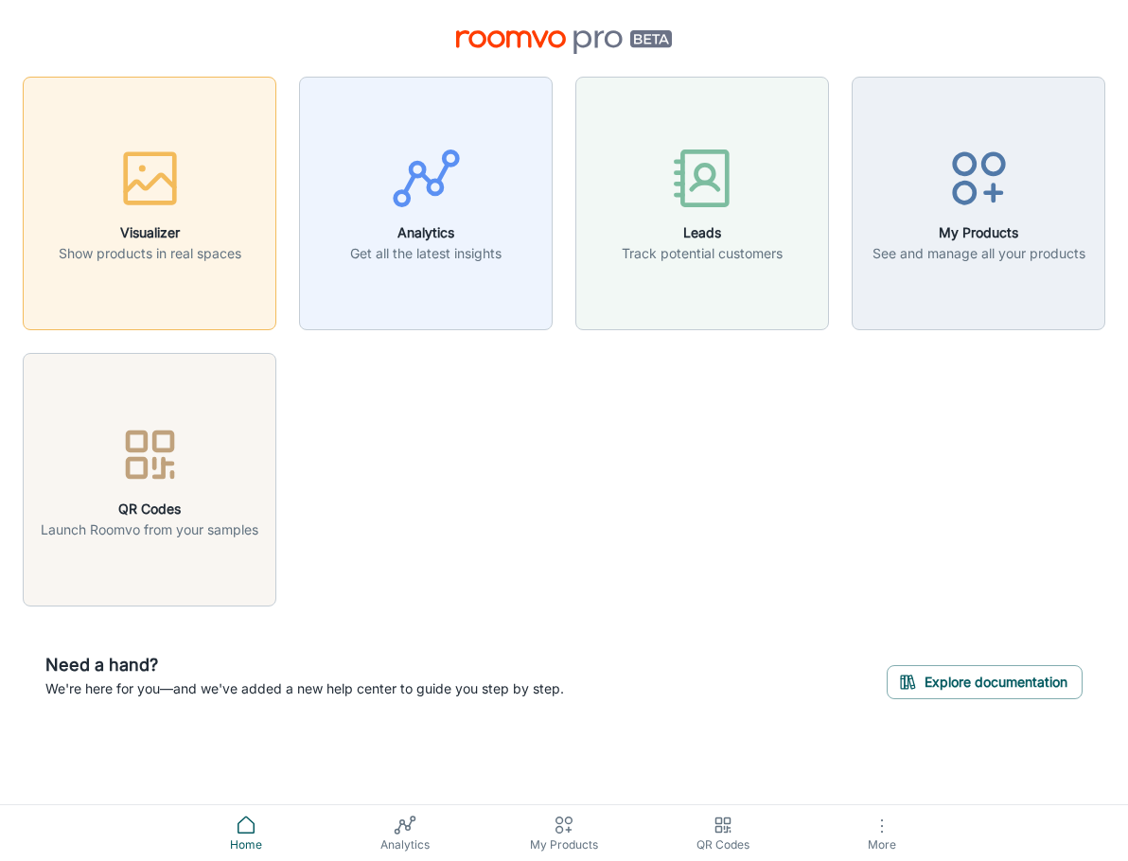
click at [142, 269] on button "Visualizer Show products in real spaces" at bounding box center [150, 204] width 254 height 254
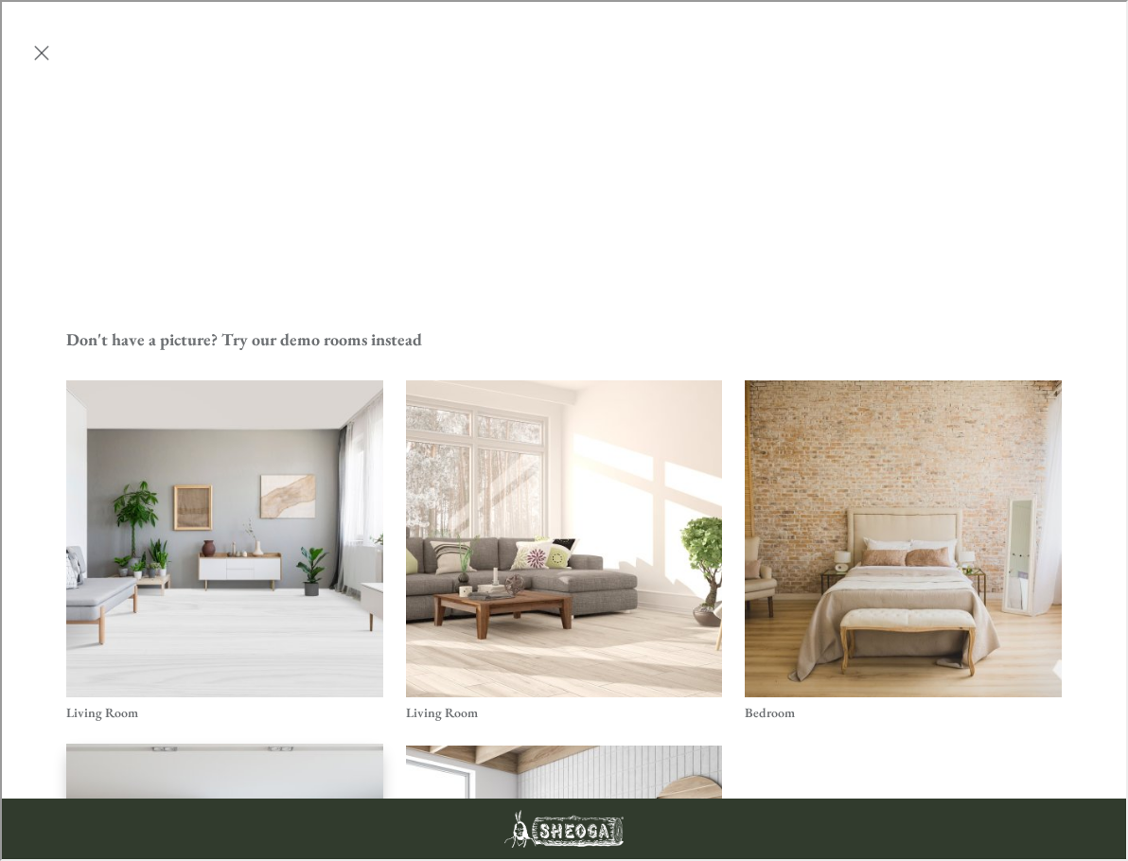
scroll to position [442, 0]
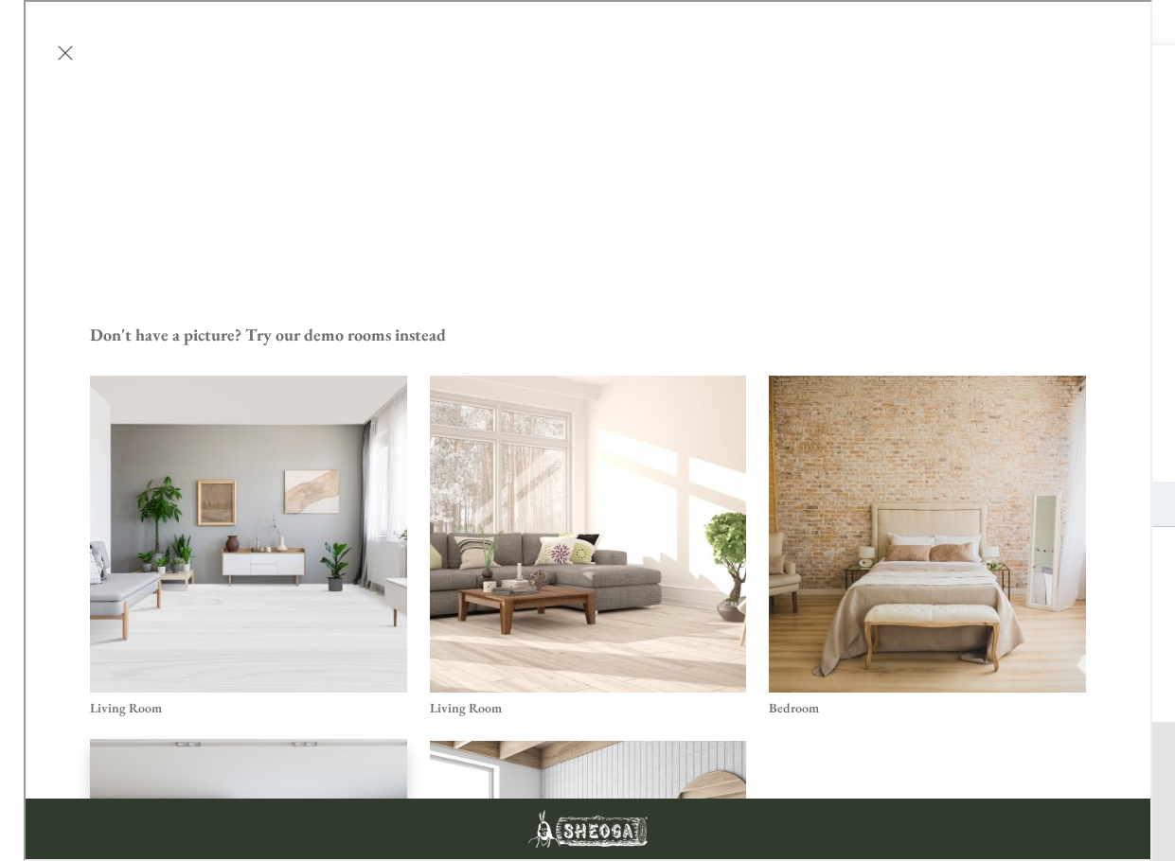
scroll to position [0, 0]
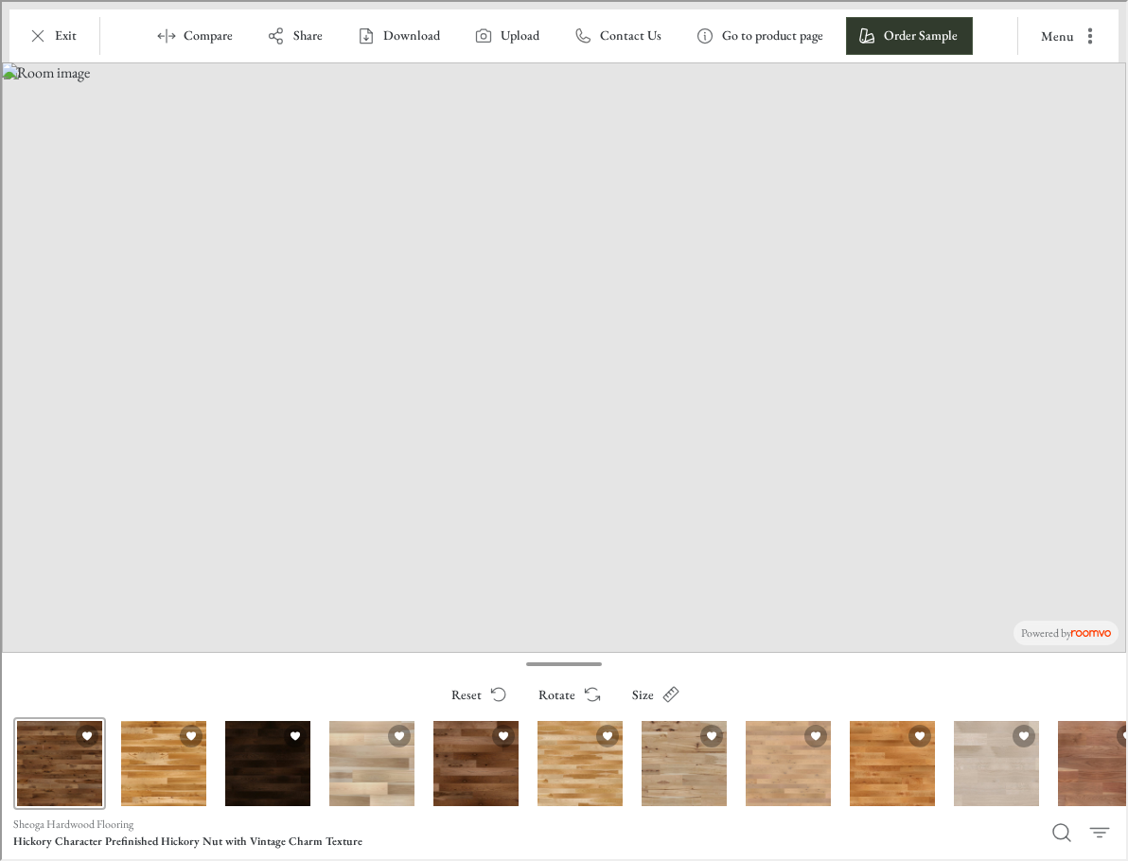
click at [53, 760] on div "Hickory Character Prefinished Hickory Nut with Vintage Charm Texture" at bounding box center [57, 762] width 93 height 93
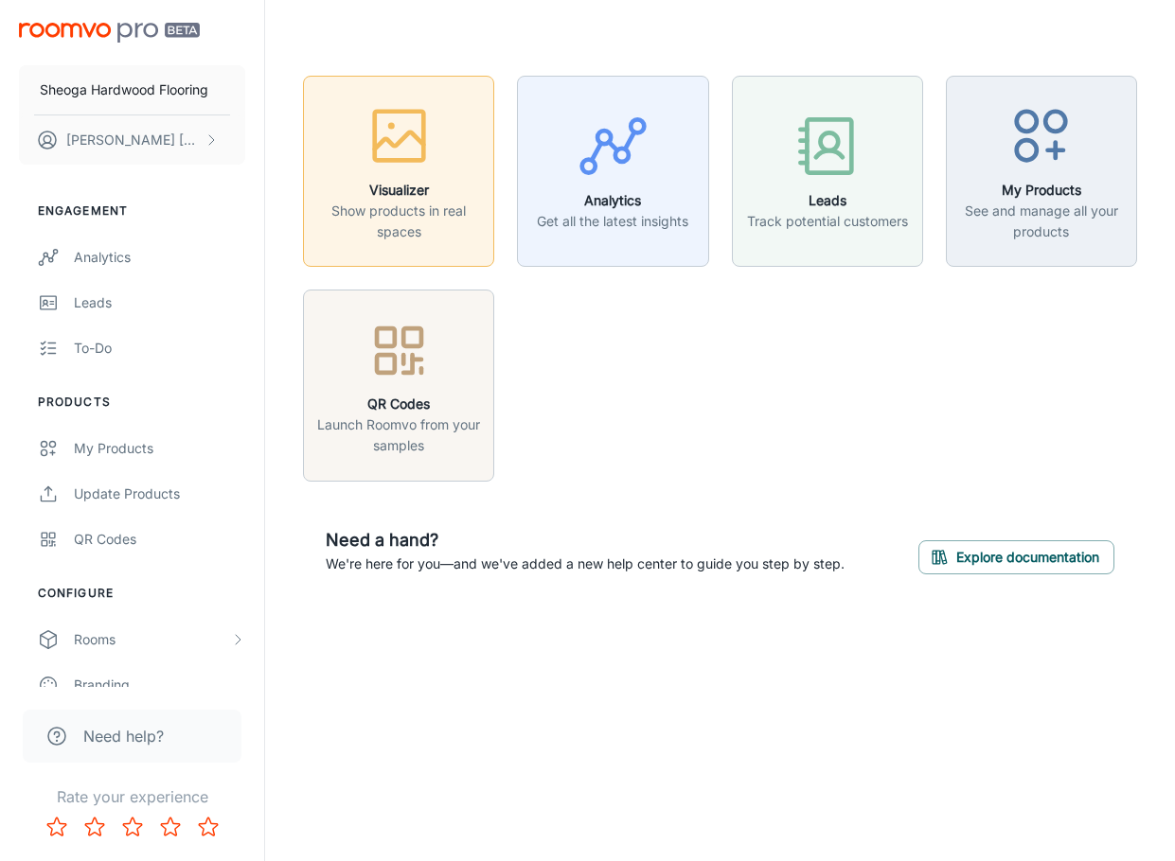
click at [396, 170] on icon "button" at bounding box center [398, 135] width 71 height 71
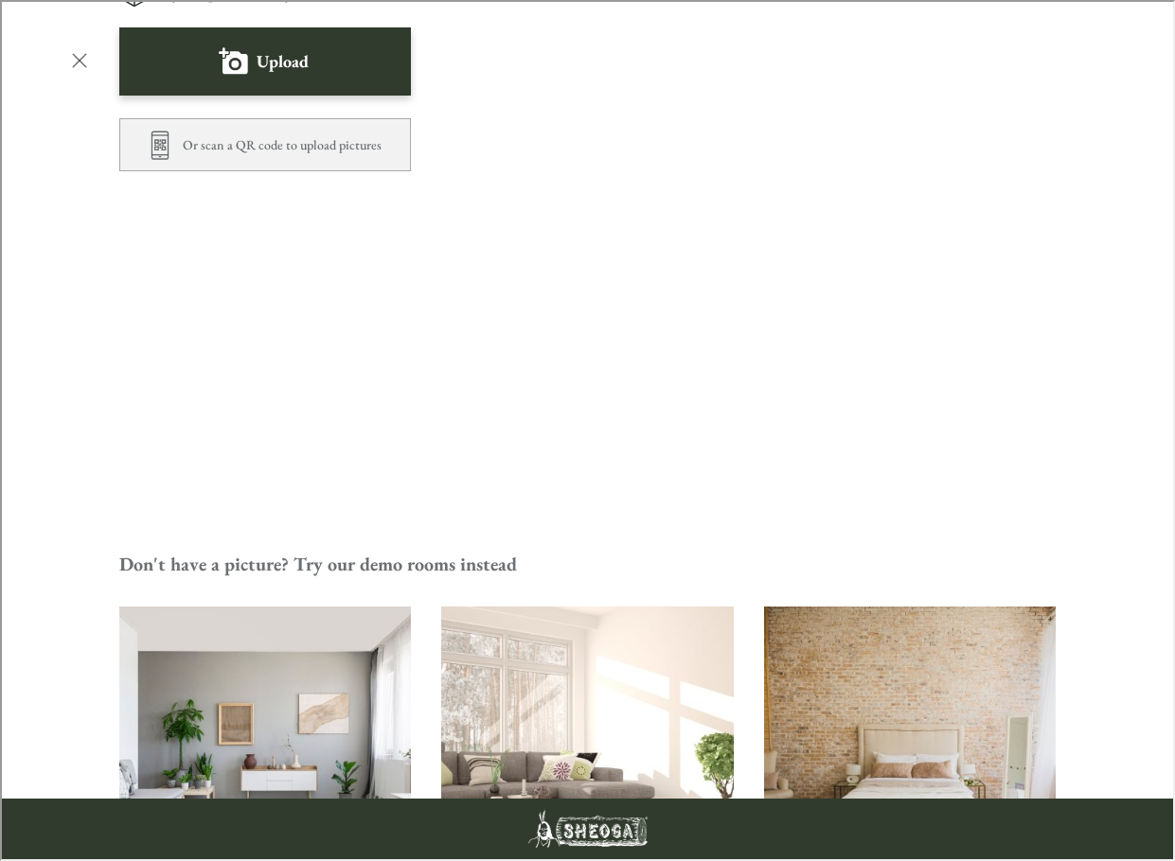
scroll to position [189, 0]
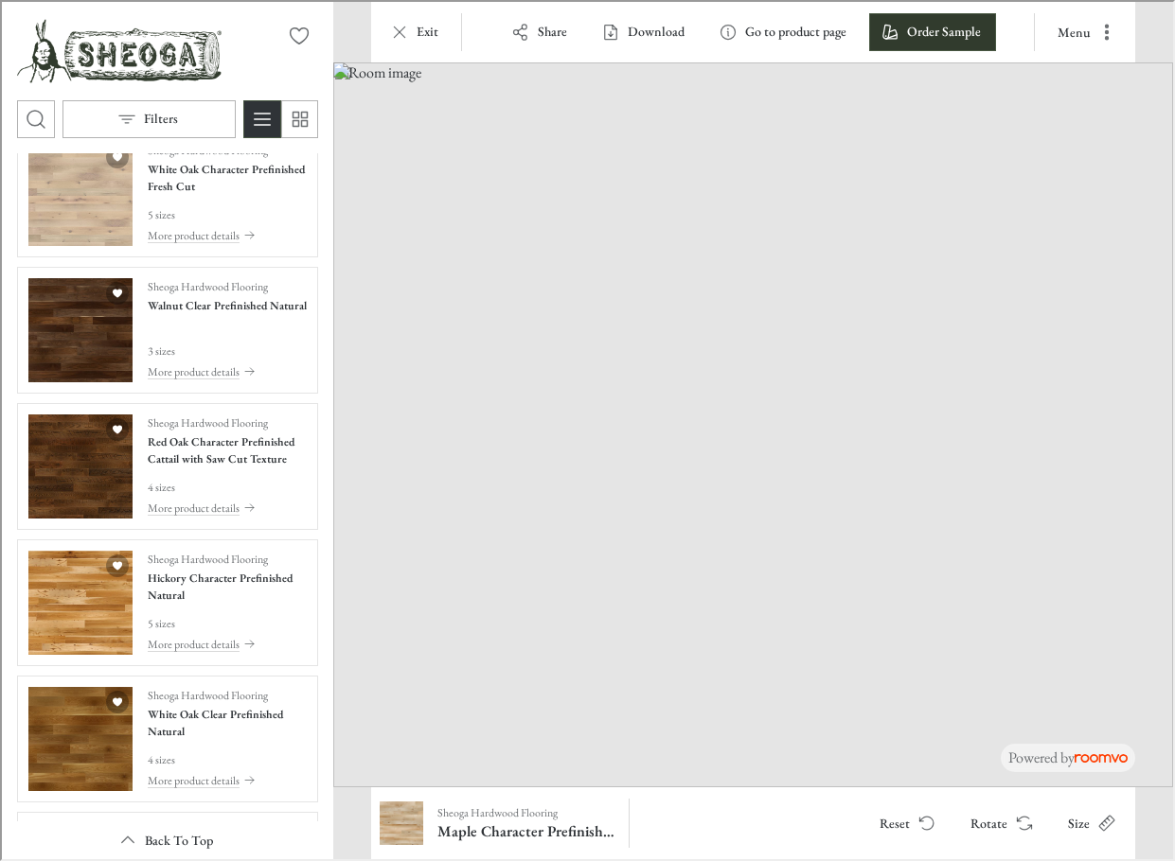
scroll to position [1420, 0]
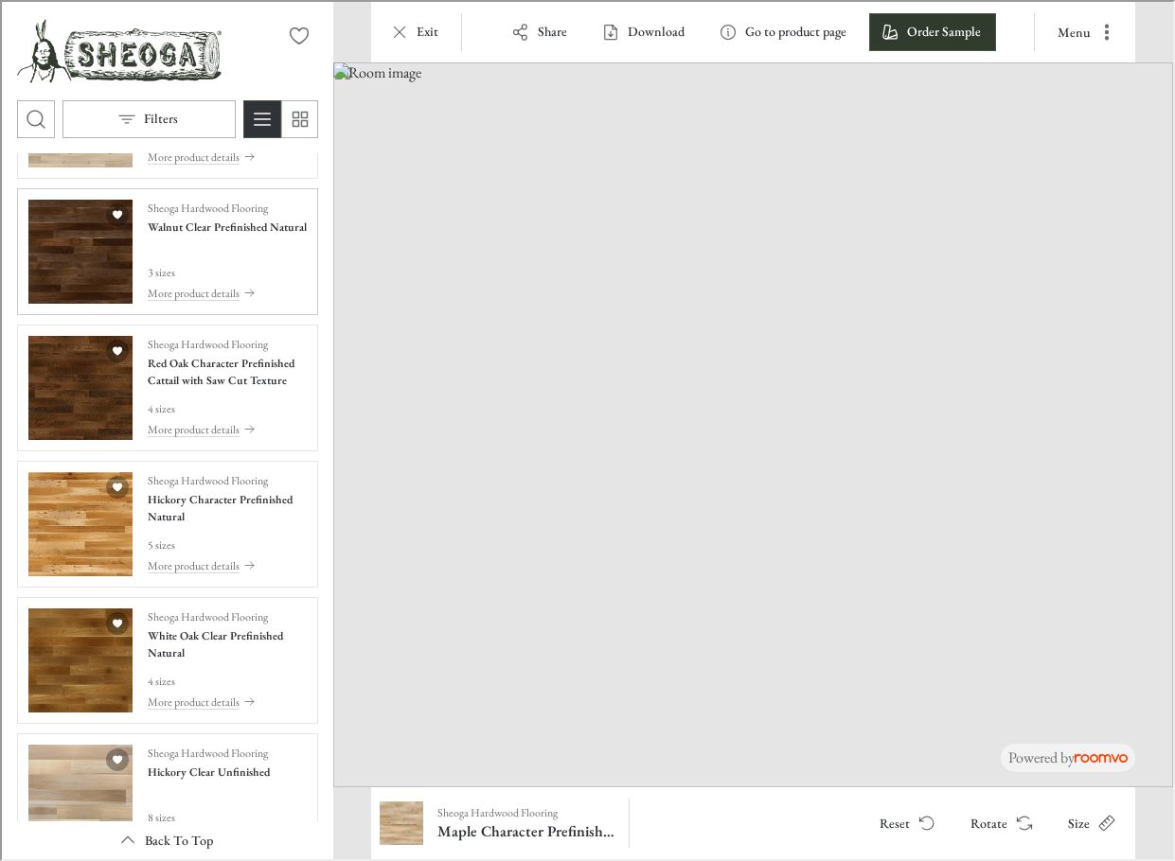
click at [81, 240] on img "See Walnut Clear Prefinished Natural in the room" at bounding box center [79, 250] width 104 height 104
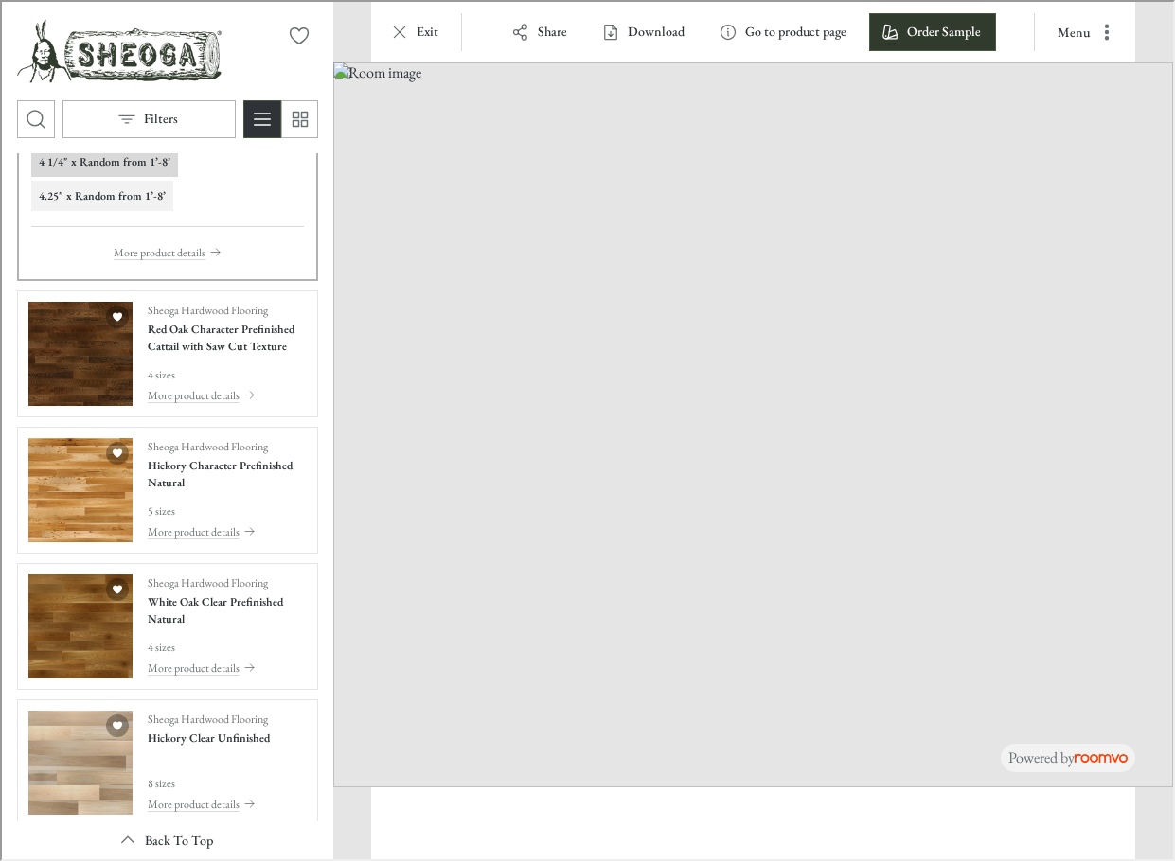
scroll to position [1197, 0]
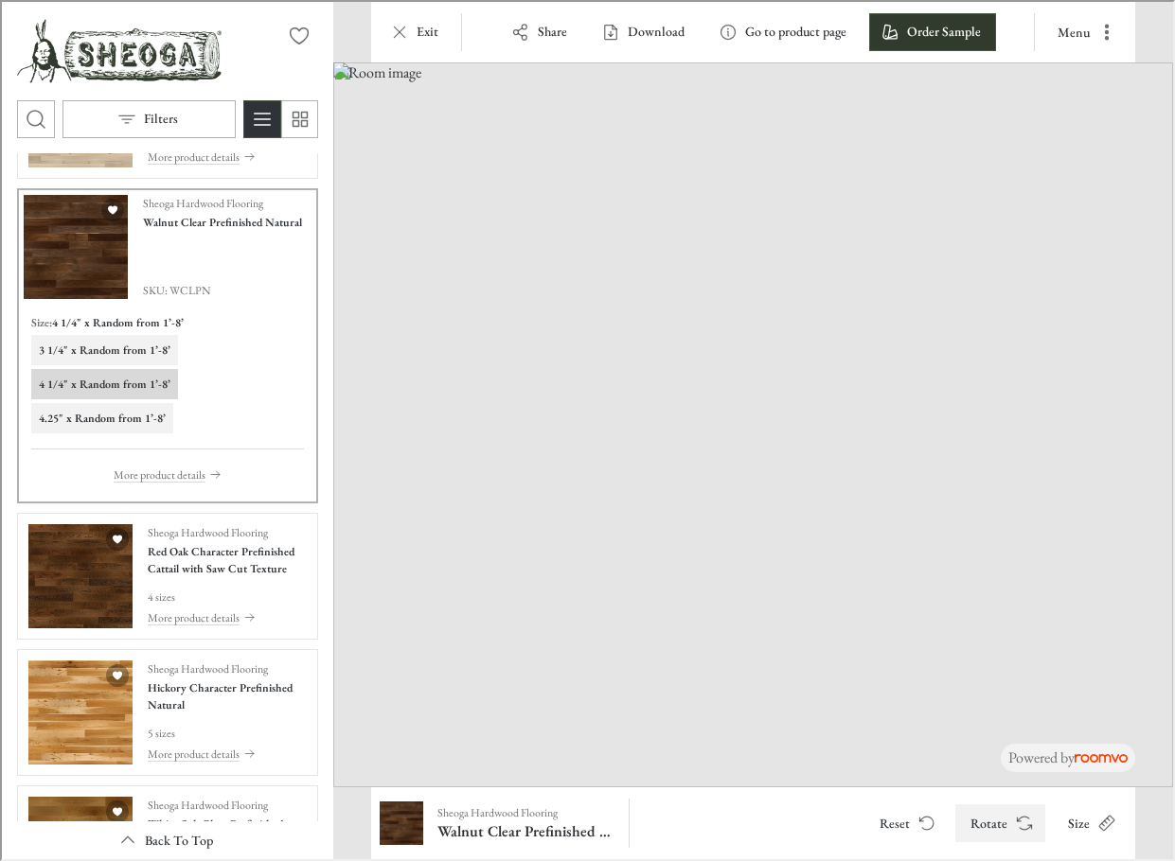
click at [997, 822] on button "Rotate" at bounding box center [998, 822] width 90 height 38
click at [49, 337] on button "3 1/4" x Random from 1’-8’" at bounding box center [102, 348] width 147 height 30
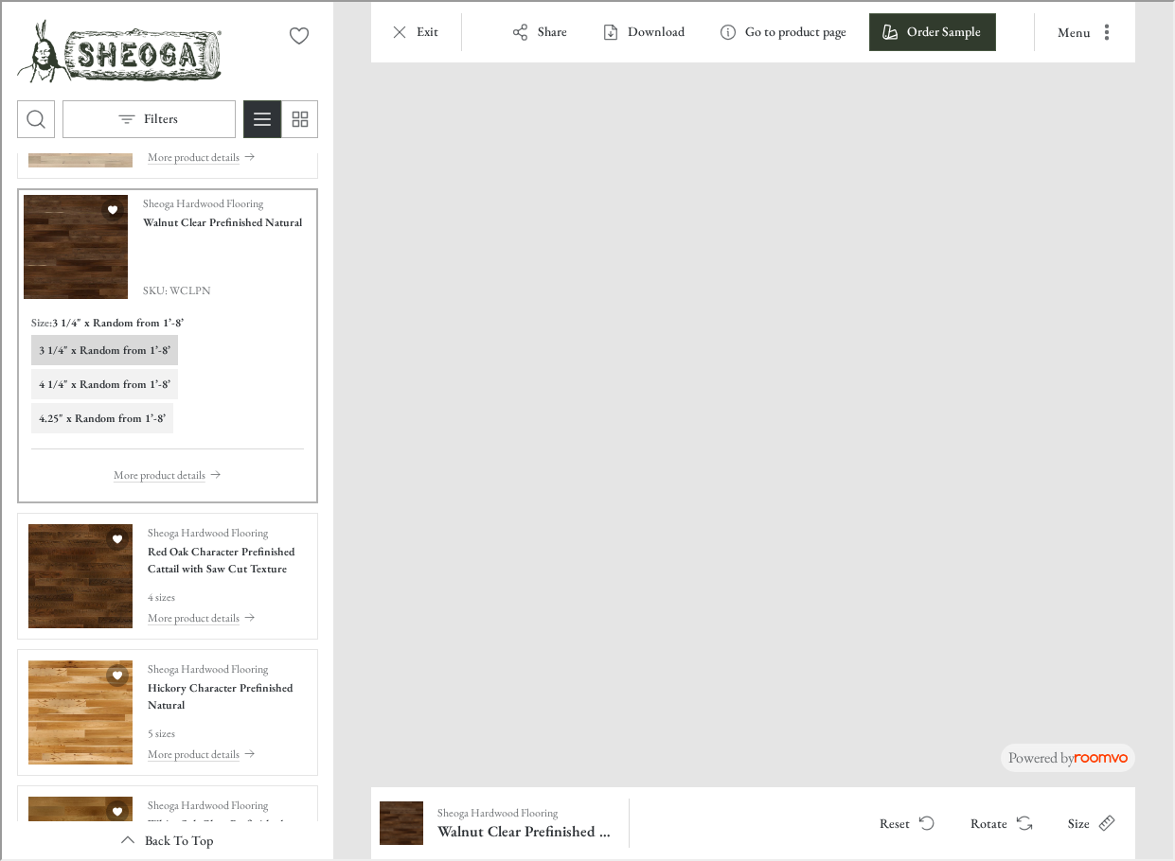
drag, startPoint x: 742, startPoint y: 628, endPoint x: 766, endPoint y: 319, distance: 309.5
click at [766, 319] on img at bounding box center [882, 200] width 1935 height 1672
drag, startPoint x: 863, startPoint y: 705, endPoint x: 703, endPoint y: -12, distance: 735.1
click at [77, 429] on button "4.25" x Random from 1’-8’" at bounding box center [100, 416] width 142 height 30
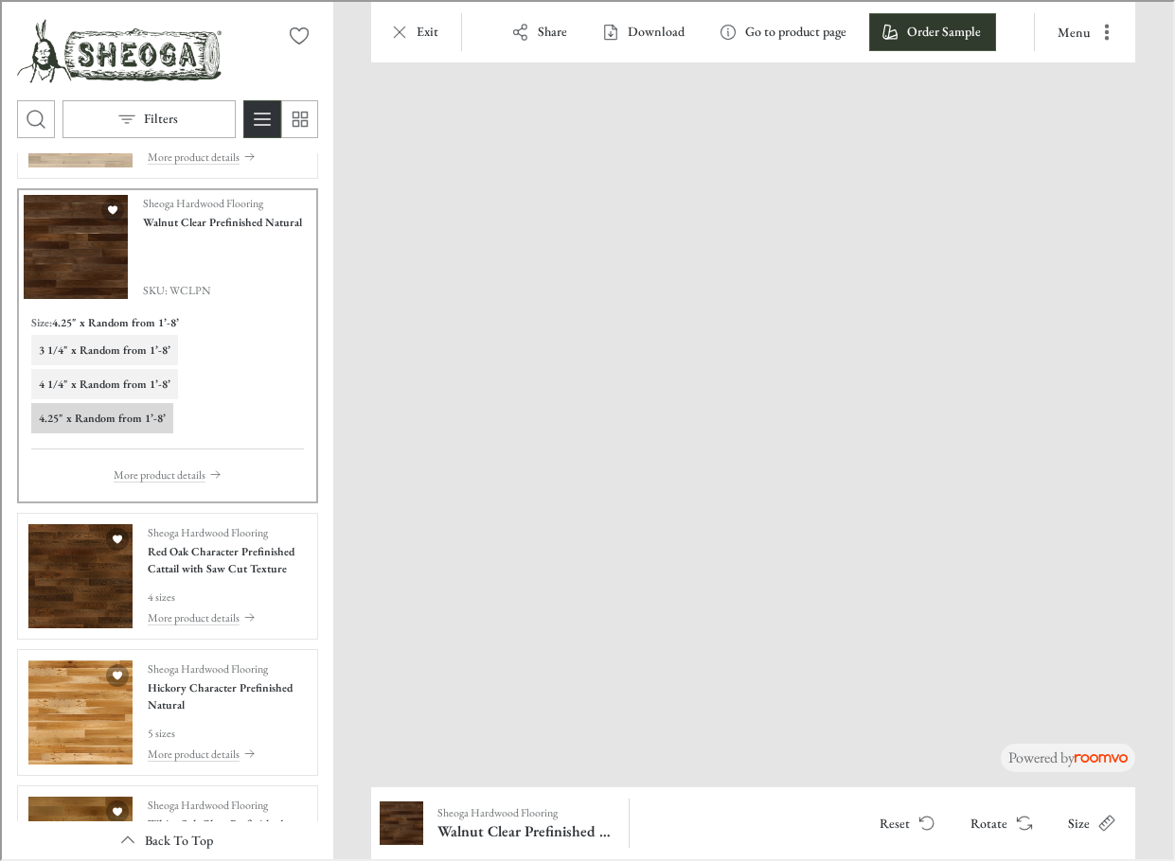
drag, startPoint x: 853, startPoint y: 757, endPoint x: 484, endPoint y: 624, distance: 392.6
drag, startPoint x: 484, startPoint y: 624, endPoint x: 888, endPoint y: 622, distance: 404.2
drag, startPoint x: 789, startPoint y: 611, endPoint x: 264, endPoint y: 388, distance: 570.9
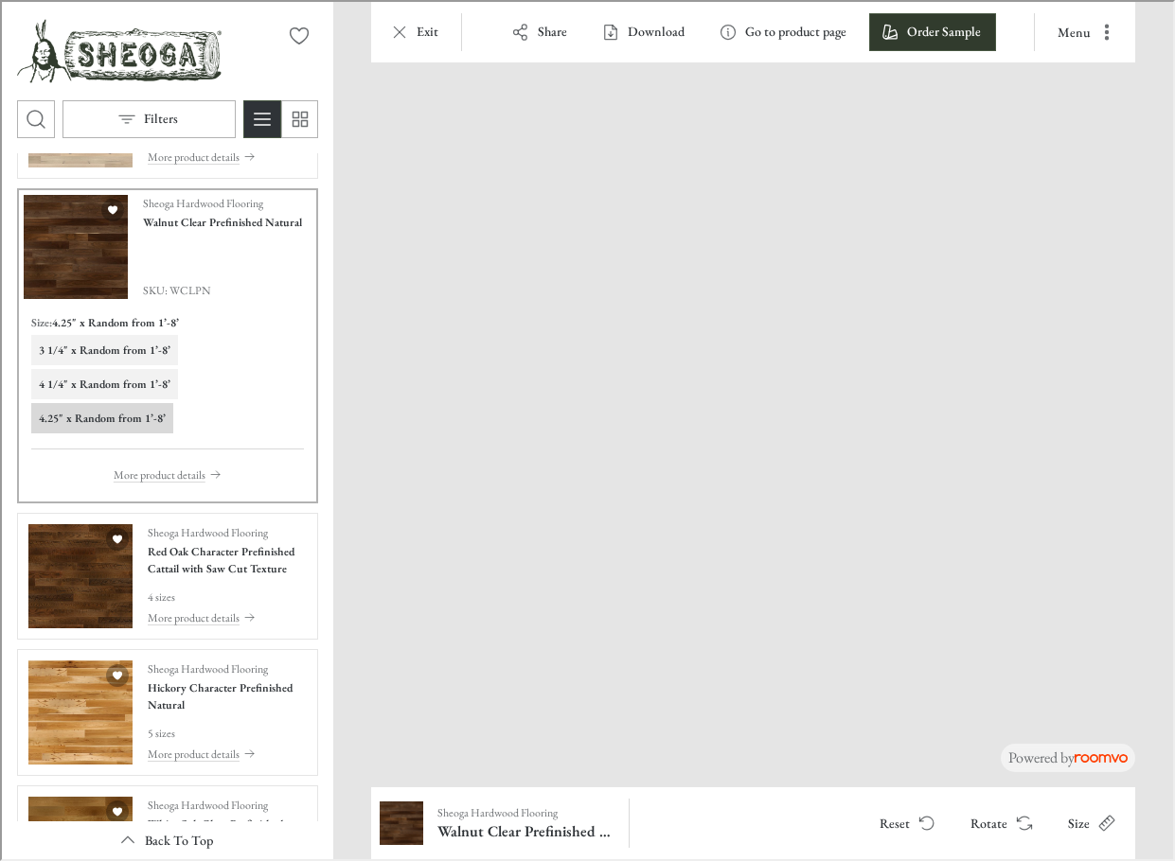
drag, startPoint x: 695, startPoint y: 668, endPoint x: 1278, endPoint y: 537, distance: 597.8
drag, startPoint x: 629, startPoint y: 669, endPoint x: 674, endPoint y: 432, distance: 241.9
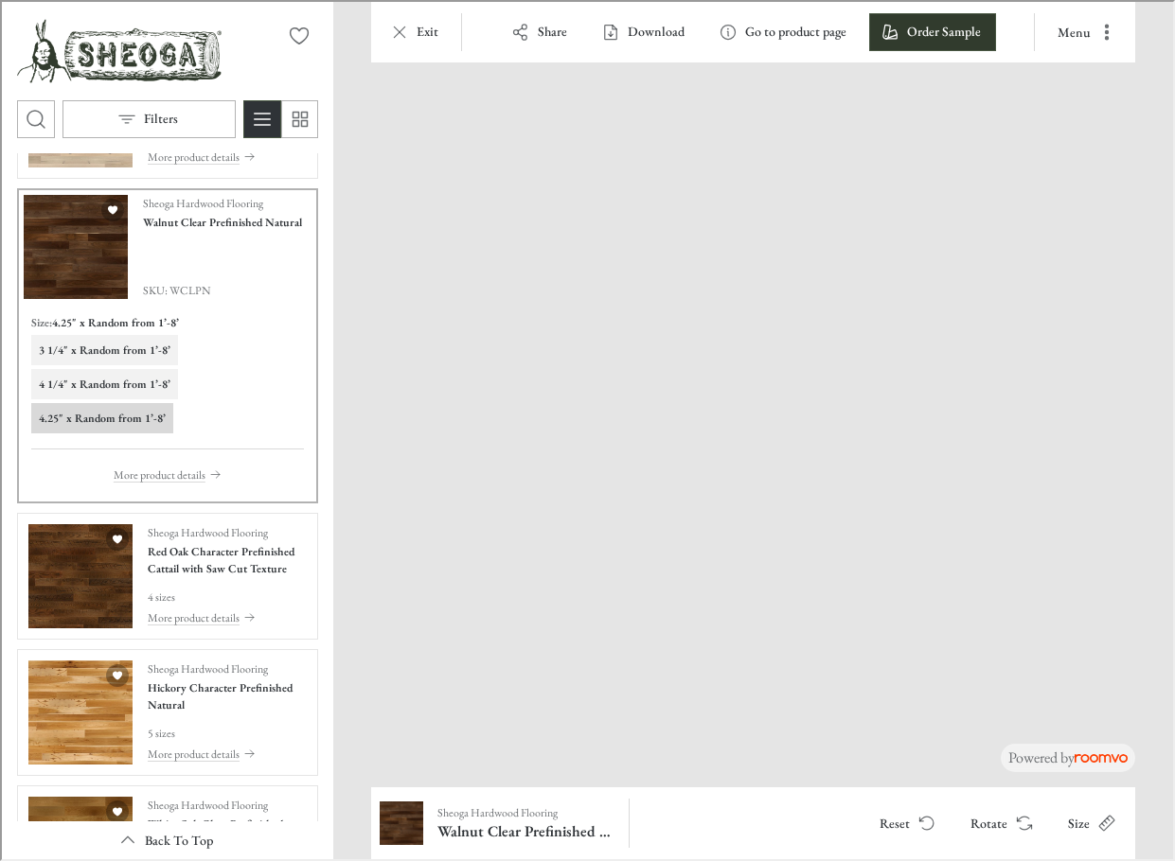
drag, startPoint x: 751, startPoint y: 739, endPoint x: 775, endPoint y: 573, distance: 168.4
click at [775, 573] on img at bounding box center [871, 321] width 1533 height 1323
drag, startPoint x: 711, startPoint y: 551, endPoint x: 677, endPoint y: 28, distance: 523.6
drag, startPoint x: 970, startPoint y: 657, endPoint x: 541, endPoint y: 335, distance: 536.1
